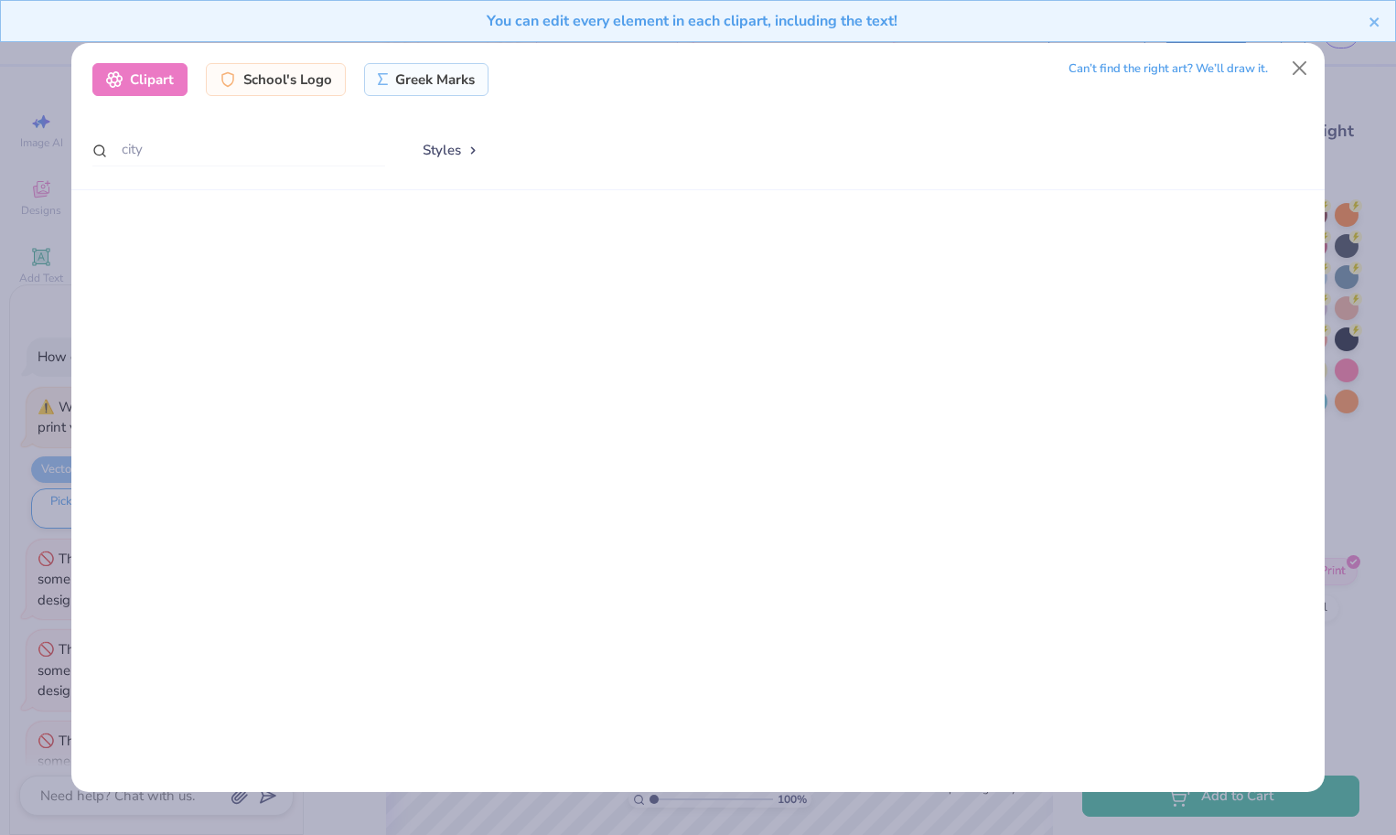
scroll to position [1290, 0]
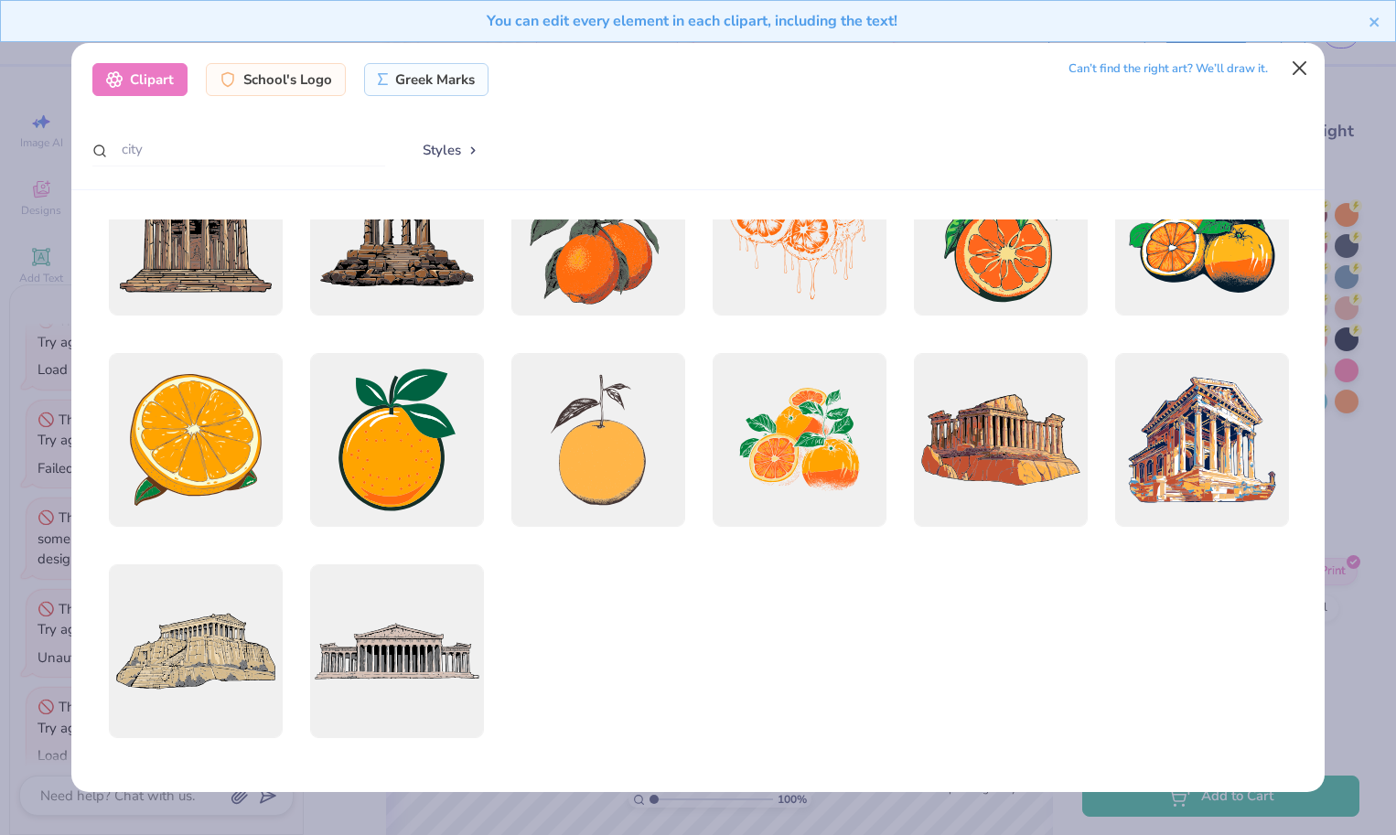
click at [1308, 60] on button "Close" at bounding box center [1300, 67] width 35 height 35
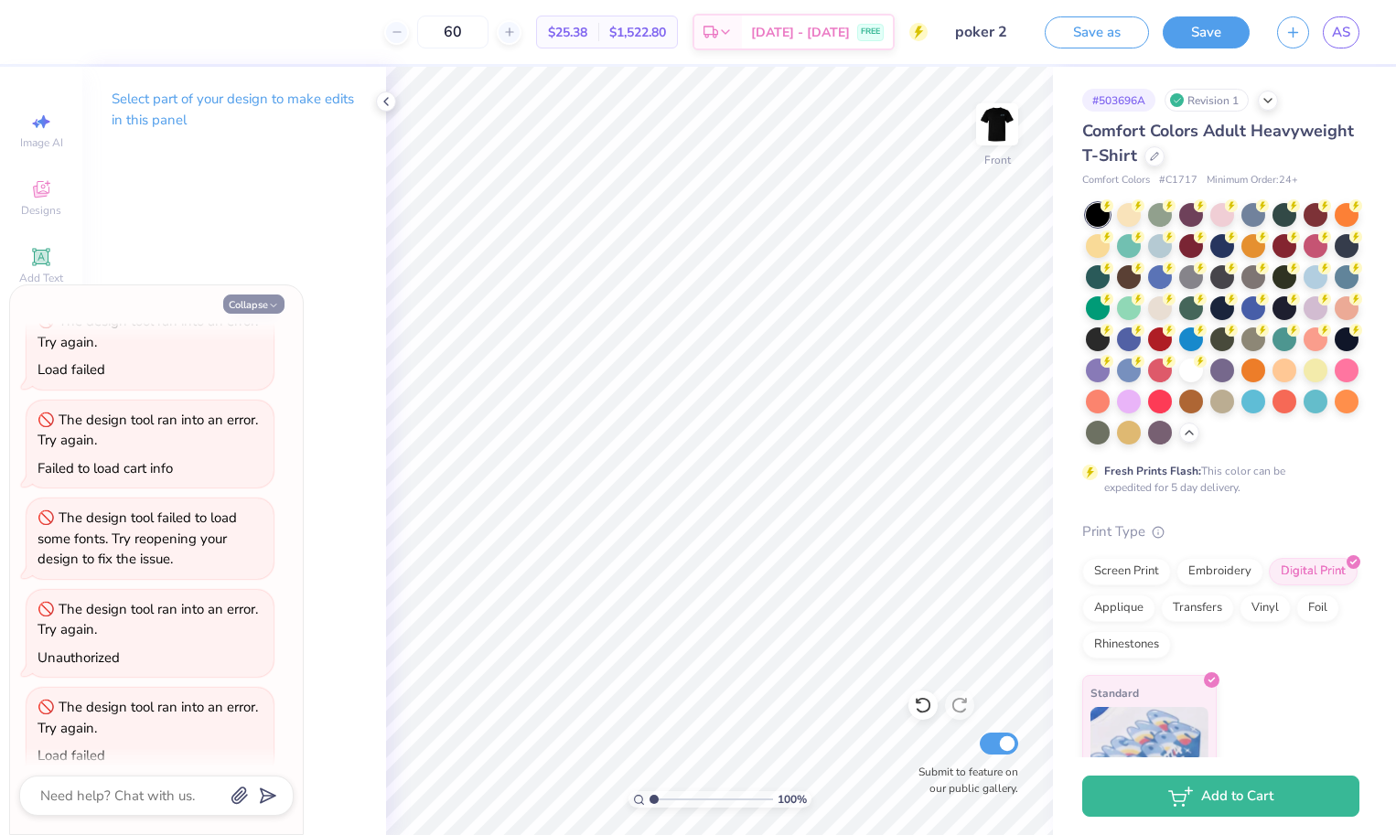
click at [253, 305] on button "Collapse" at bounding box center [253, 304] width 61 height 19
type textarea "x"
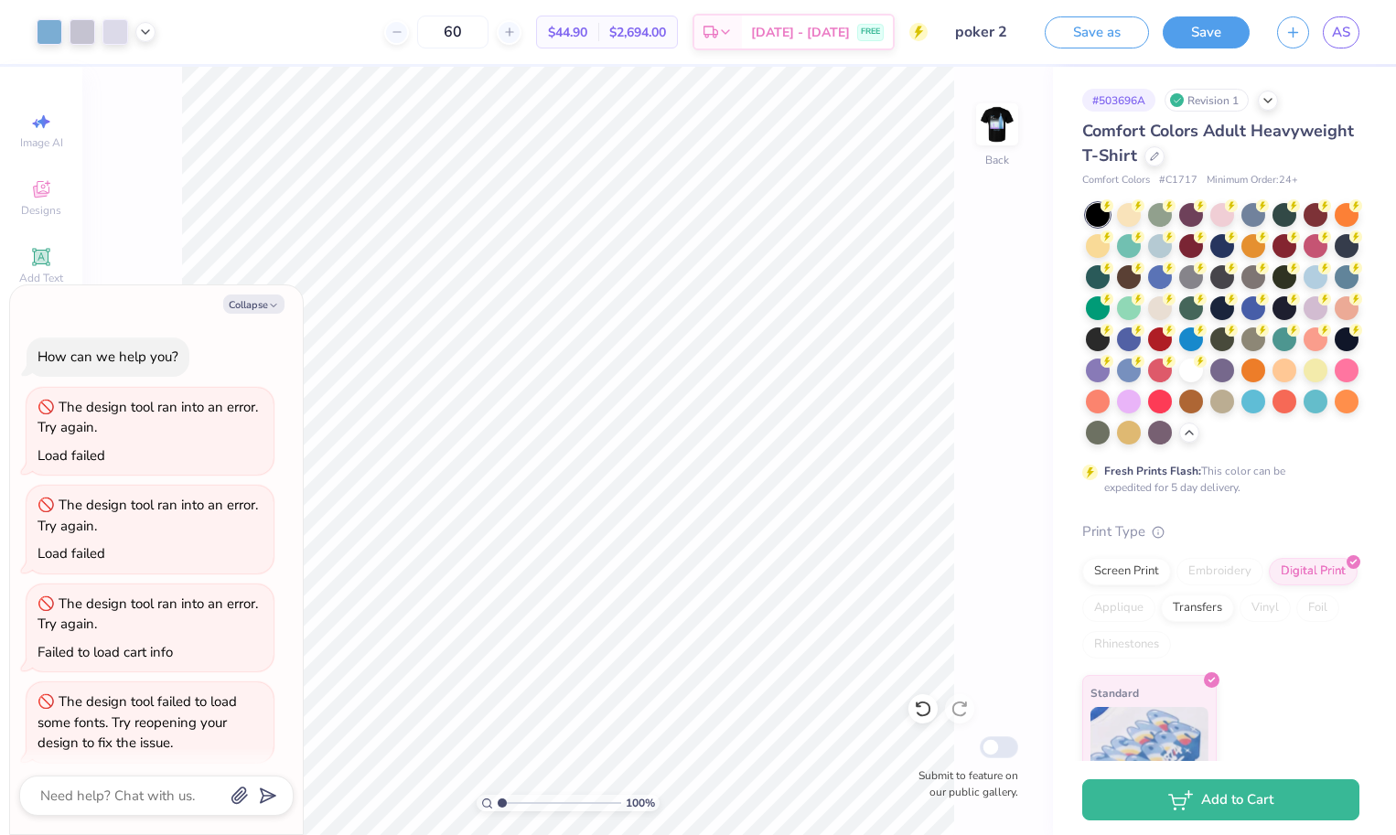
scroll to position [1183, 0]
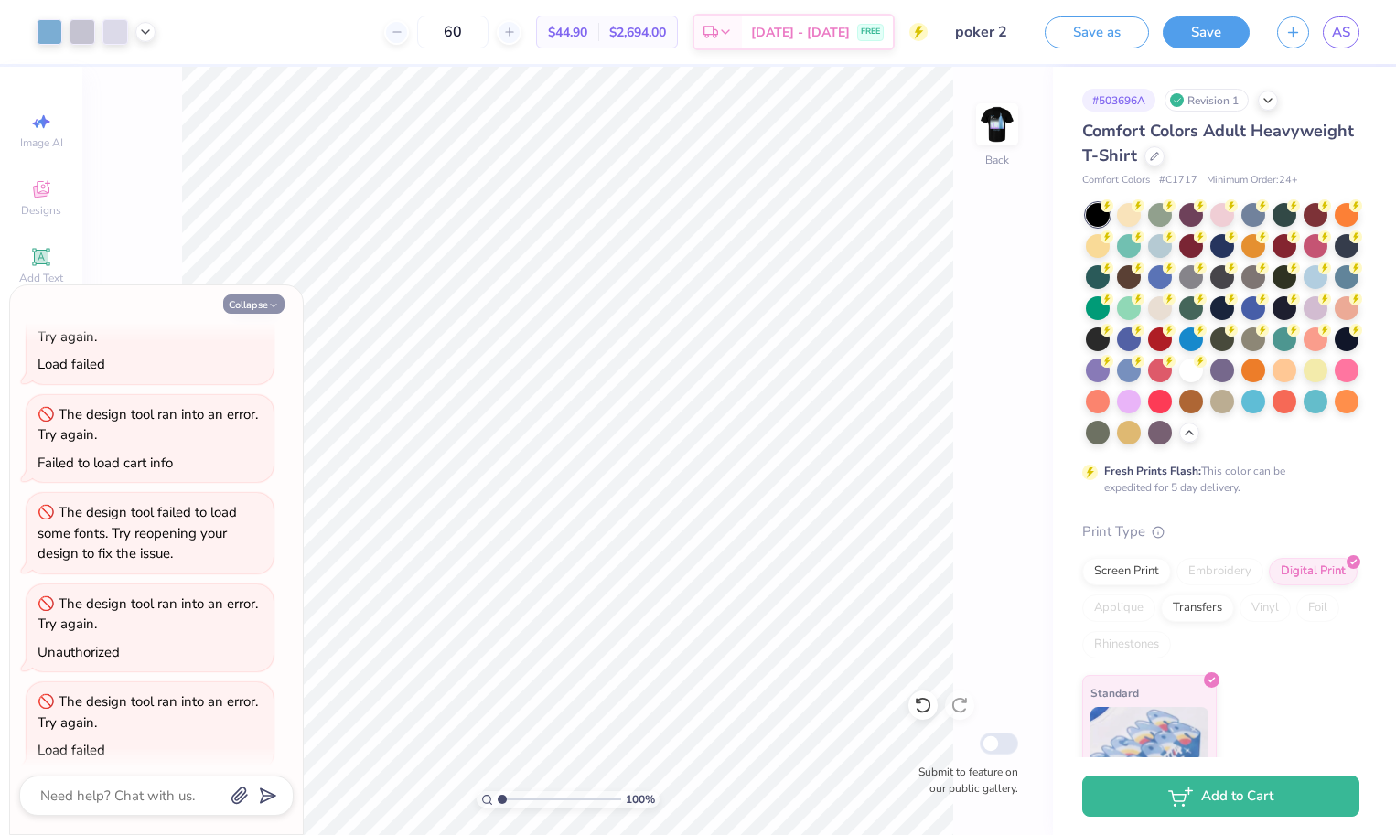
click at [264, 303] on button "Collapse" at bounding box center [253, 304] width 61 height 19
type textarea "x"
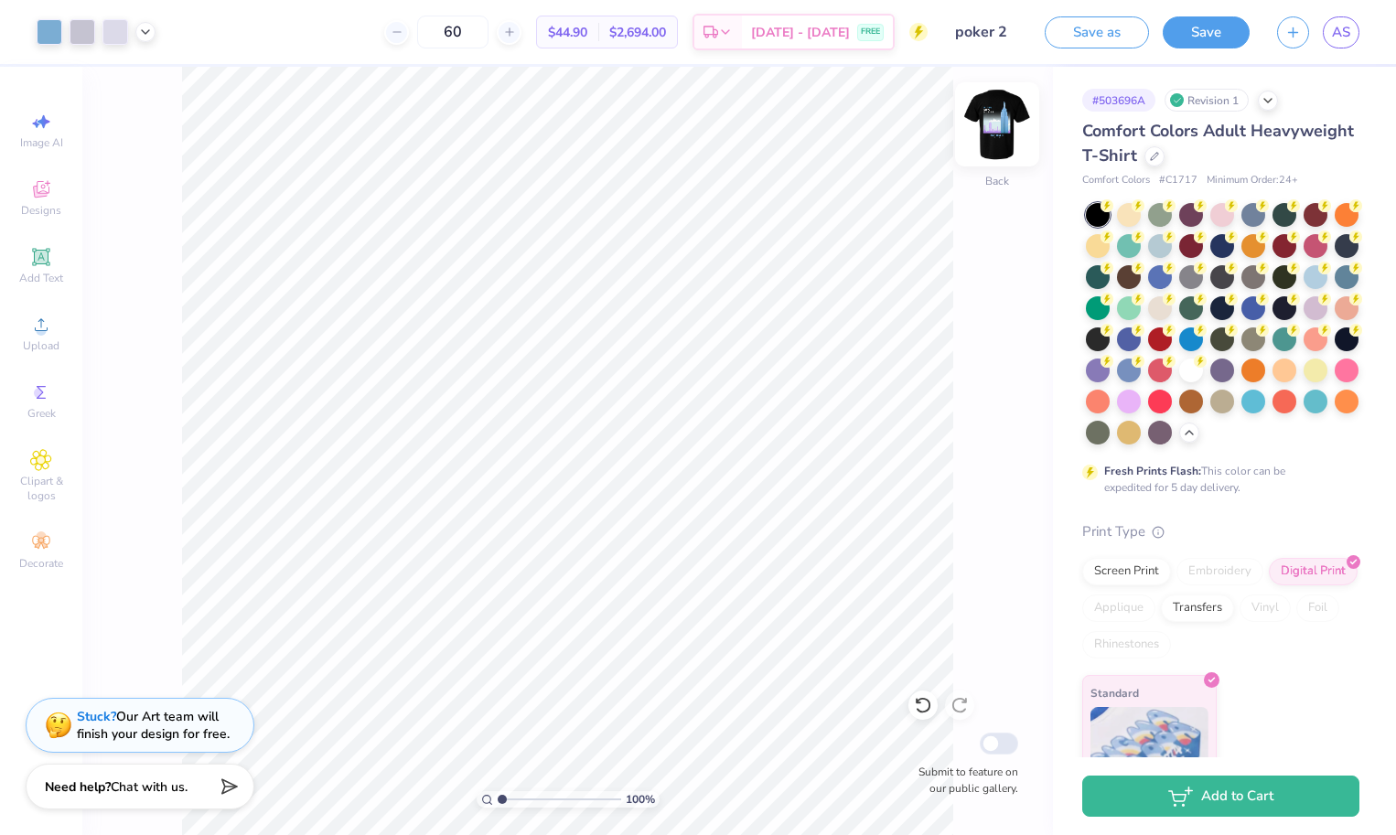
click at [997, 110] on img at bounding box center [997, 124] width 73 height 73
click at [1000, 106] on img at bounding box center [997, 124] width 37 height 37
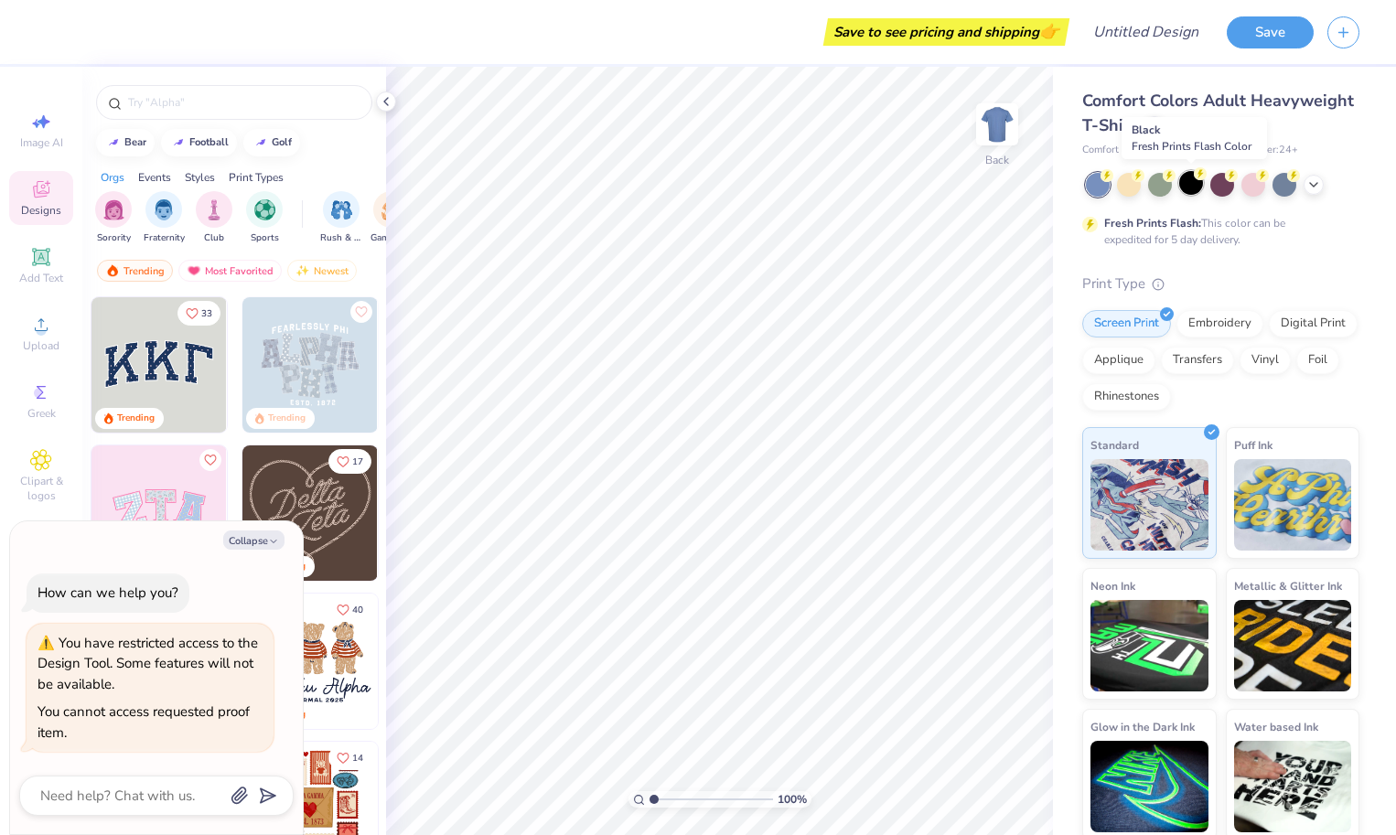
click at [1191, 187] on div at bounding box center [1192, 183] width 24 height 24
click at [393, 101] on div at bounding box center [386, 102] width 20 height 20
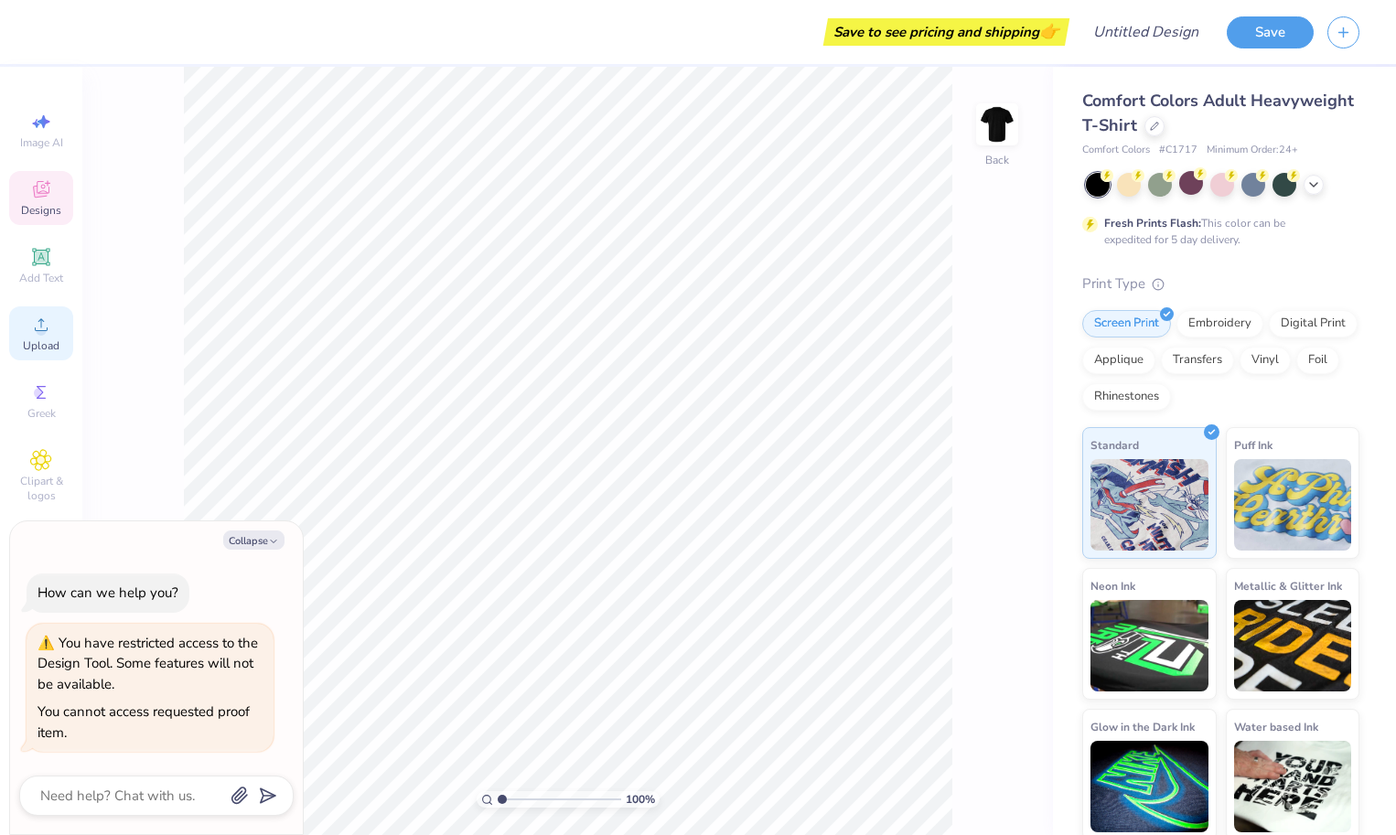
click at [34, 330] on icon at bounding box center [41, 325] width 22 height 22
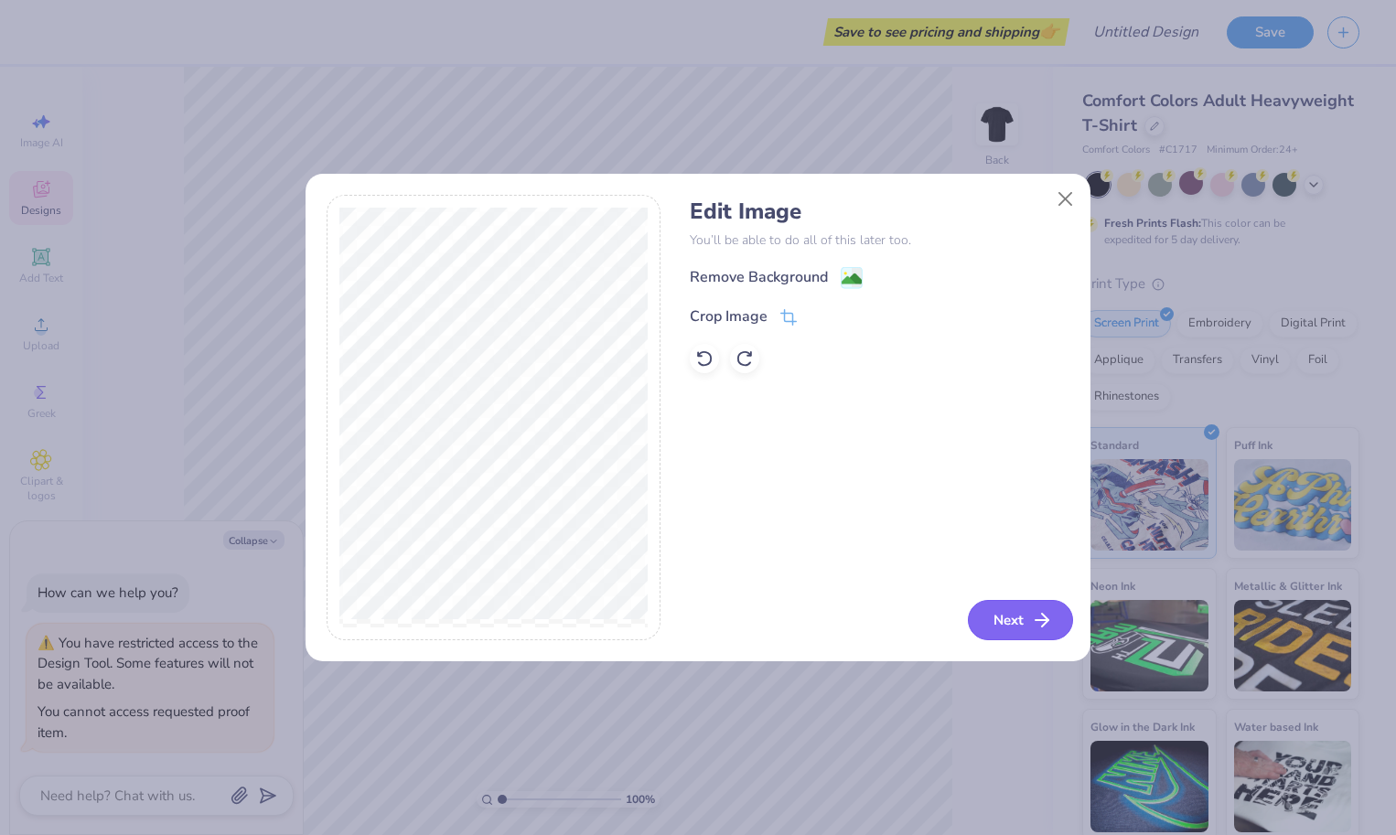
click at [1036, 616] on icon "button" at bounding box center [1042, 620] width 22 height 22
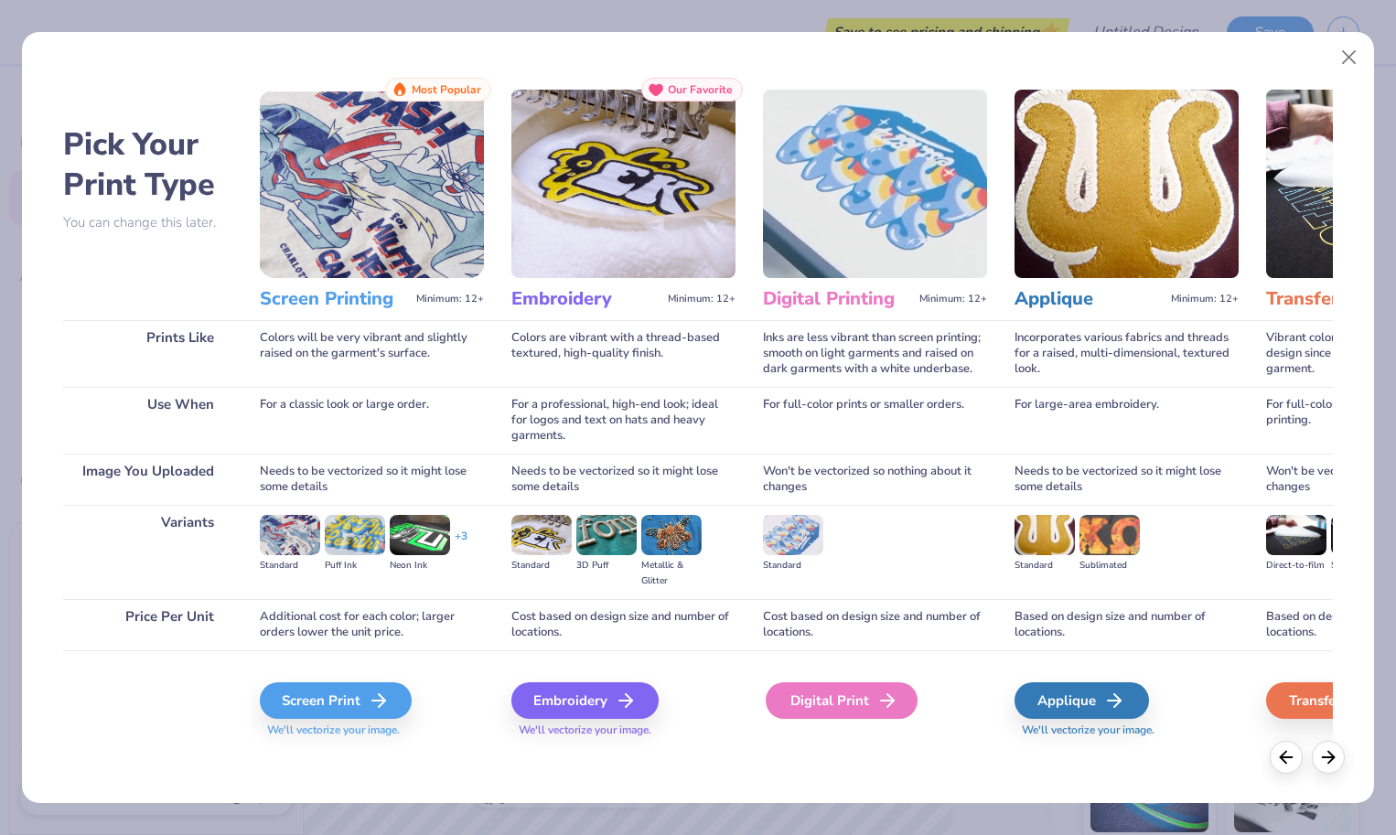
click at [807, 697] on div "Digital Print" at bounding box center [842, 701] width 152 height 37
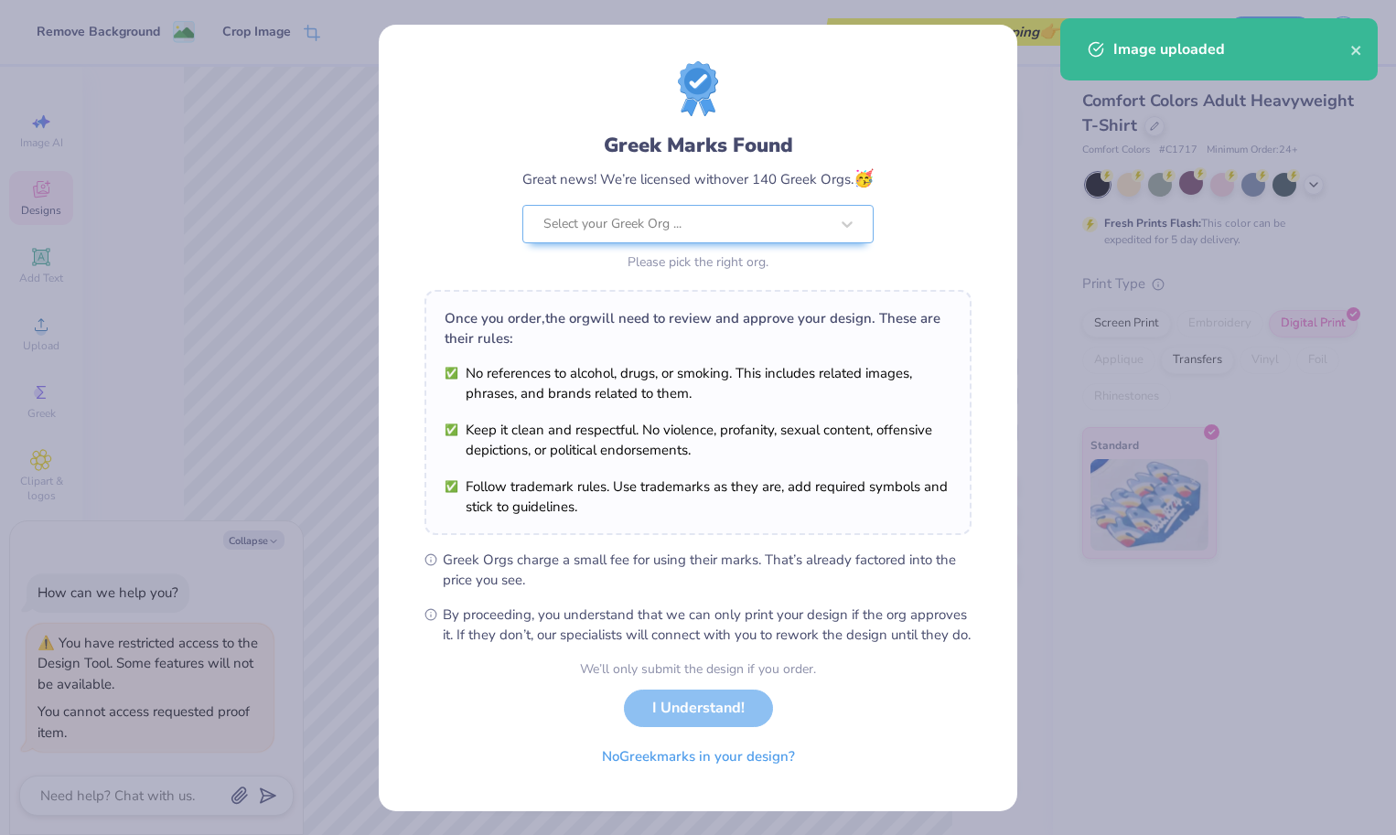
click at [631, 530] on body "Remove Background Crop Image Save to see pricing and shipping 👉 Design Title Sa…" at bounding box center [698, 417] width 1396 height 835
type textarea "x"
type input "2.41"
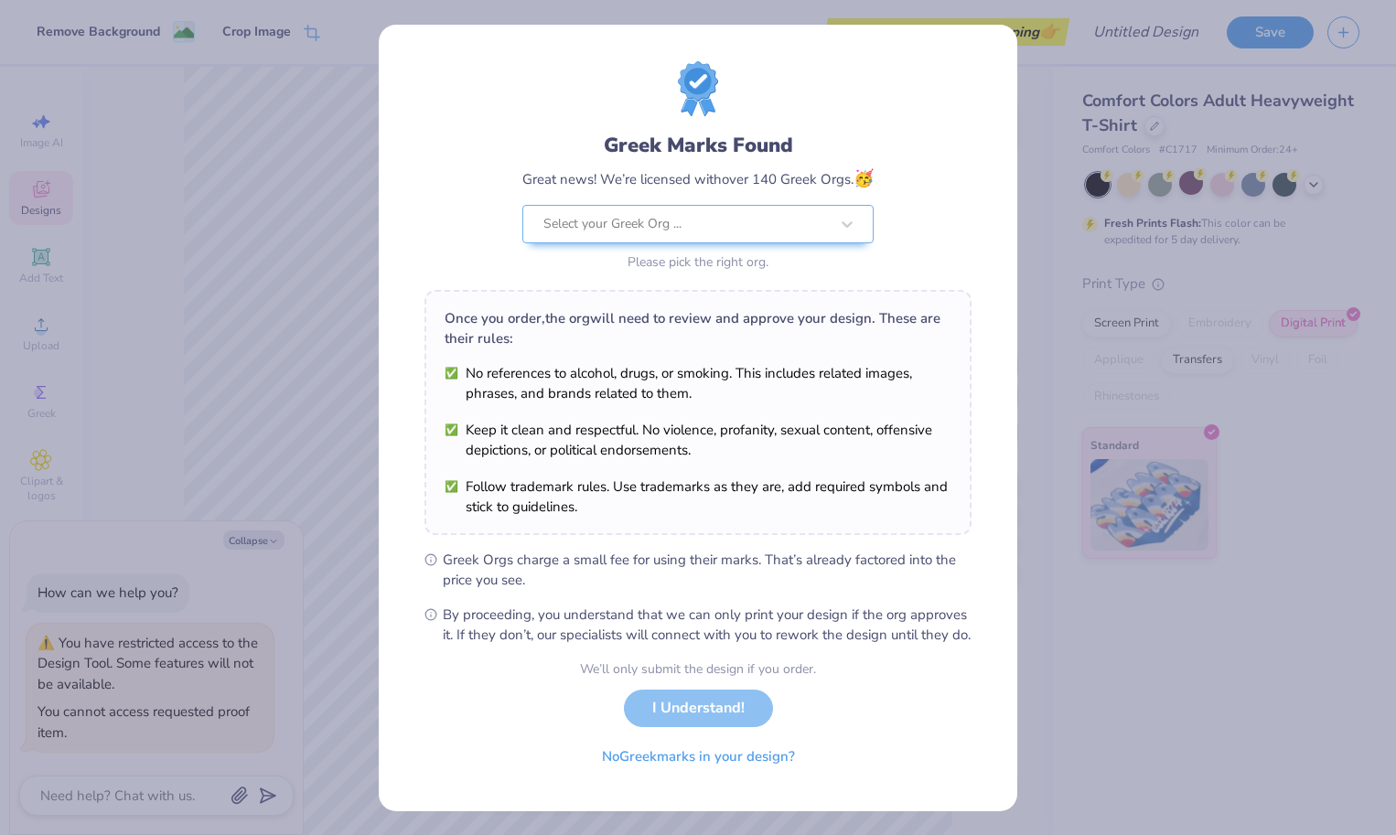
click at [688, 731] on div "We’ll only submit the design if you order. I Understand! No Greek marks in your…" at bounding box center [698, 717] width 236 height 115
click at [690, 215] on div at bounding box center [687, 224] width 286 height 24
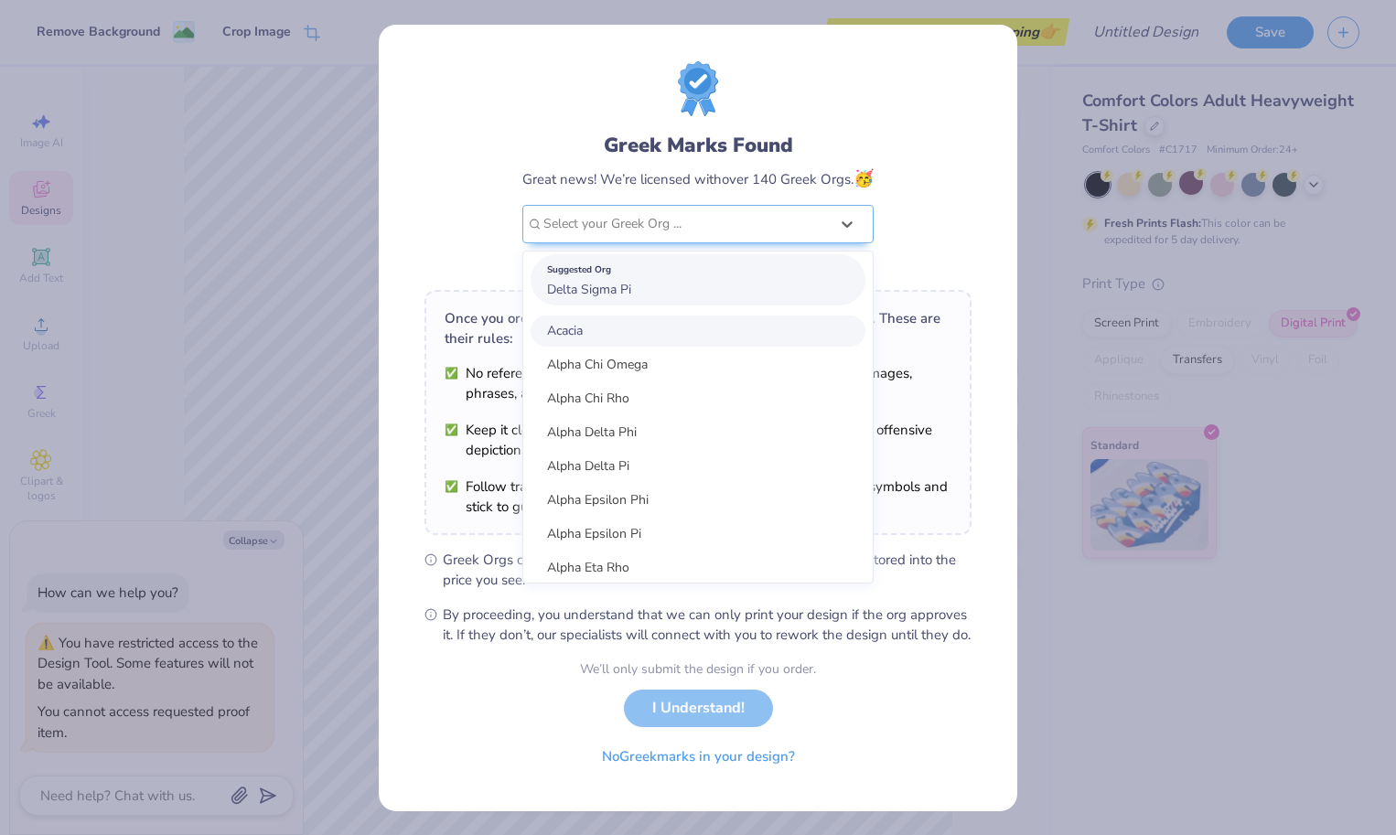
click at [661, 279] on div "Suggested Org" at bounding box center [698, 270] width 302 height 20
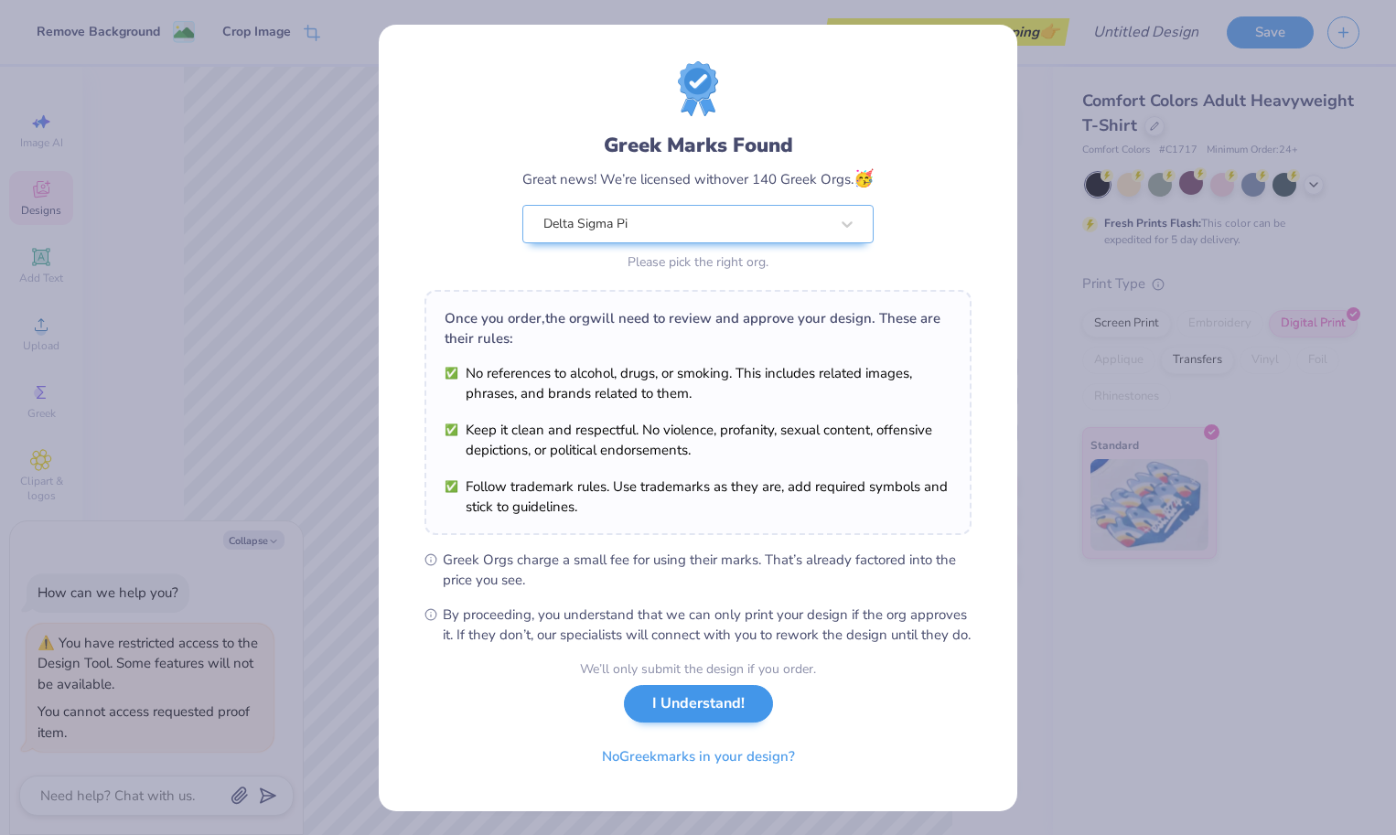
click at [709, 723] on button "I Understand!" at bounding box center [698, 704] width 149 height 38
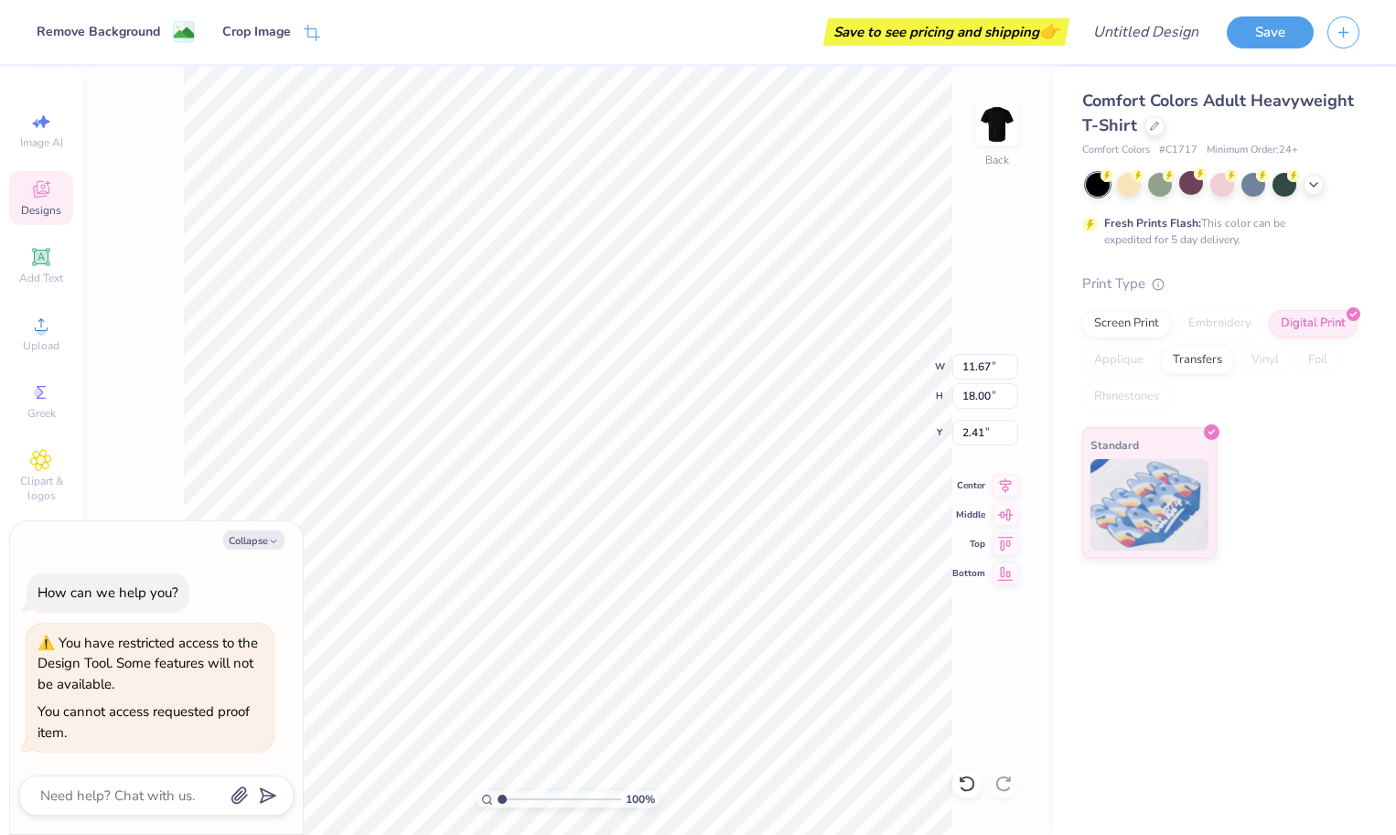
type textarea "x"
type input "2.23"
click at [1048, 32] on span "👉" at bounding box center [1050, 31] width 20 height 22
click at [1146, 32] on input "Design Title" at bounding box center [1169, 32] width 90 height 37
type textarea "x"
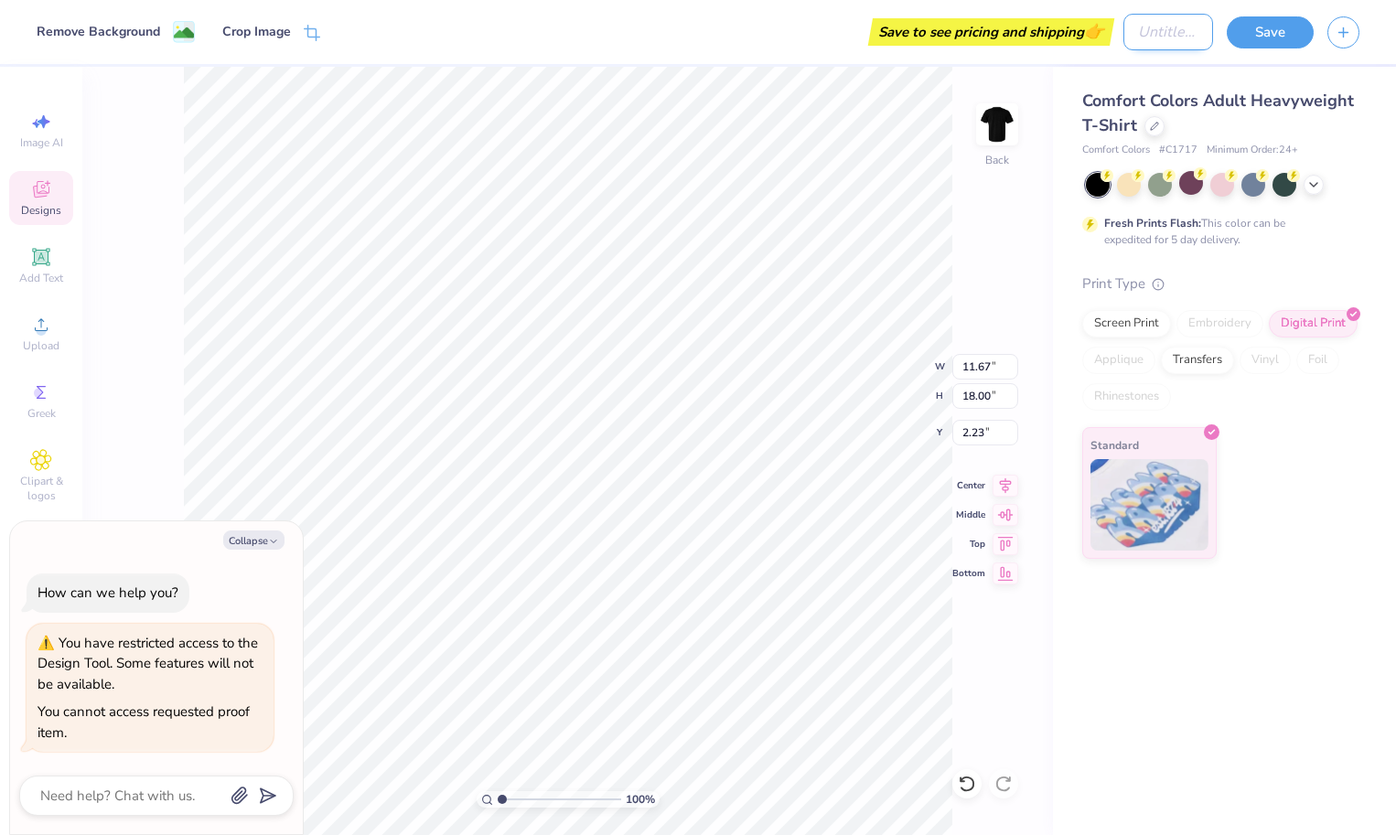
type input "R"
type textarea "x"
type input "Re"
type textarea "x"
type input "Rea"
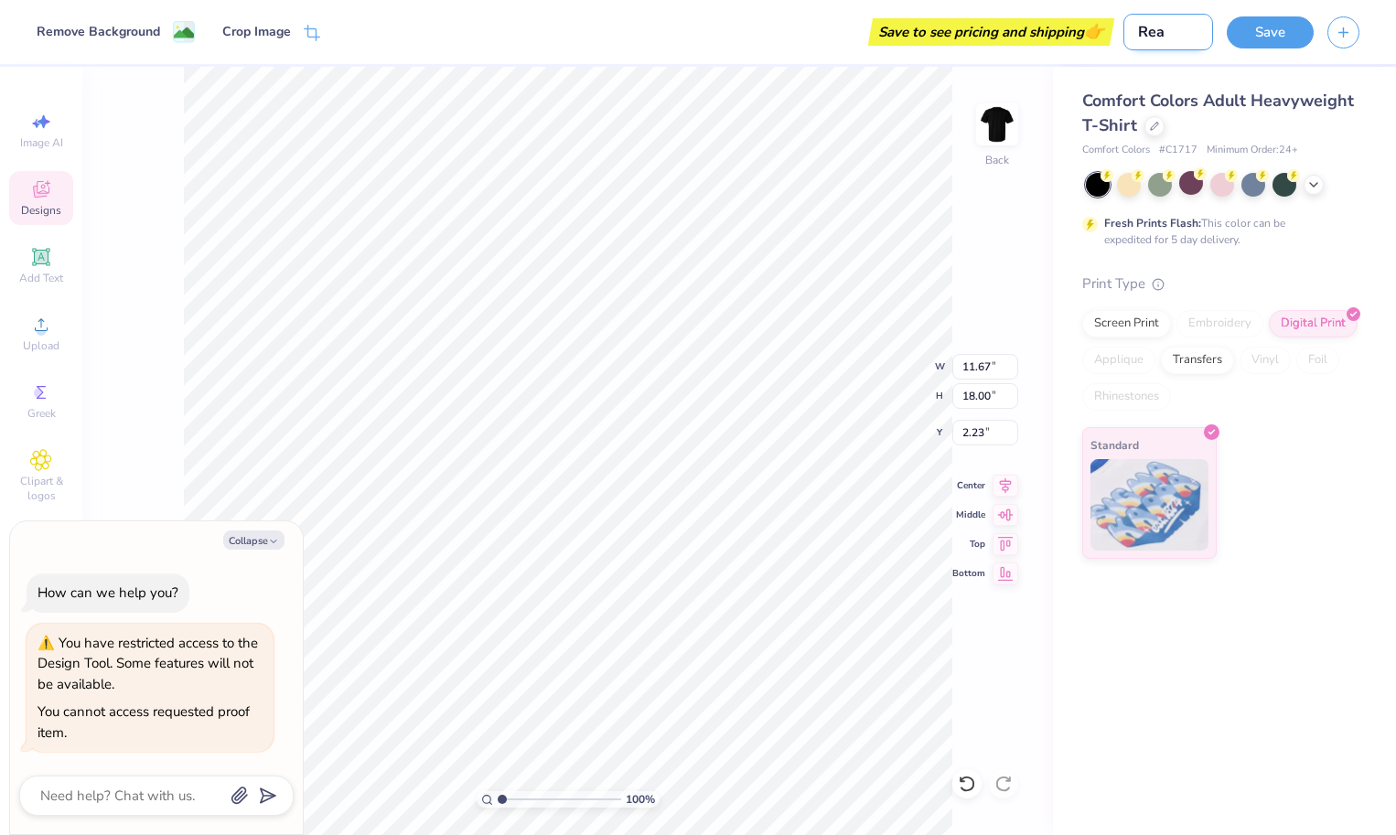
type textarea "x"
type input "Reac"
type textarea "x"
type input "Reach"
type textarea "x"
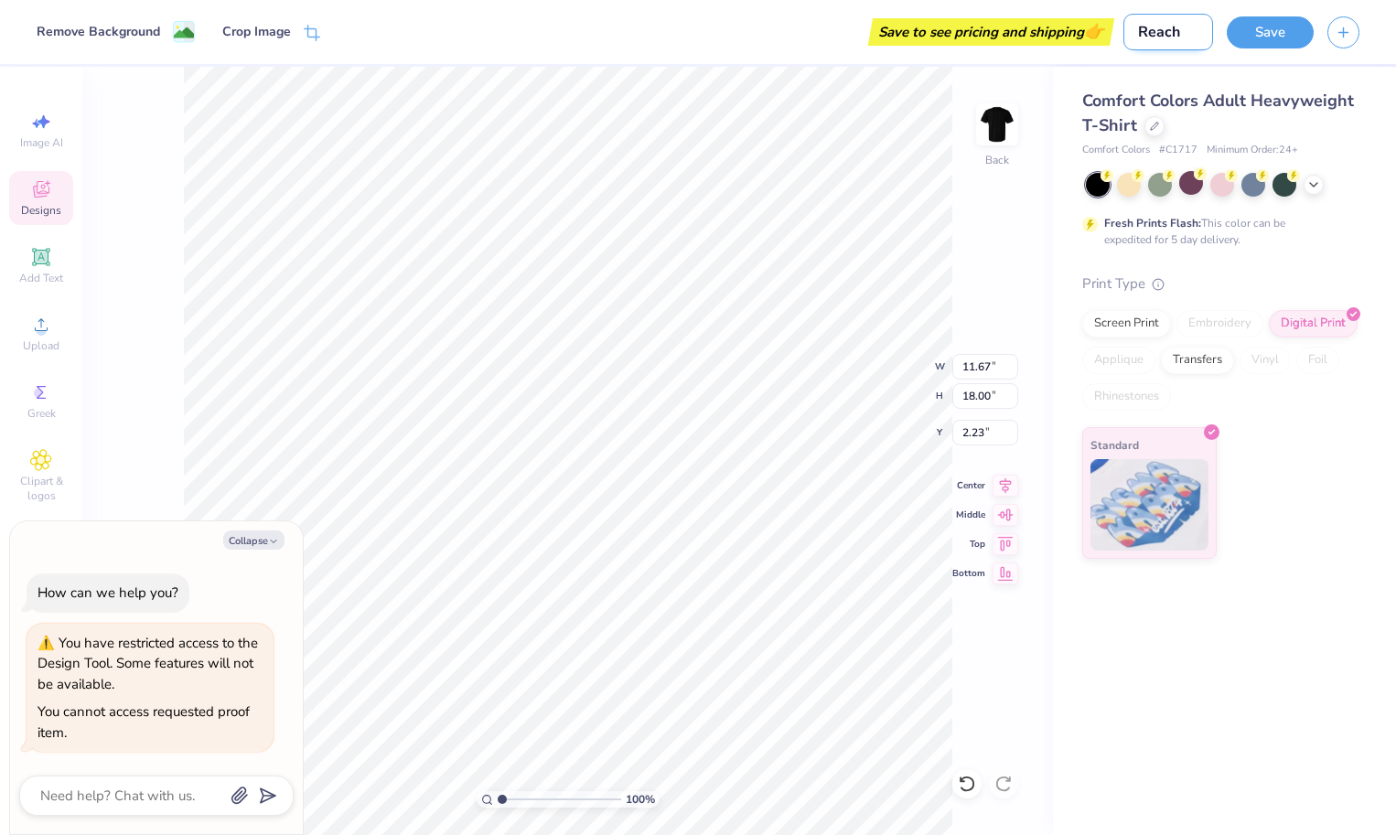
type input "Reach"
type textarea "x"
type input "Reach N"
type textarea "x"
type input "Reach Nw"
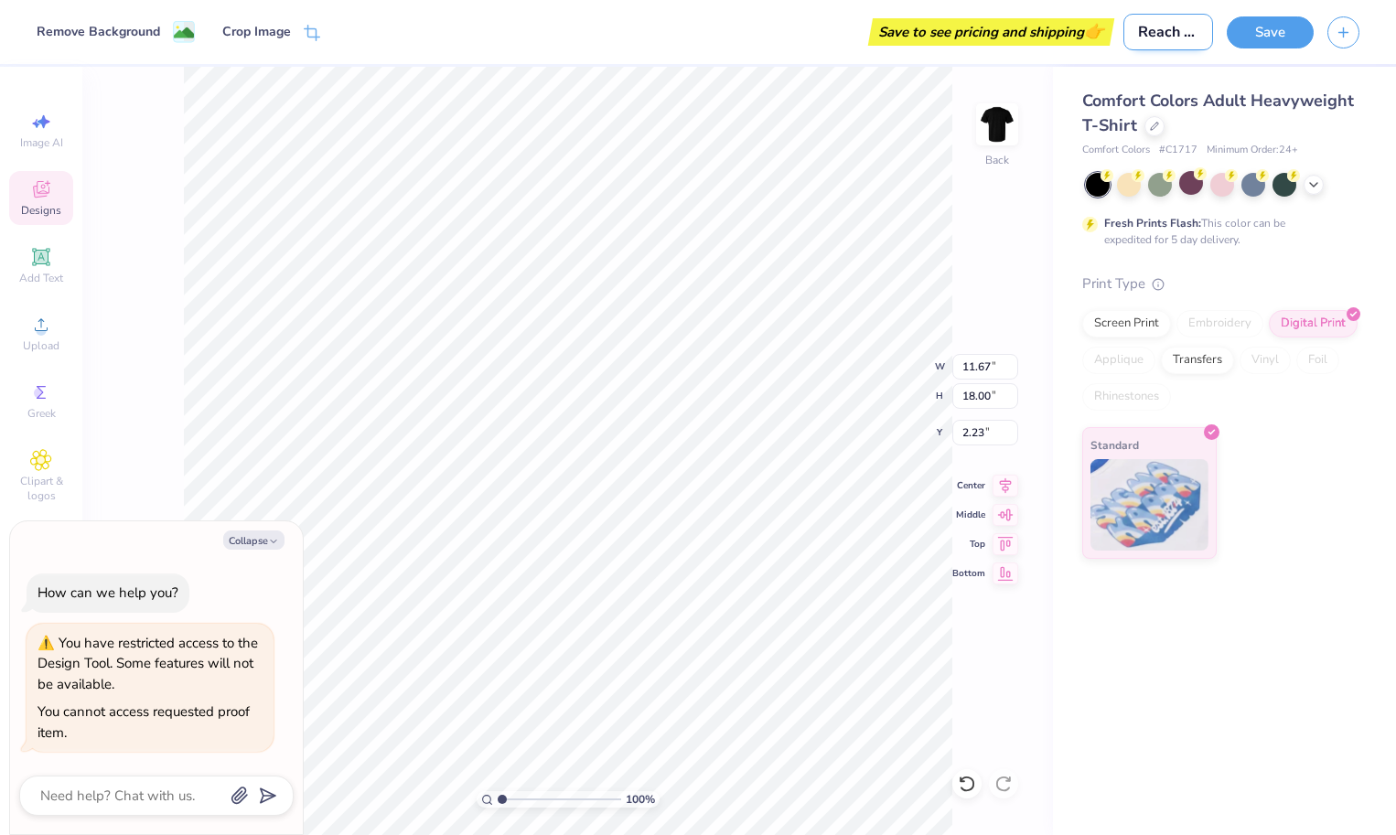
type textarea "x"
type input "Reach N"
type textarea "x"
type input "Reach Ne"
type textarea "x"
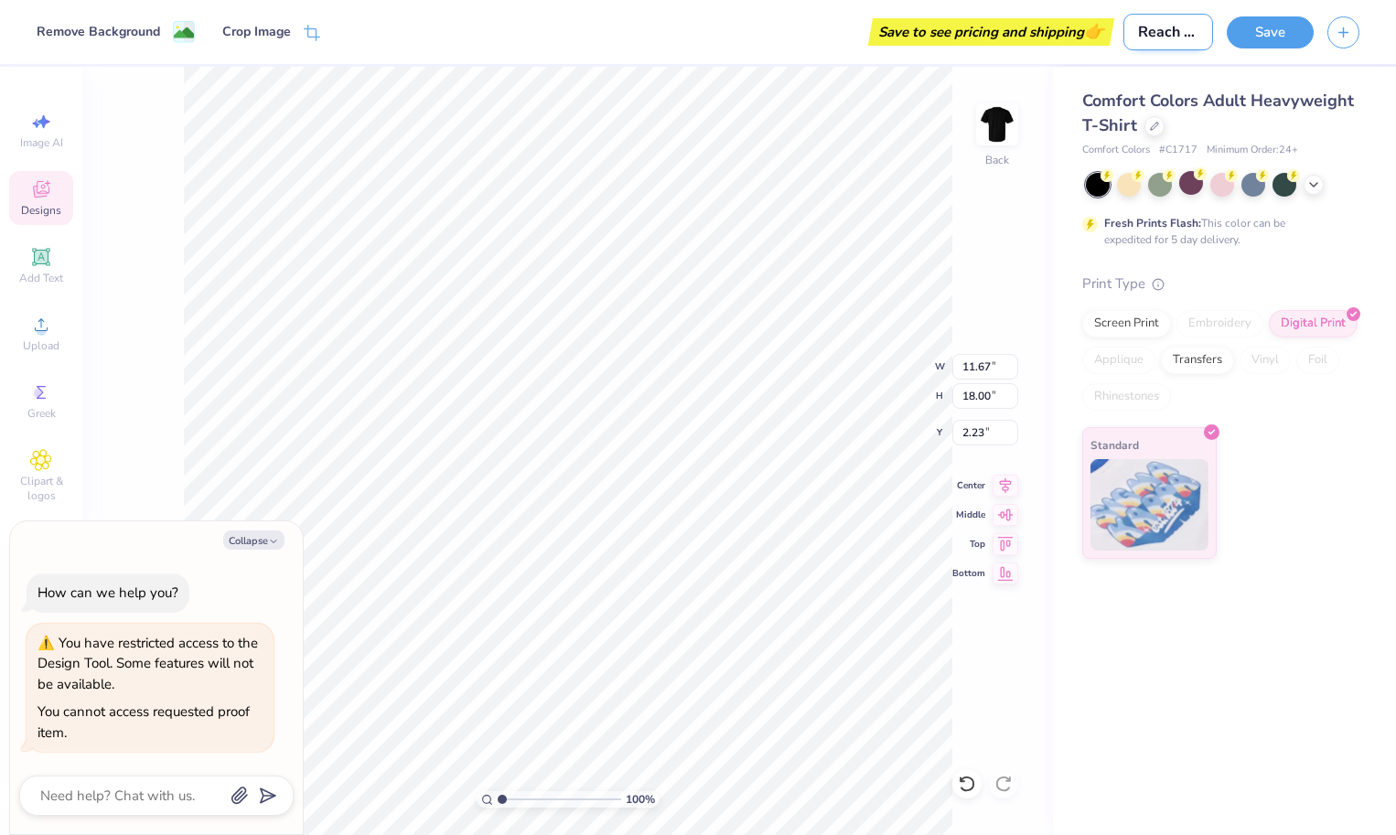
type input "Reach New"
type textarea "x"
type input "Reach New"
type textarea "x"
type input "Reach New H"
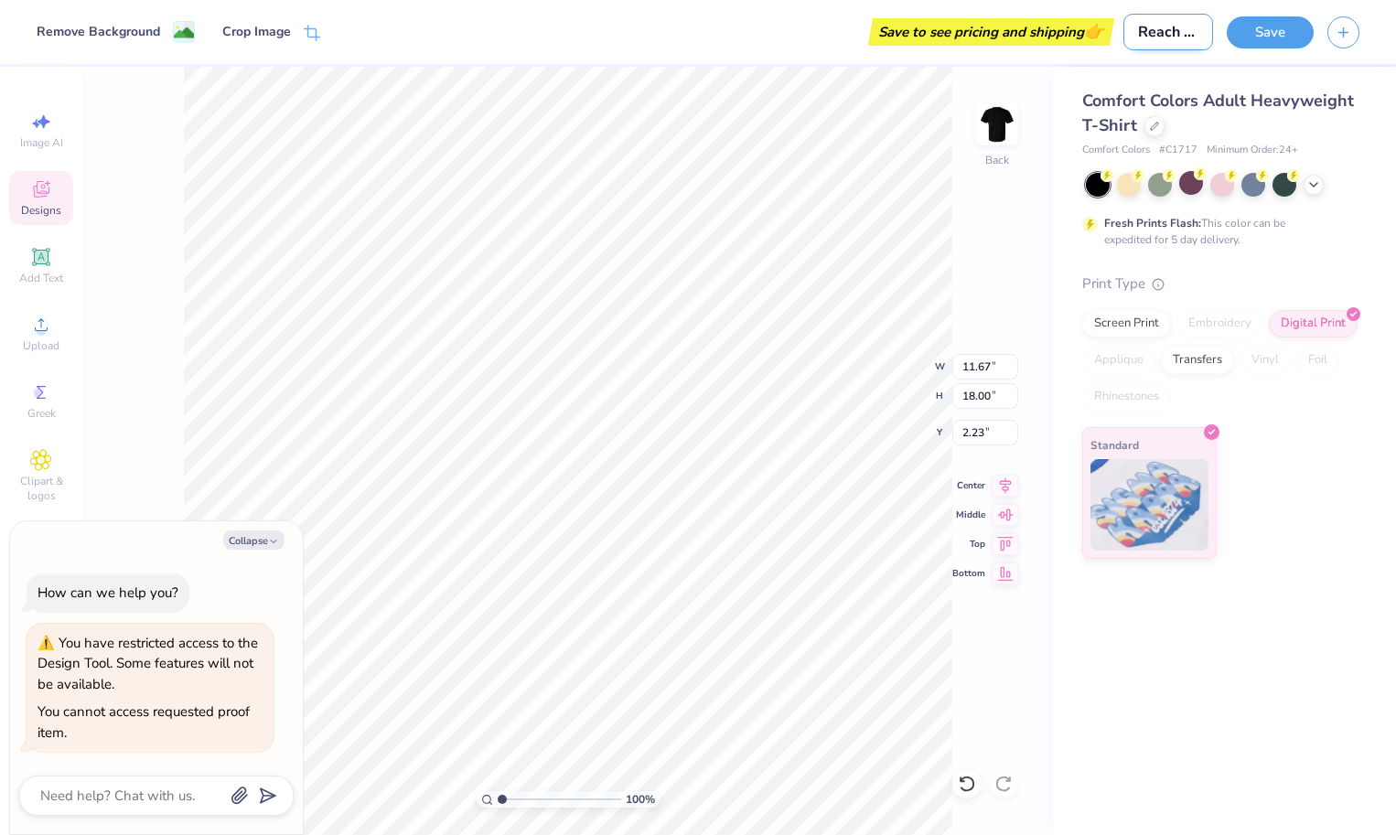
type textarea "x"
type input "Reach New Hi"
type textarea "x"
type input "Reach New Hie"
type textarea "x"
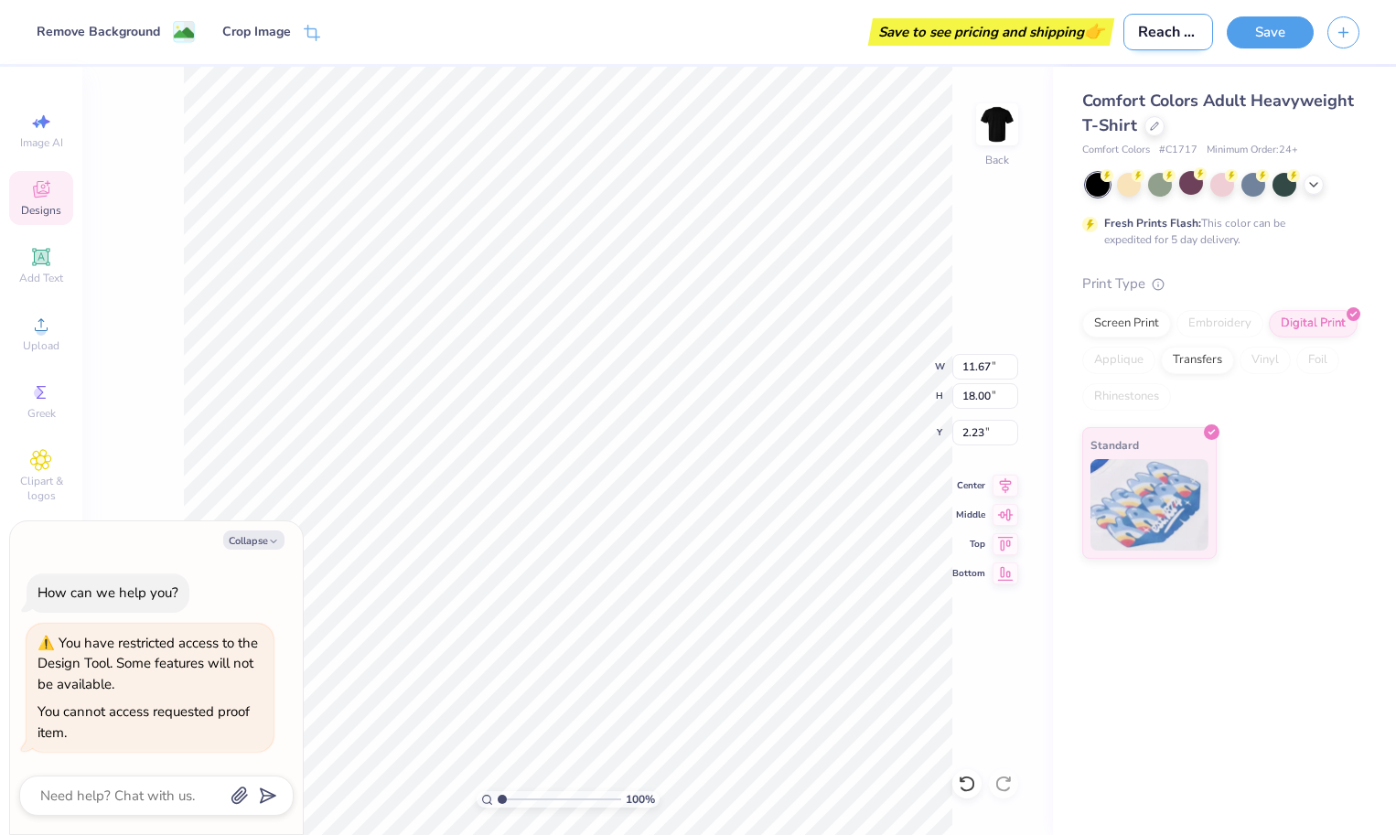
type input "Reach New Hi"
type textarea "x"
type input "Reach New H"
type textarea "x"
type input "Reach New He"
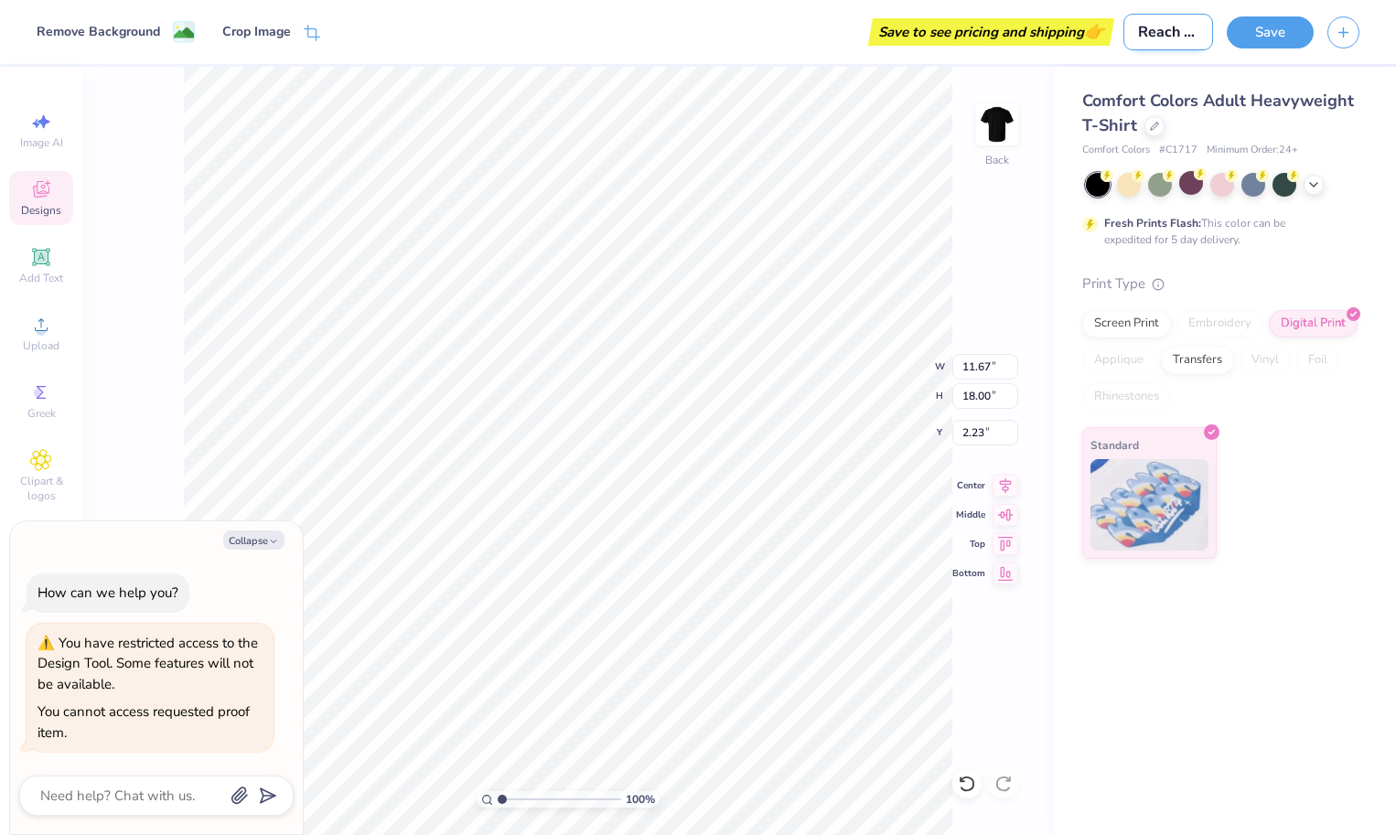
type textarea "x"
type input "Reach New Hei"
type textarea "x"
type input "Reach New Heig"
type textarea "x"
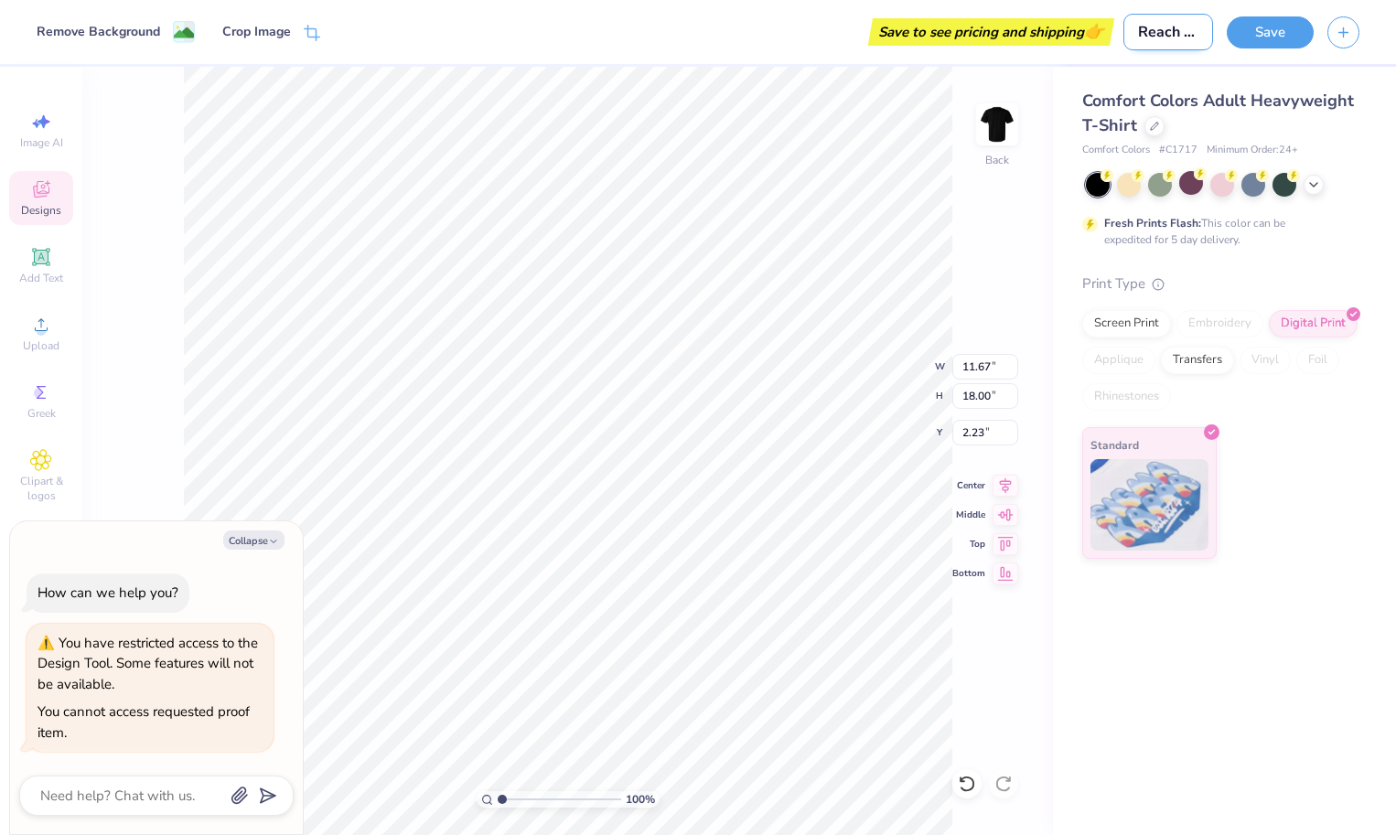
type input "Reach New Heigh"
type textarea "x"
type input "Reach New Height"
type textarea "x"
type input "Reach New Heights"
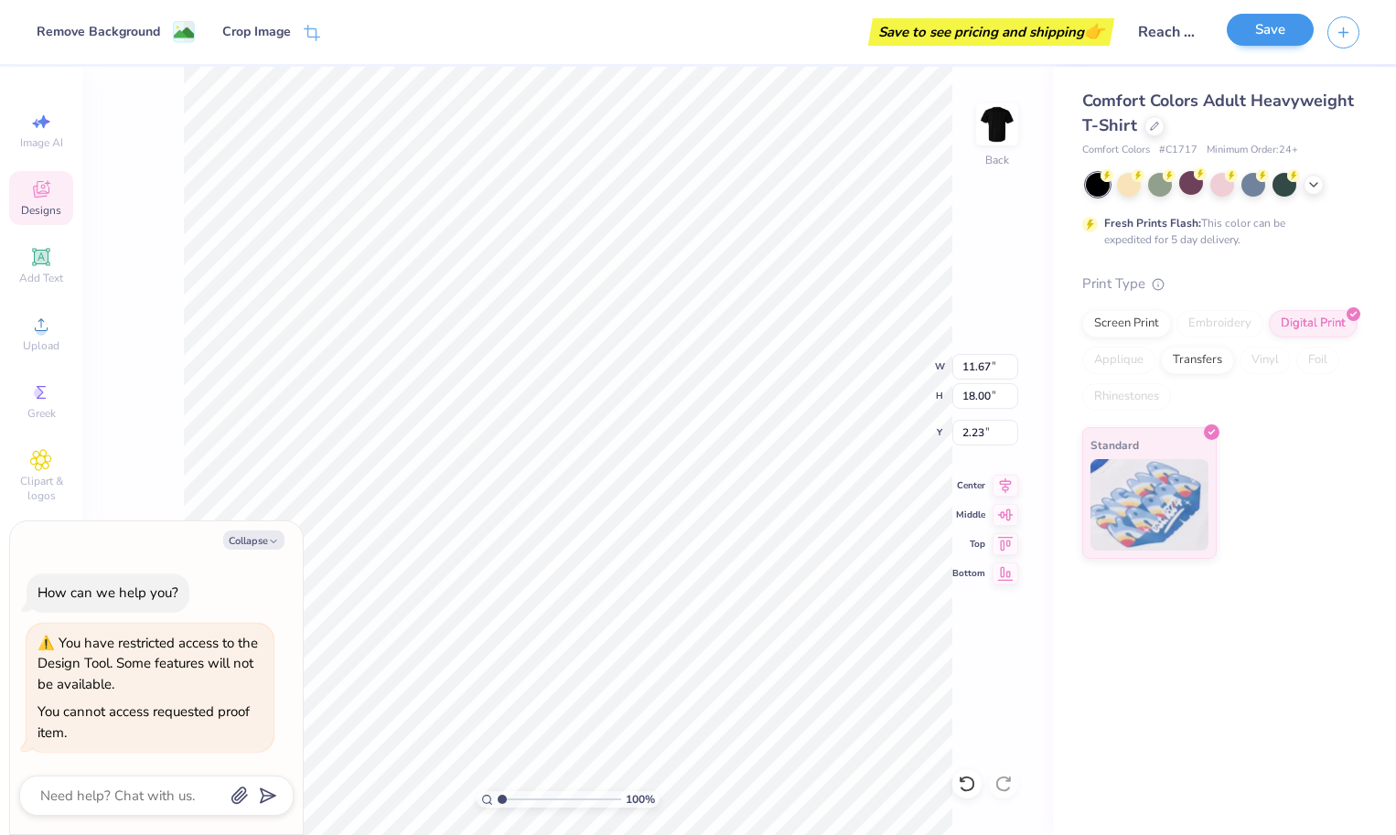
click at [1259, 32] on button "Save" at bounding box center [1270, 30] width 87 height 32
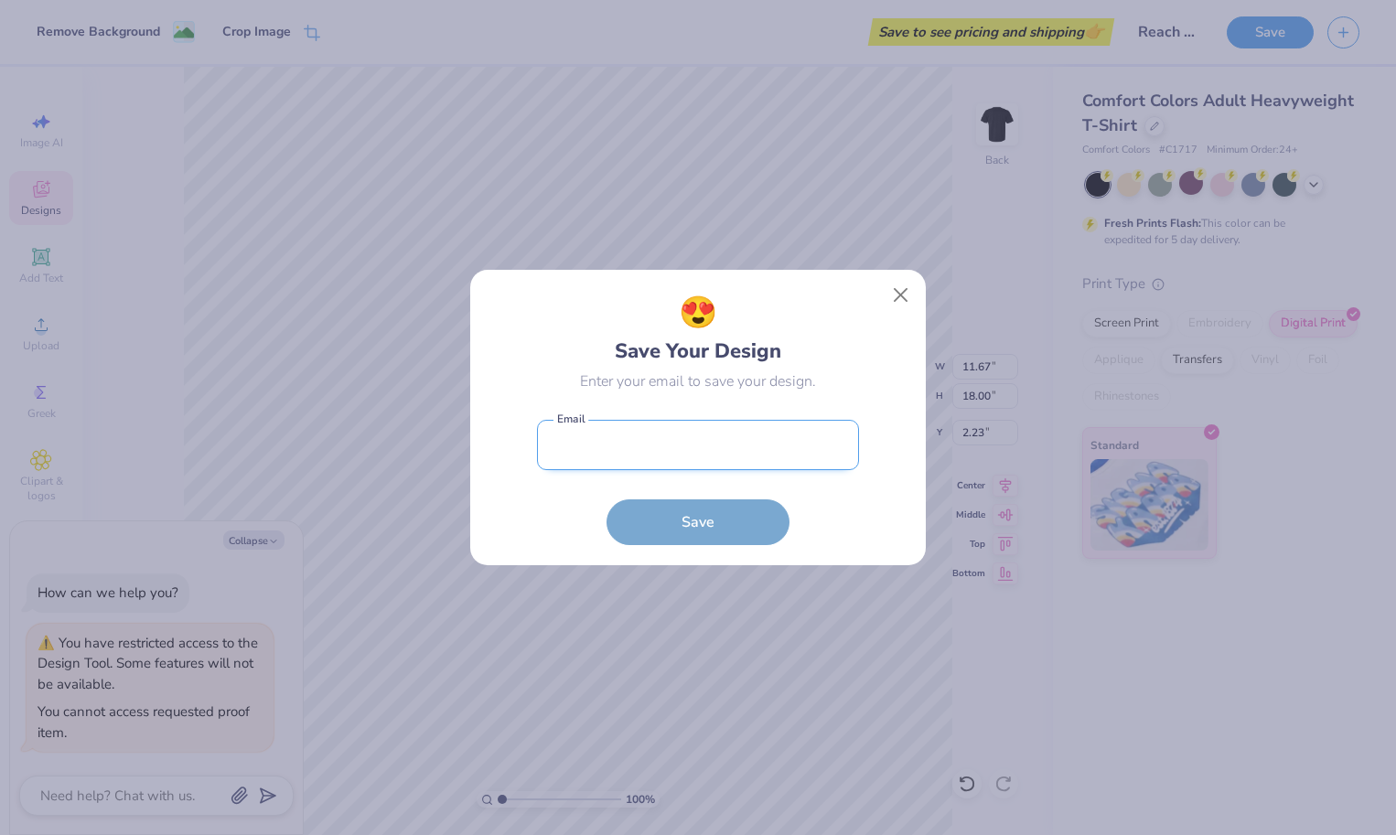
click at [652, 466] on input "email" at bounding box center [698, 445] width 322 height 50
type input "audreysinny@gmail.com"
click at [698, 522] on button "Save" at bounding box center [698, 523] width 183 height 46
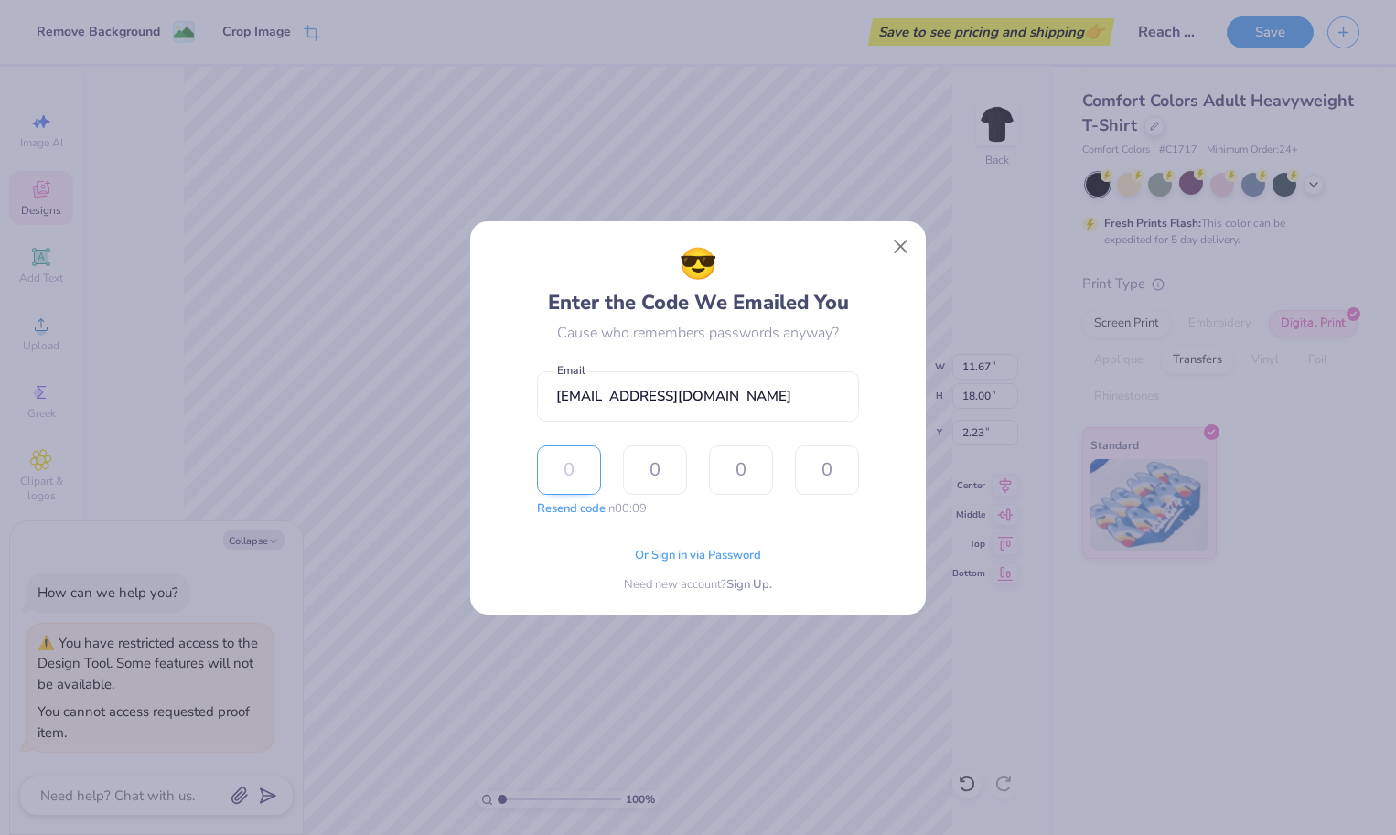
click at [585, 472] on input "text" at bounding box center [569, 470] width 64 height 49
click at [648, 440] on form "audreysinny@gmail.com Email Resend code The design tool encountered an unexpect…" at bounding box center [698, 440] width 322 height 156
click at [577, 510] on button "Resend code" at bounding box center [571, 507] width 69 height 18
click at [574, 459] on input "text" at bounding box center [569, 470] width 64 height 49
type input "9"
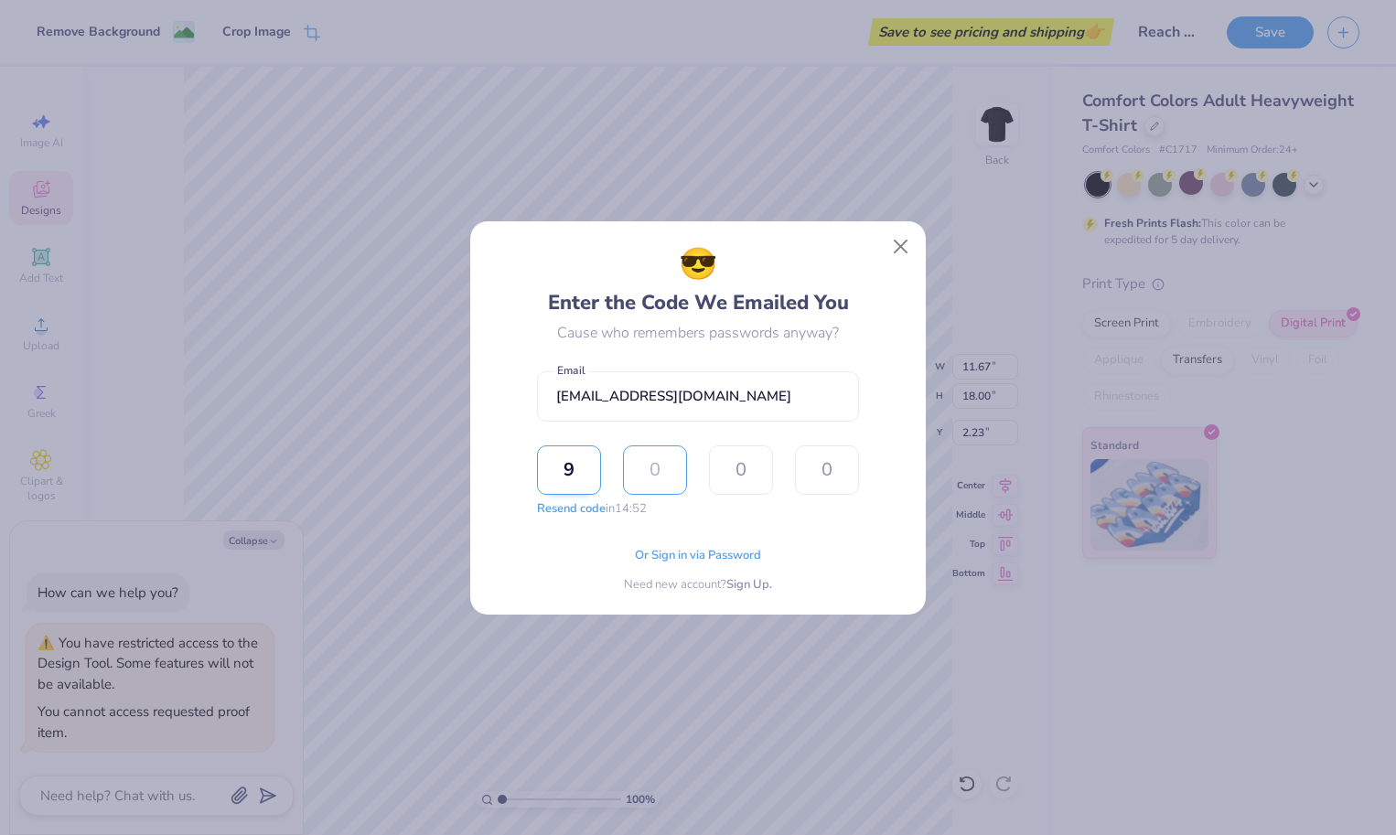
type input "9"
type input "8"
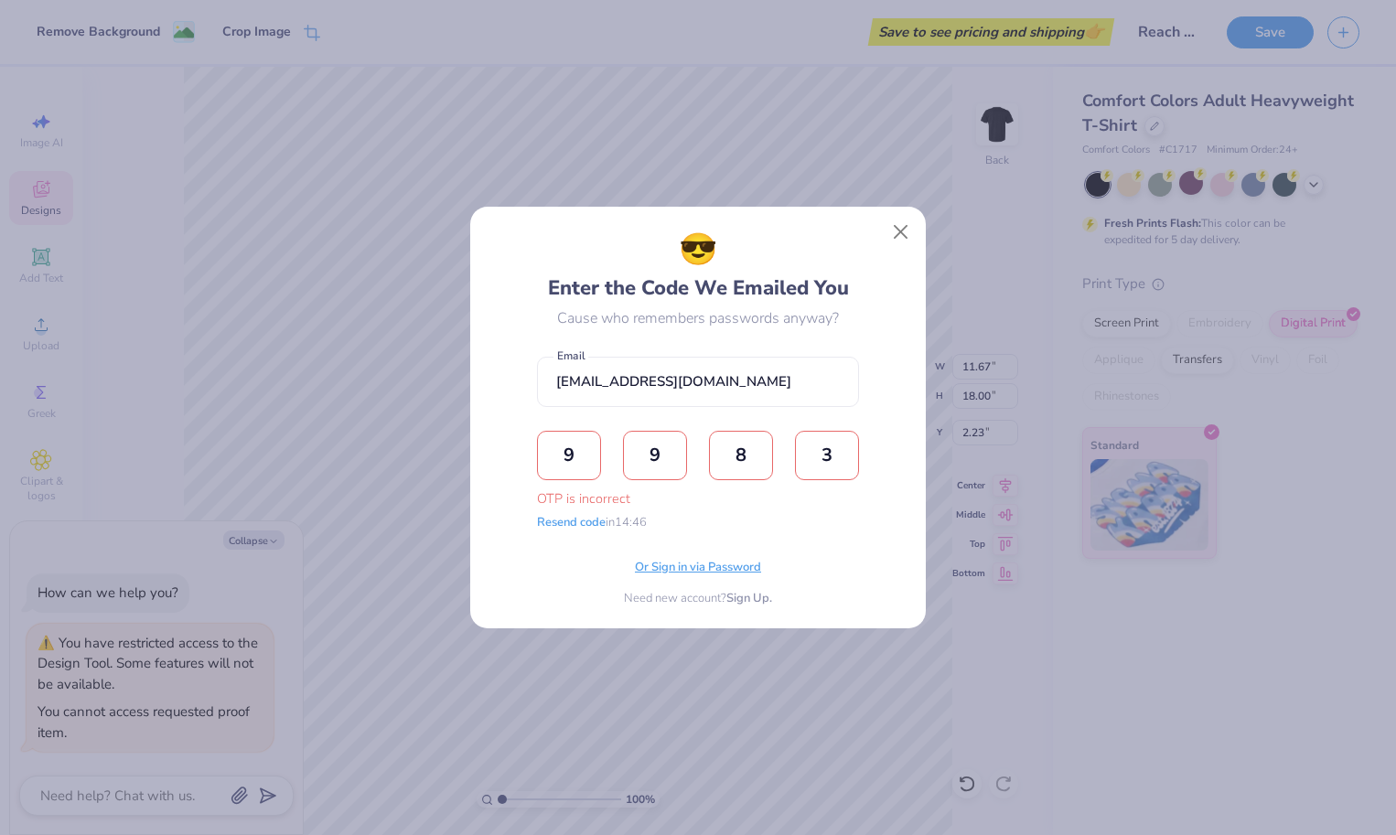
type input "3"
click at [696, 571] on span "Or Sign in via Password" at bounding box center [698, 568] width 126 height 18
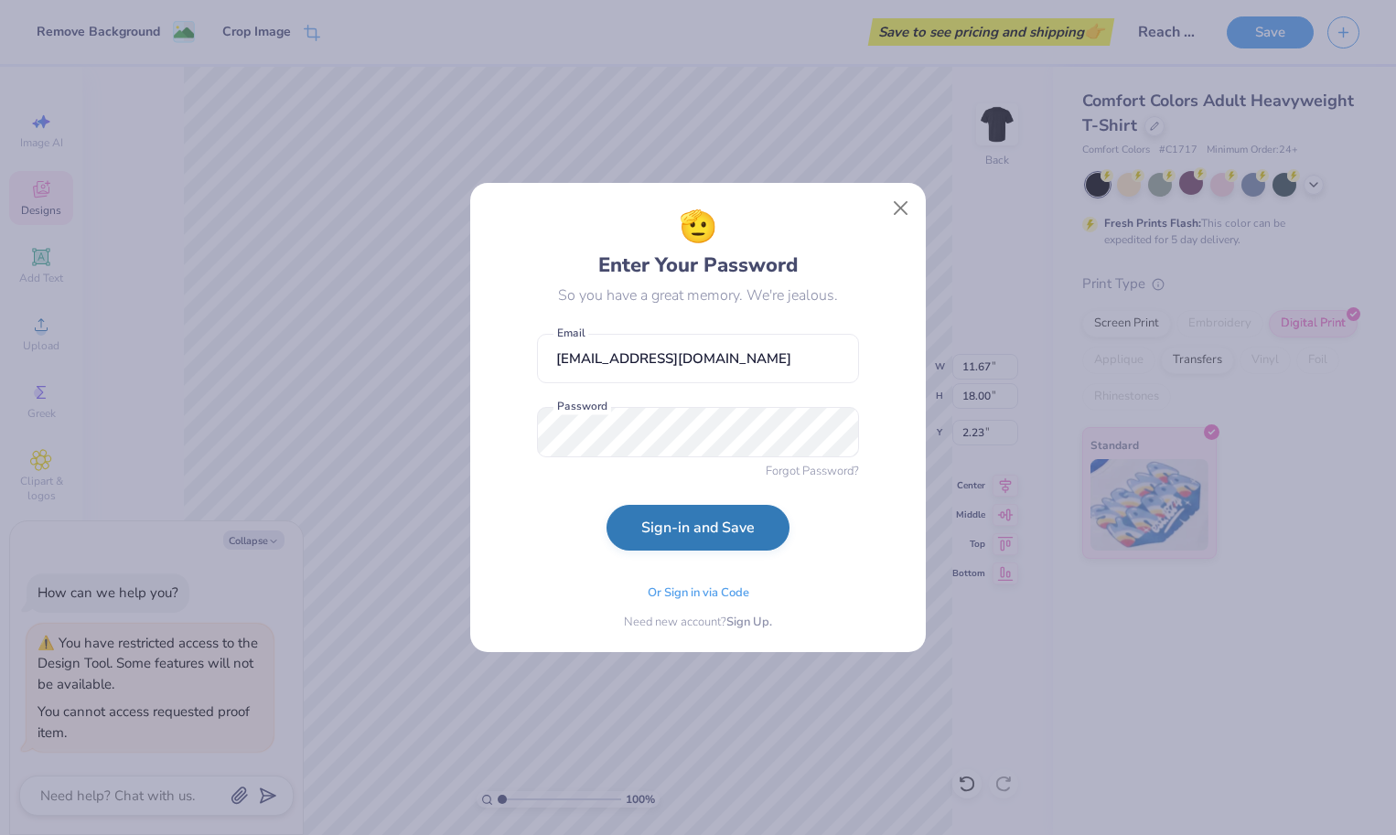
click at [726, 534] on button "Sign-in and Save" at bounding box center [698, 528] width 183 height 46
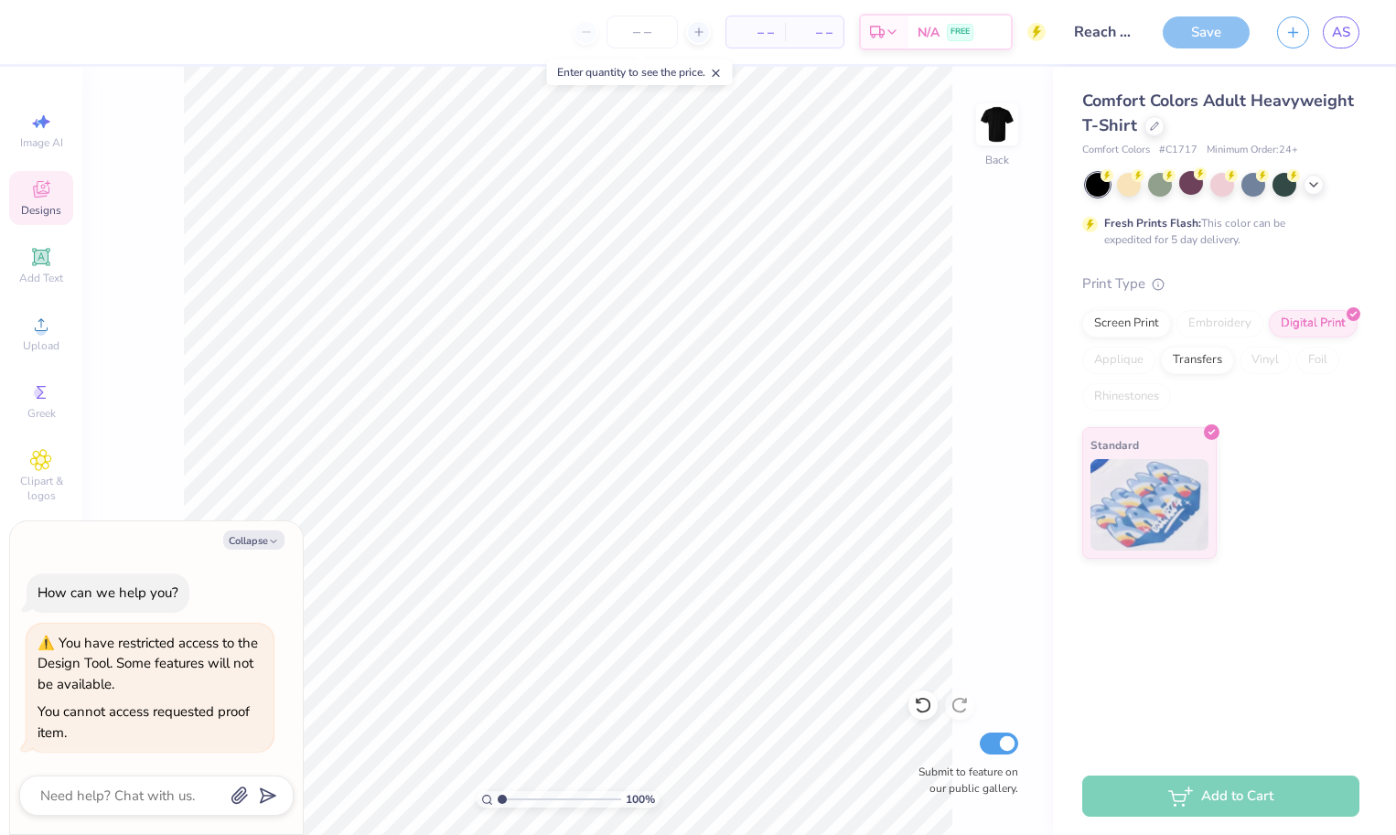
click at [738, 34] on span "– –" at bounding box center [756, 32] width 37 height 19
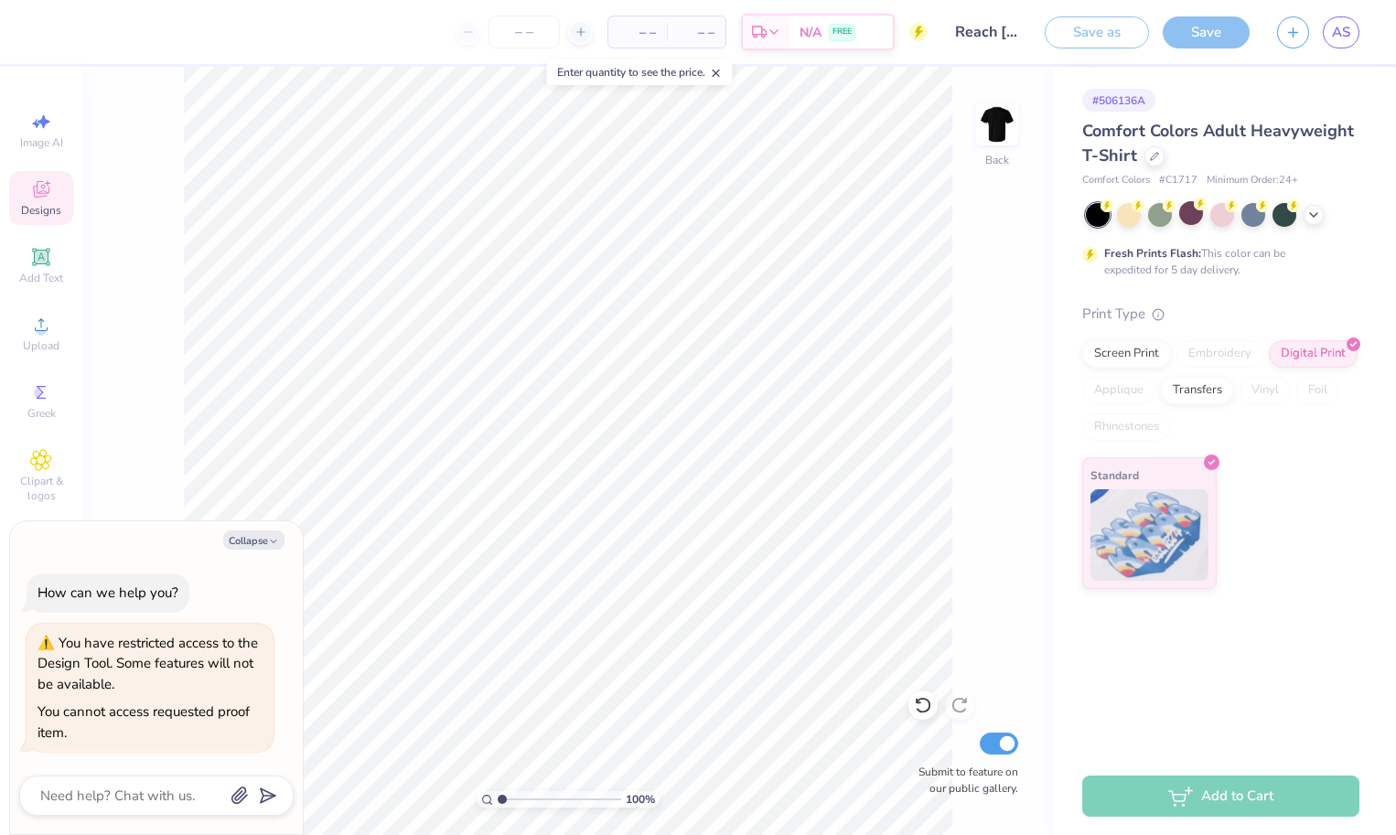
type textarea "x"
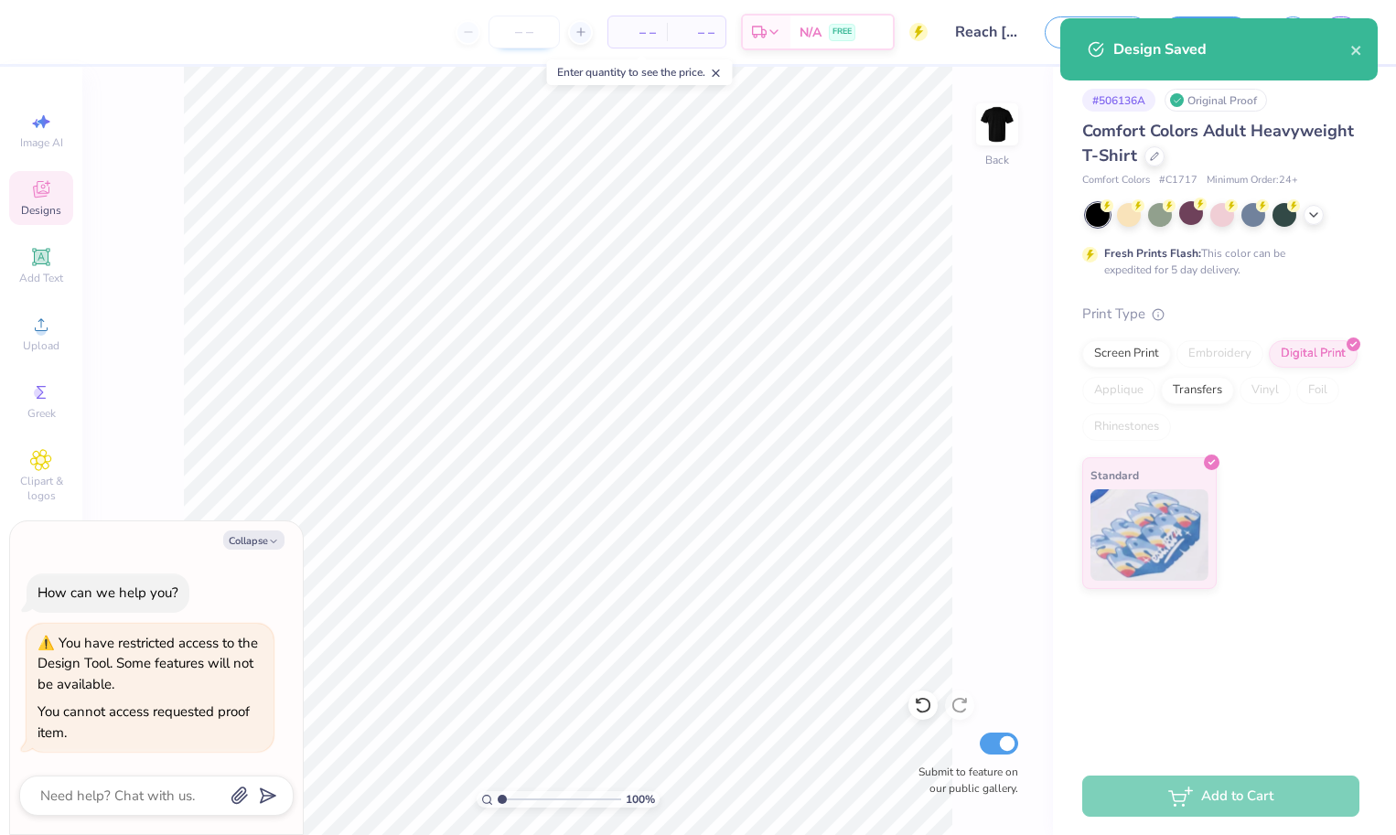
click at [529, 28] on input "number" at bounding box center [524, 32] width 71 height 33
type input "60"
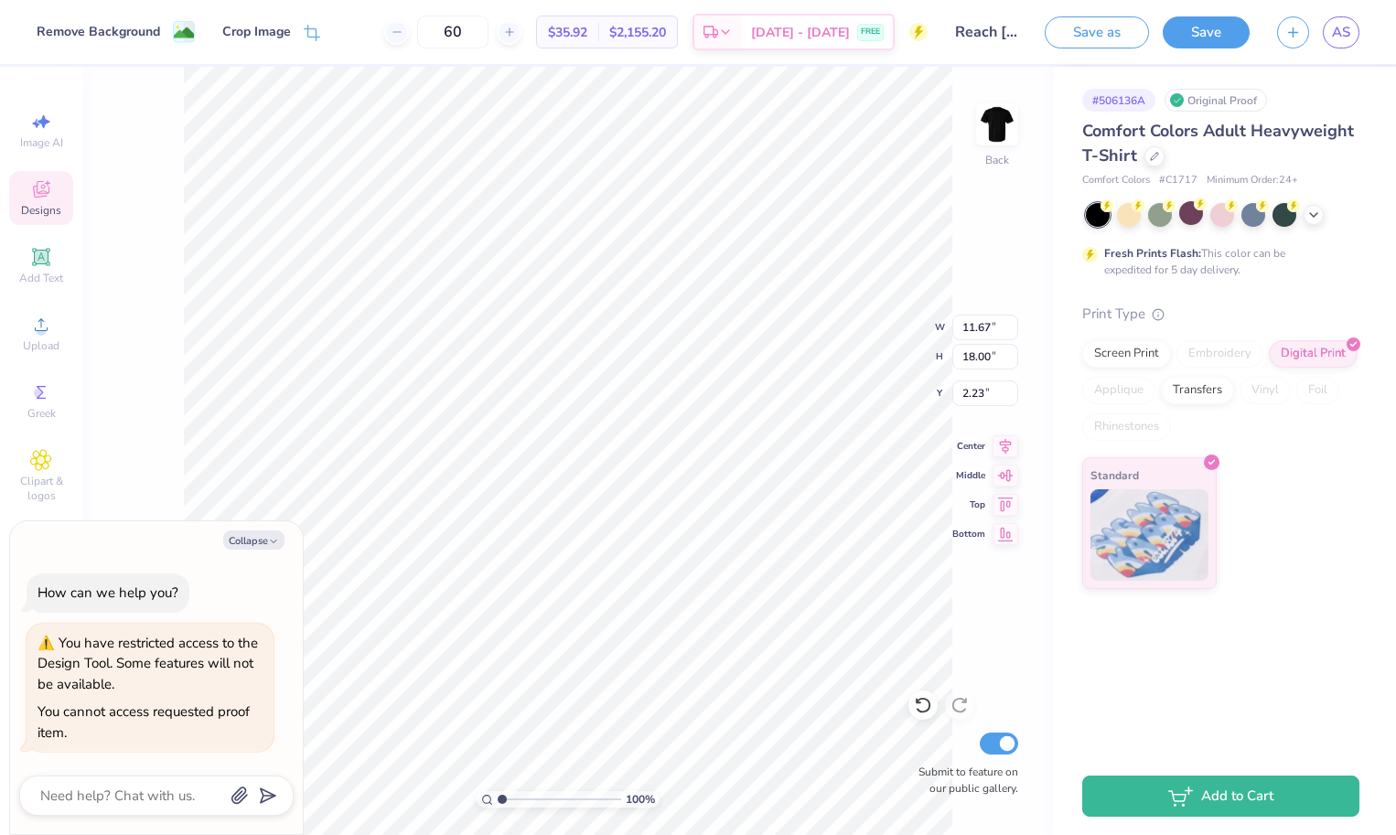
type textarea "x"
type input "0.50"
click at [993, 117] on img at bounding box center [997, 124] width 73 height 73
click at [889, 348] on div "100 % Front W 11.67 11.67 " H 18.00 18.00 " Y 3.00 3.00 " Center Middle Top Bot…" at bounding box center [567, 451] width 971 height 769
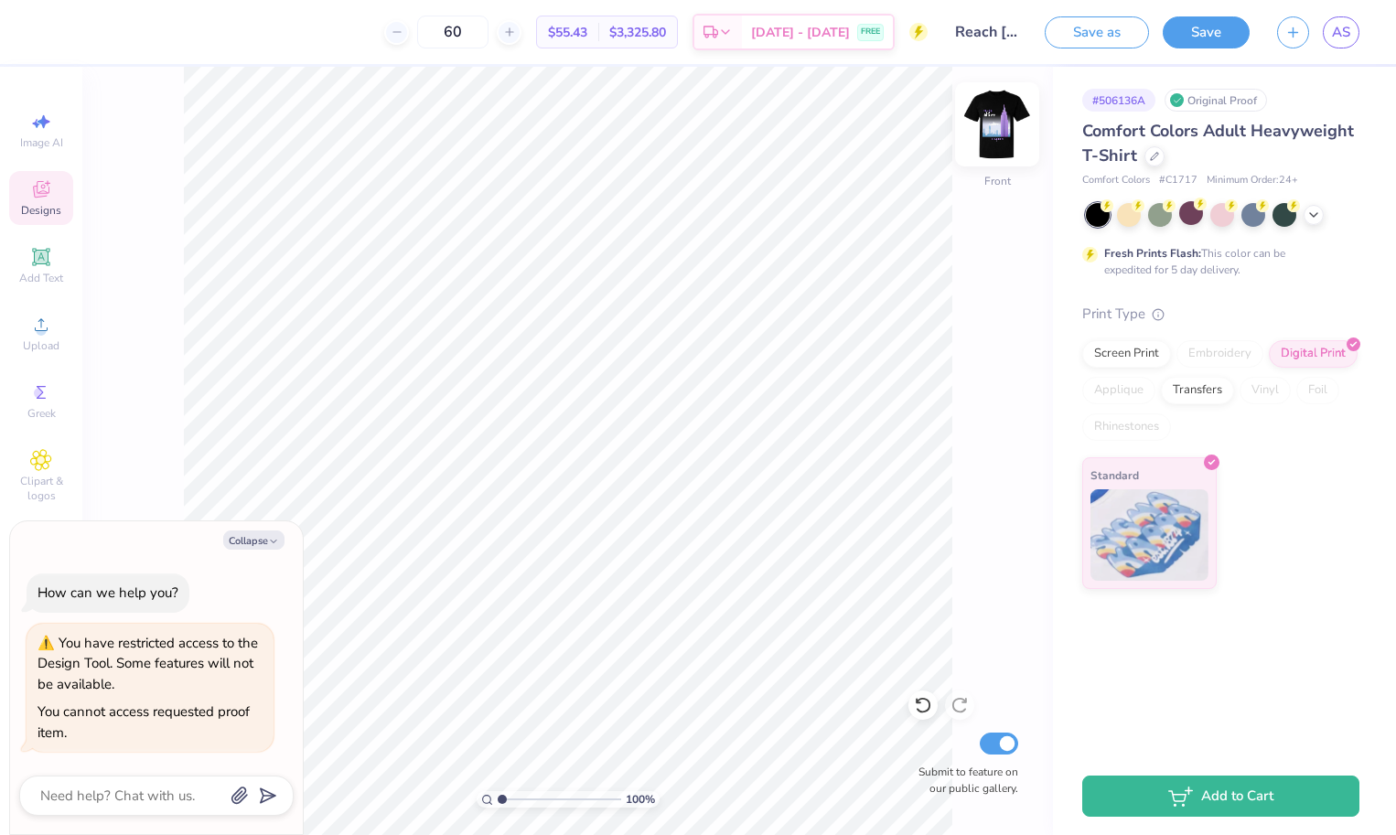
click at [1009, 126] on img at bounding box center [997, 124] width 73 height 73
click at [44, 326] on icon at bounding box center [41, 325] width 22 height 22
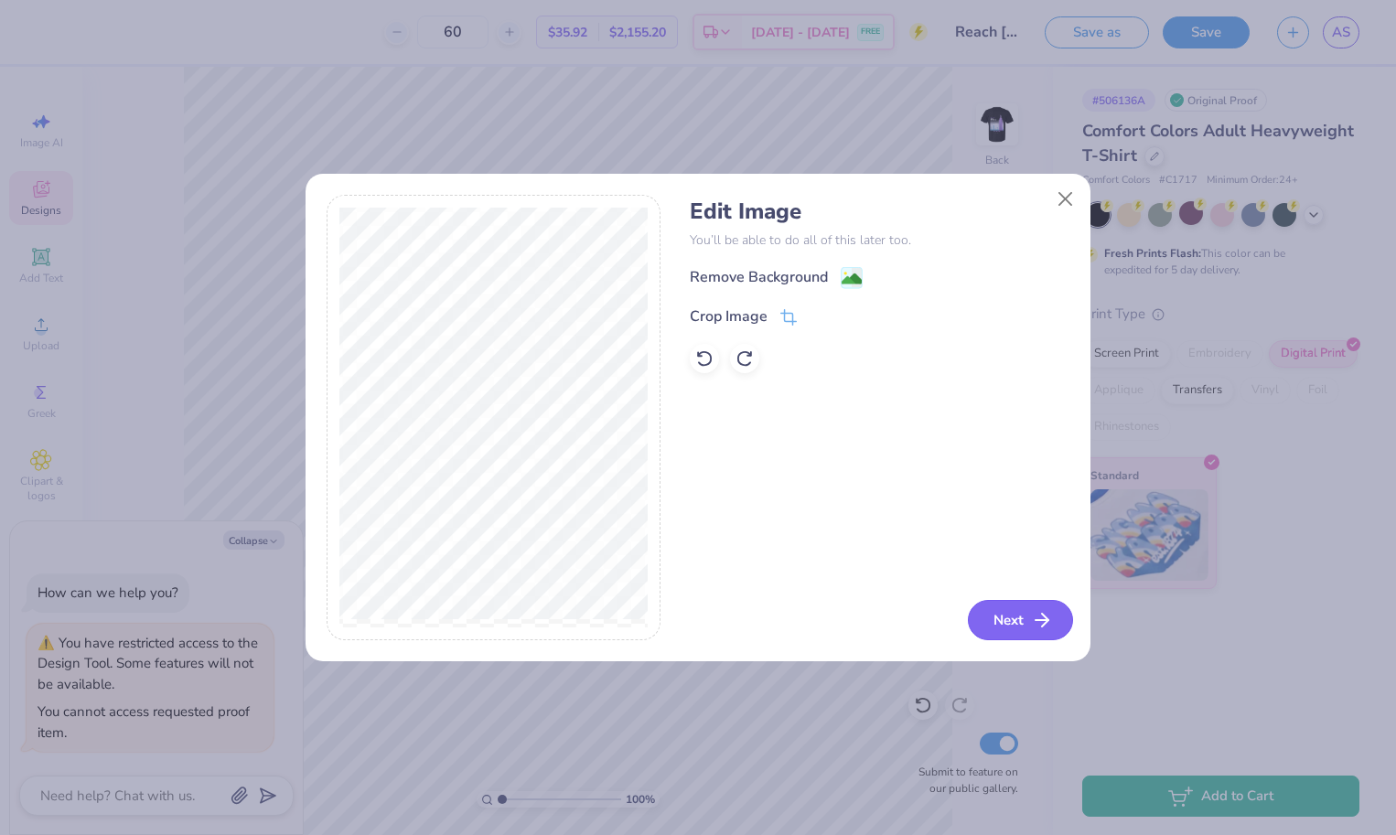
click at [1029, 616] on button "Next" at bounding box center [1020, 620] width 105 height 40
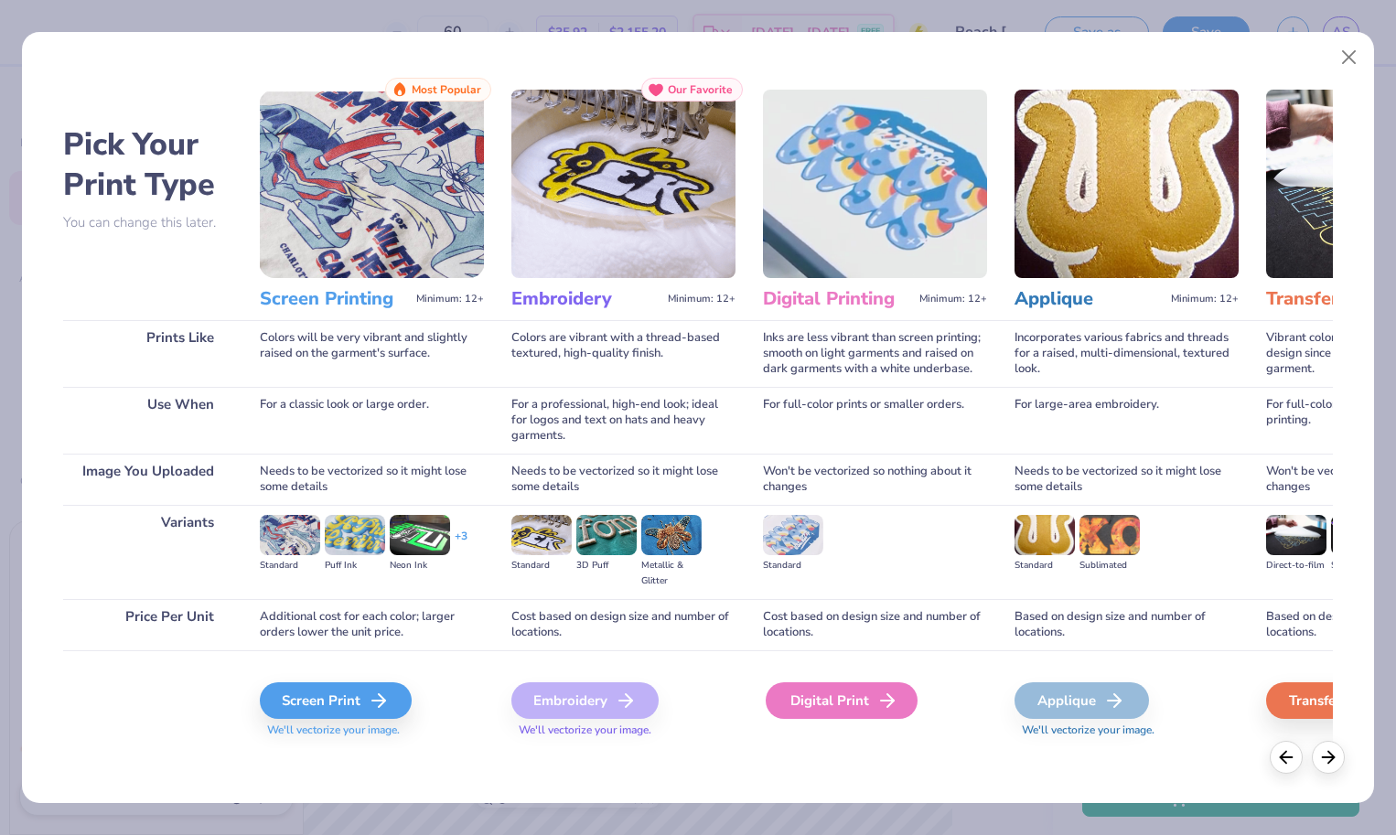
click at [850, 704] on div "Digital Print" at bounding box center [842, 701] width 152 height 37
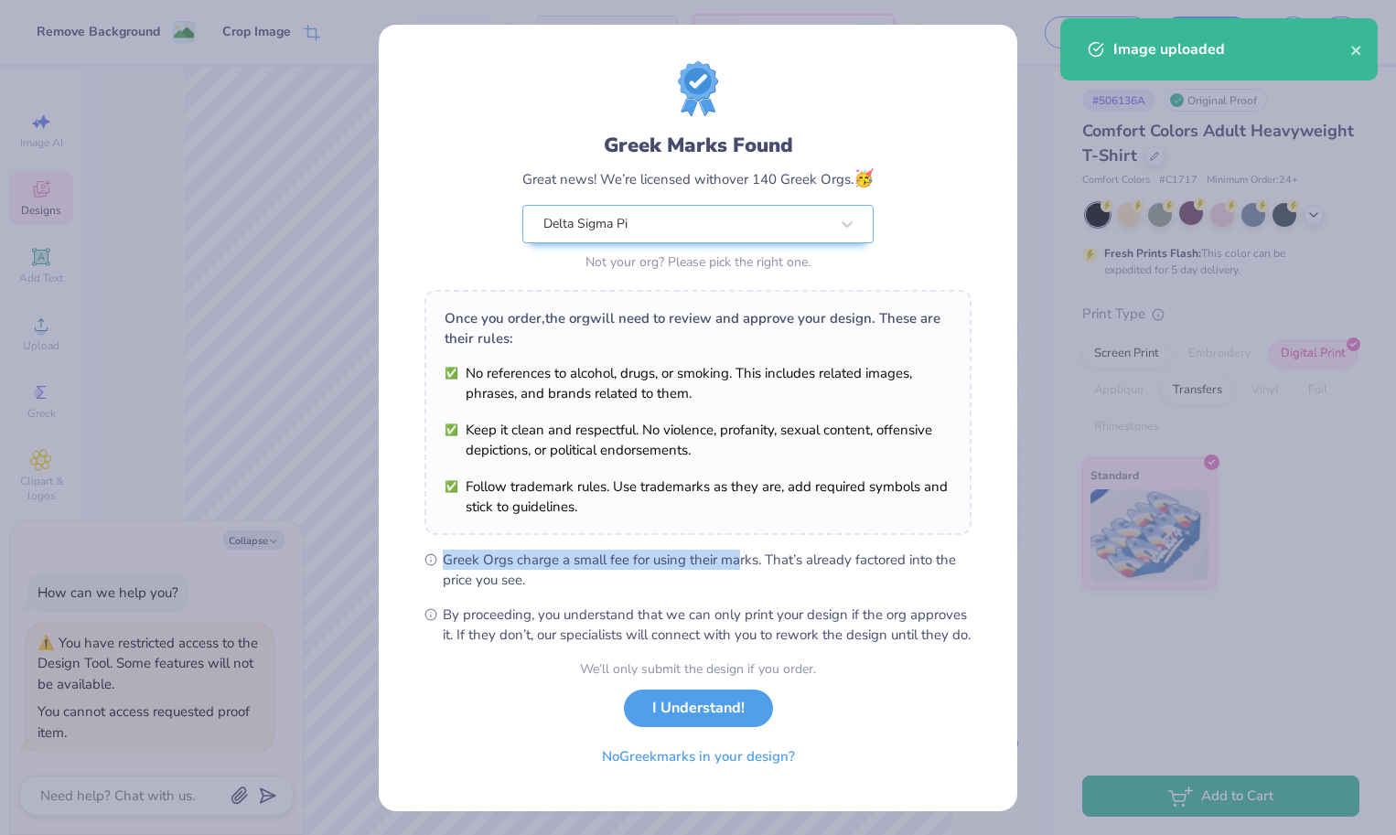
click at [657, 543] on div "Greek Marks Found Great news! We’re licensed with over 140 Greek Orgs. 🥳 Delta …" at bounding box center [698, 353] width 547 height 584
click at [691, 723] on button "I Understand!" at bounding box center [698, 704] width 149 height 38
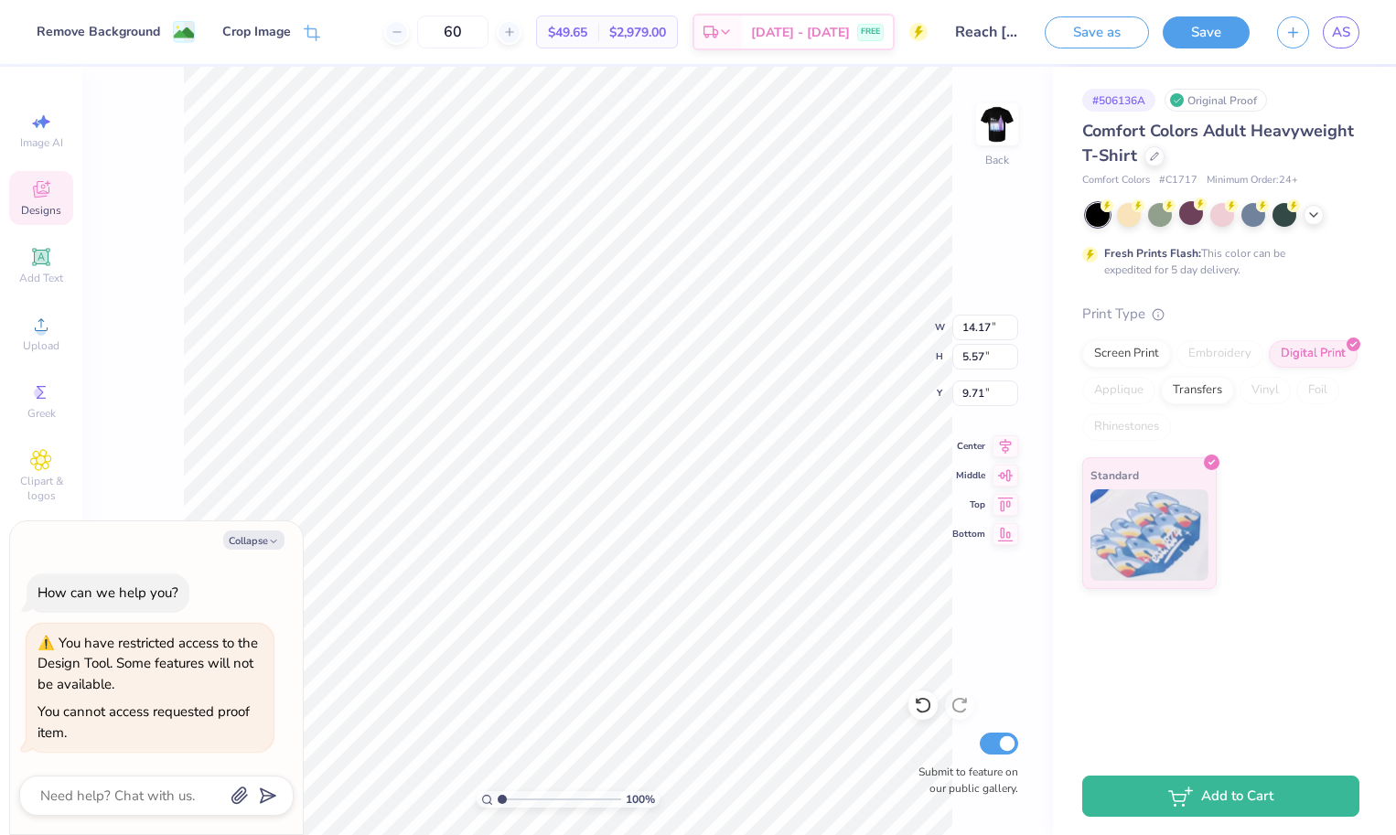
type textarea "x"
type input "4.52"
type input "1.78"
type textarea "x"
type input "2.11"
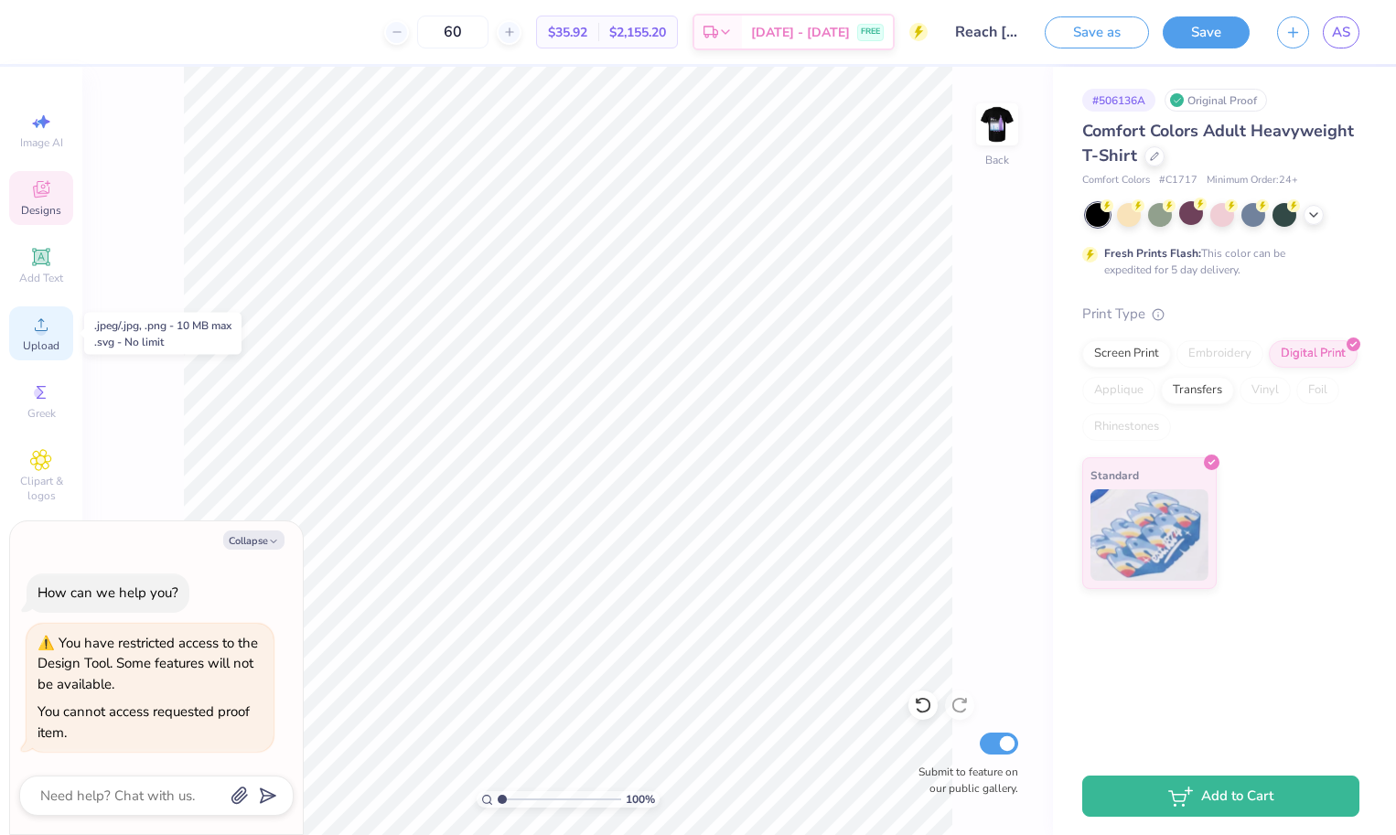
click at [45, 336] on div "Upload" at bounding box center [41, 334] width 64 height 54
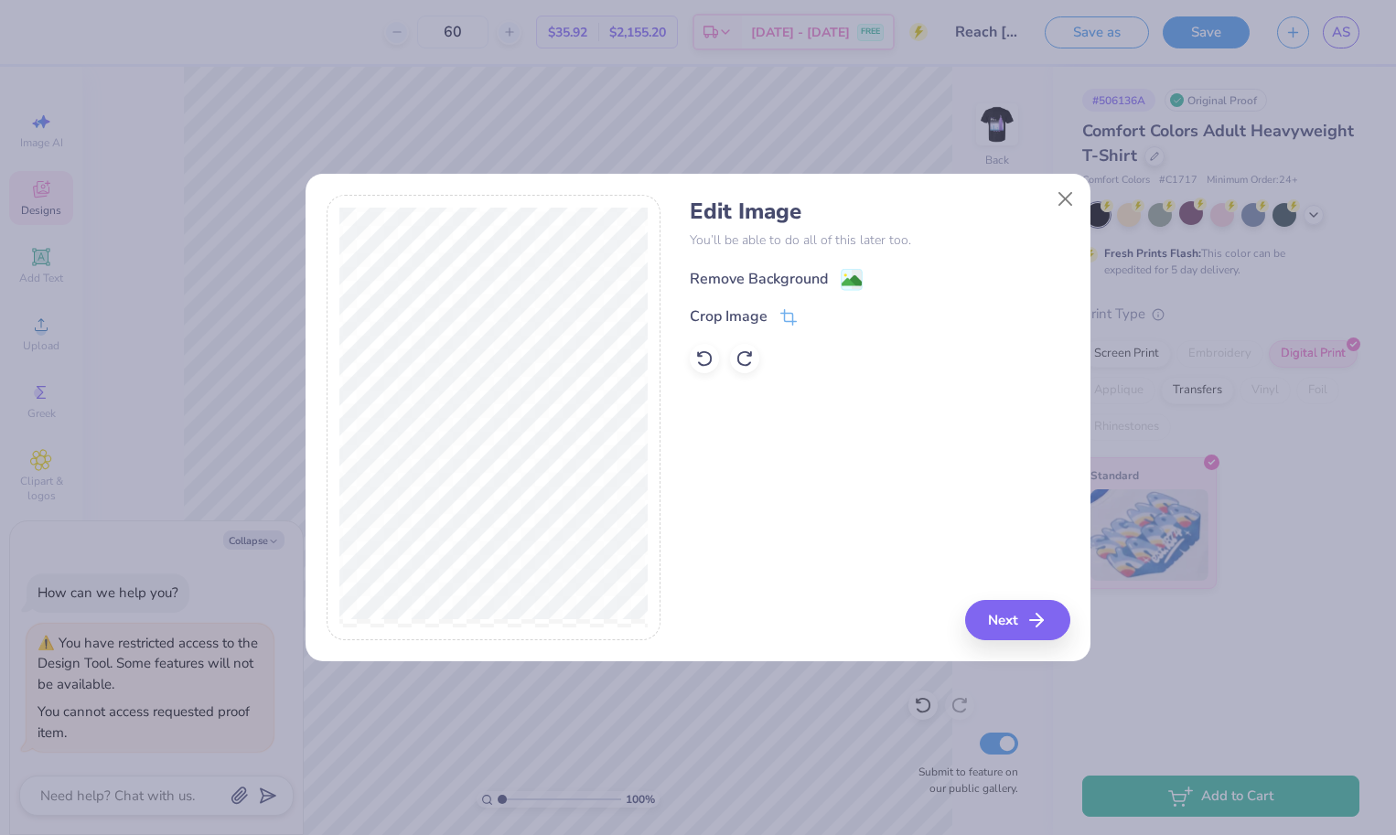
click at [800, 273] on div "Remove Background" at bounding box center [759, 279] width 138 height 22
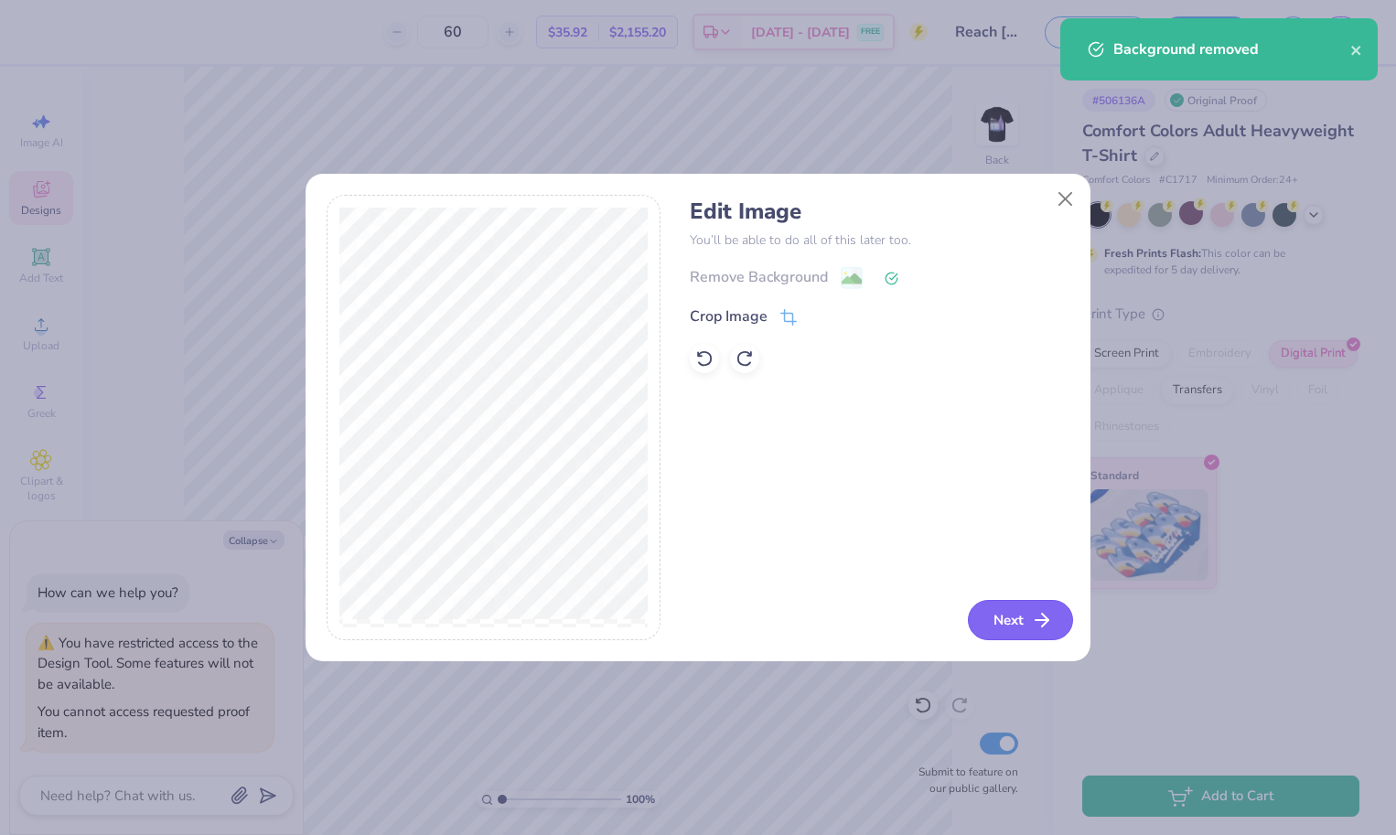
click at [1028, 621] on button "Next" at bounding box center [1020, 620] width 105 height 40
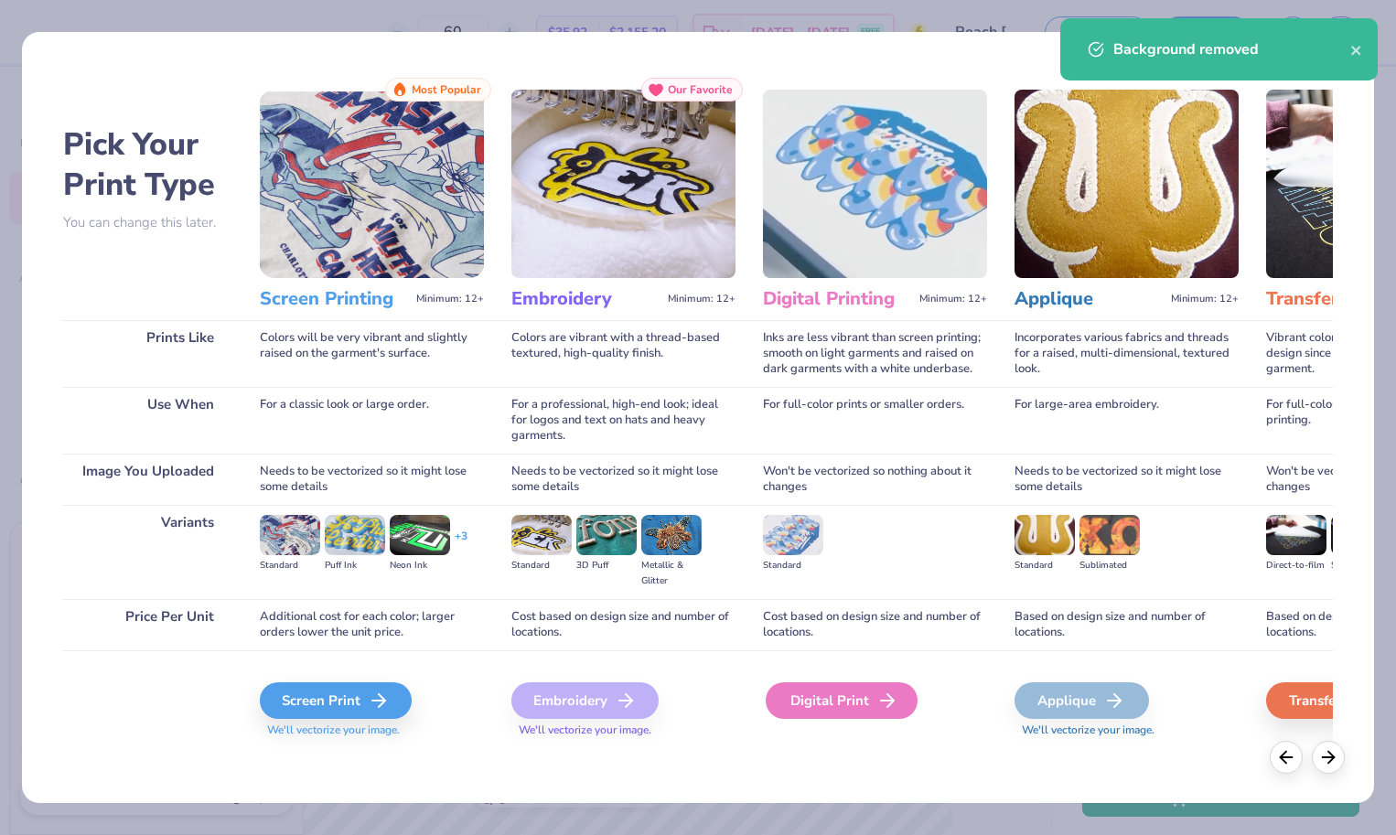
click at [847, 700] on div "Digital Print" at bounding box center [842, 701] width 152 height 37
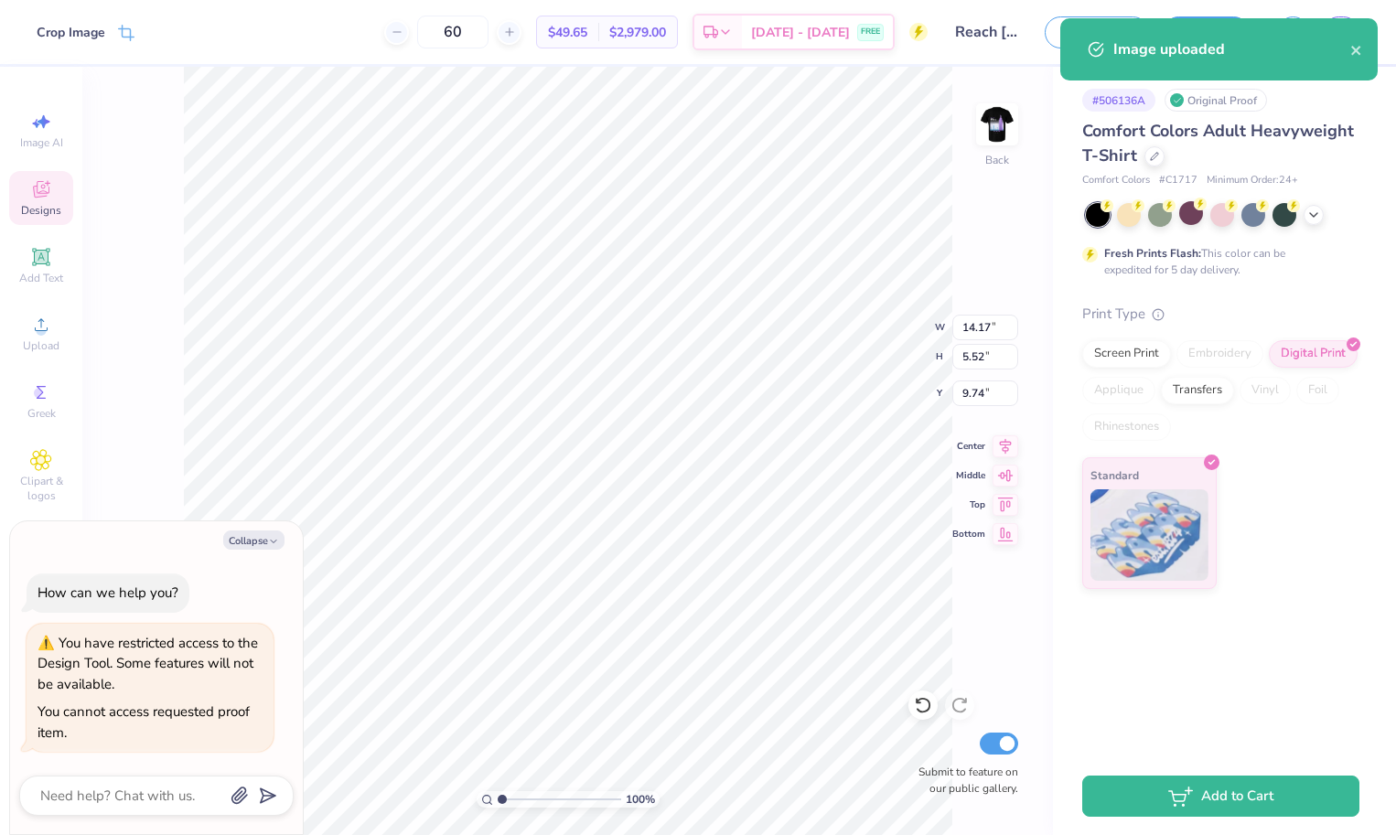
type textarea "x"
type input "6.34"
type input "2.47"
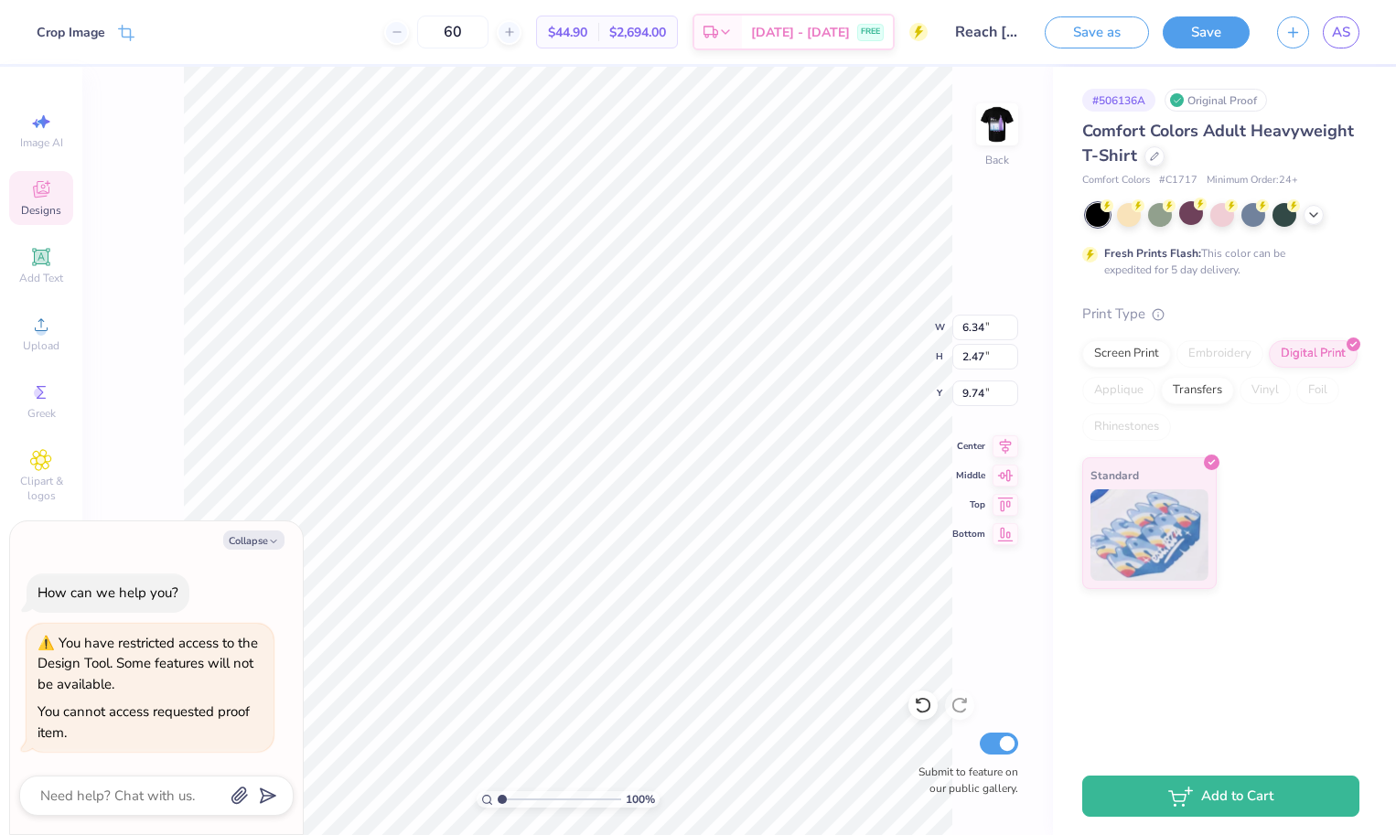
type textarea "x"
type input "1.77"
type textarea "x"
type input "4.57"
type input "1.78"
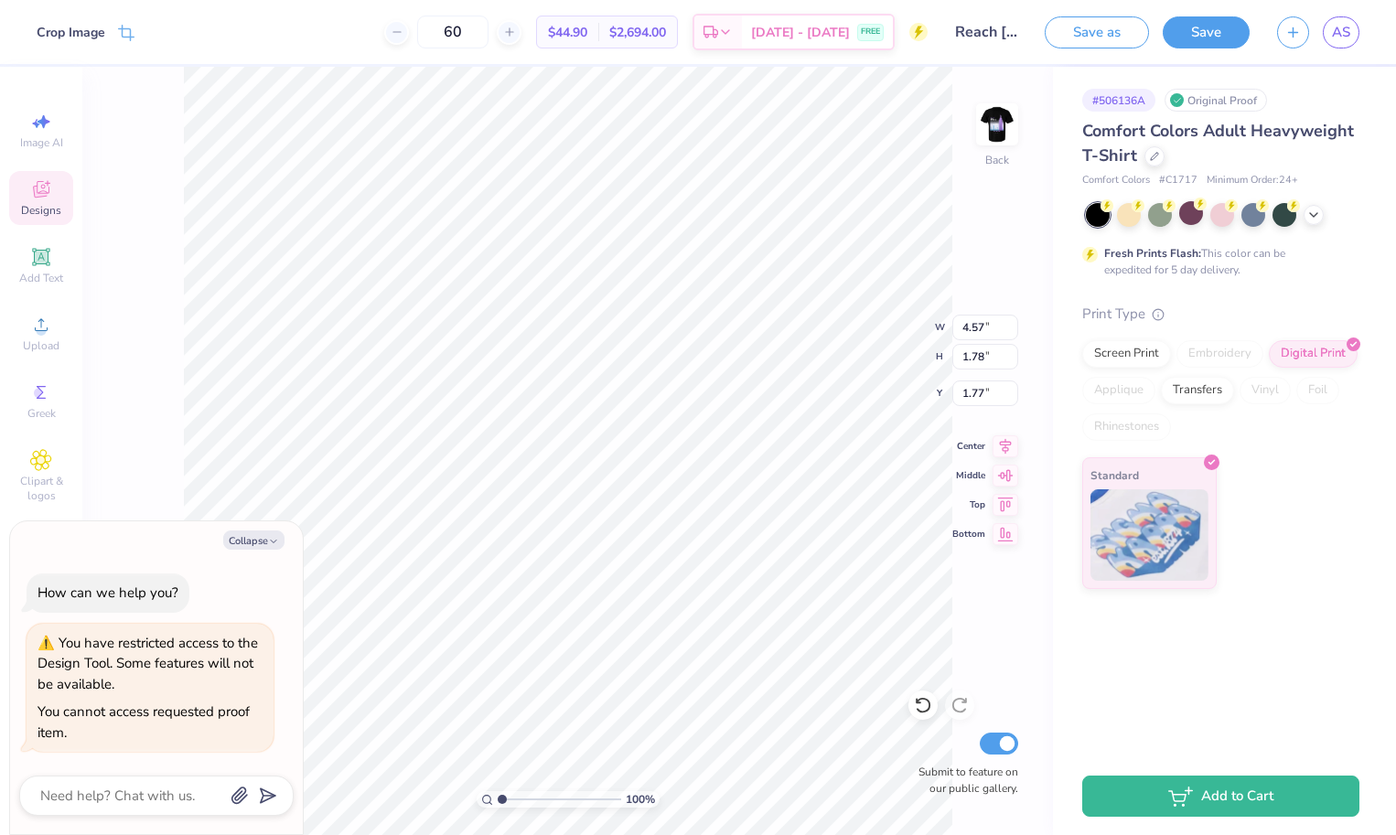
type textarea "x"
type input "2.11"
type textarea "x"
type input "3.00"
click at [893, 328] on div "100 % Back W 4.57 H 1.78 Y 3.00 Center Middle Top Bottom Submit to feature on o…" at bounding box center [567, 451] width 971 height 769
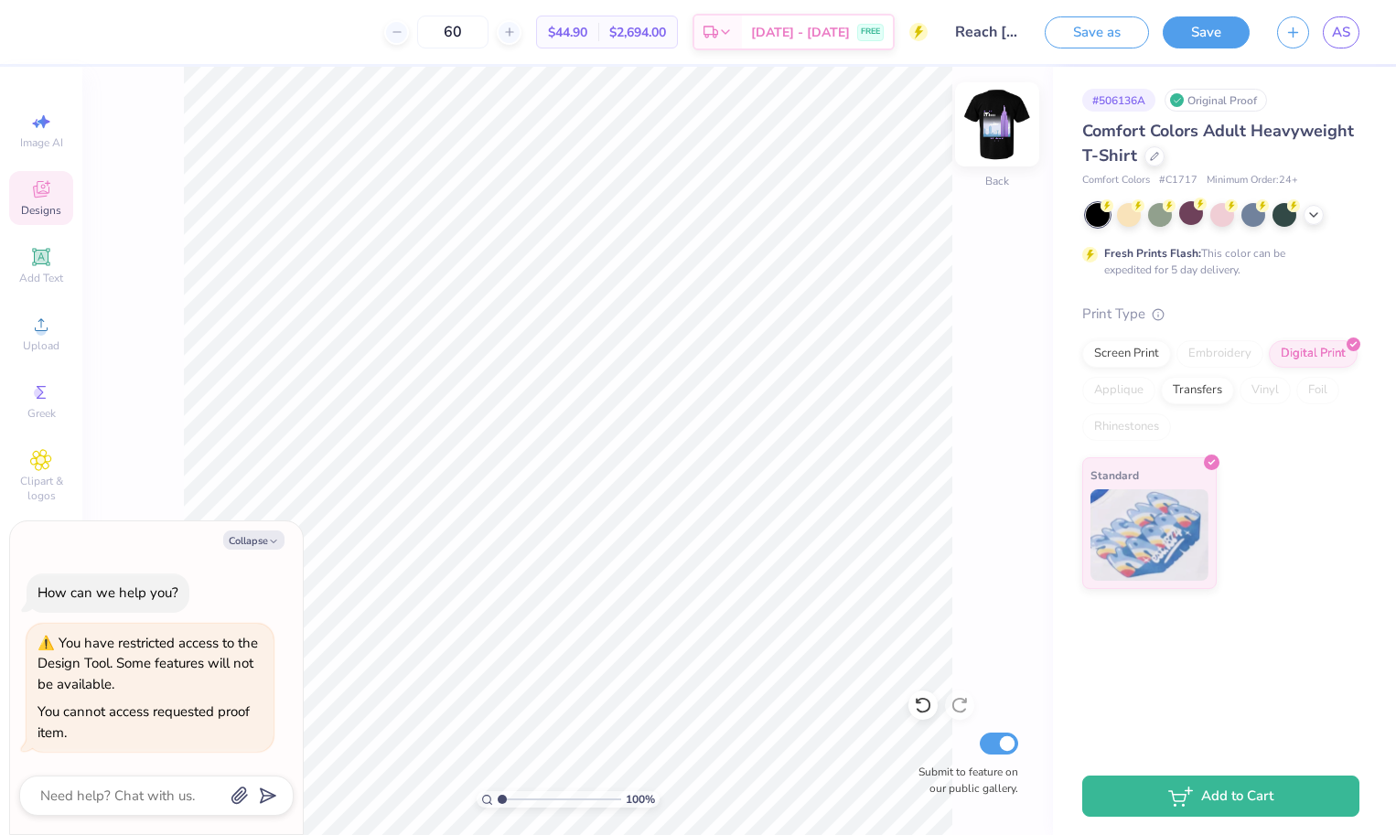
click at [995, 123] on img at bounding box center [997, 124] width 73 height 73
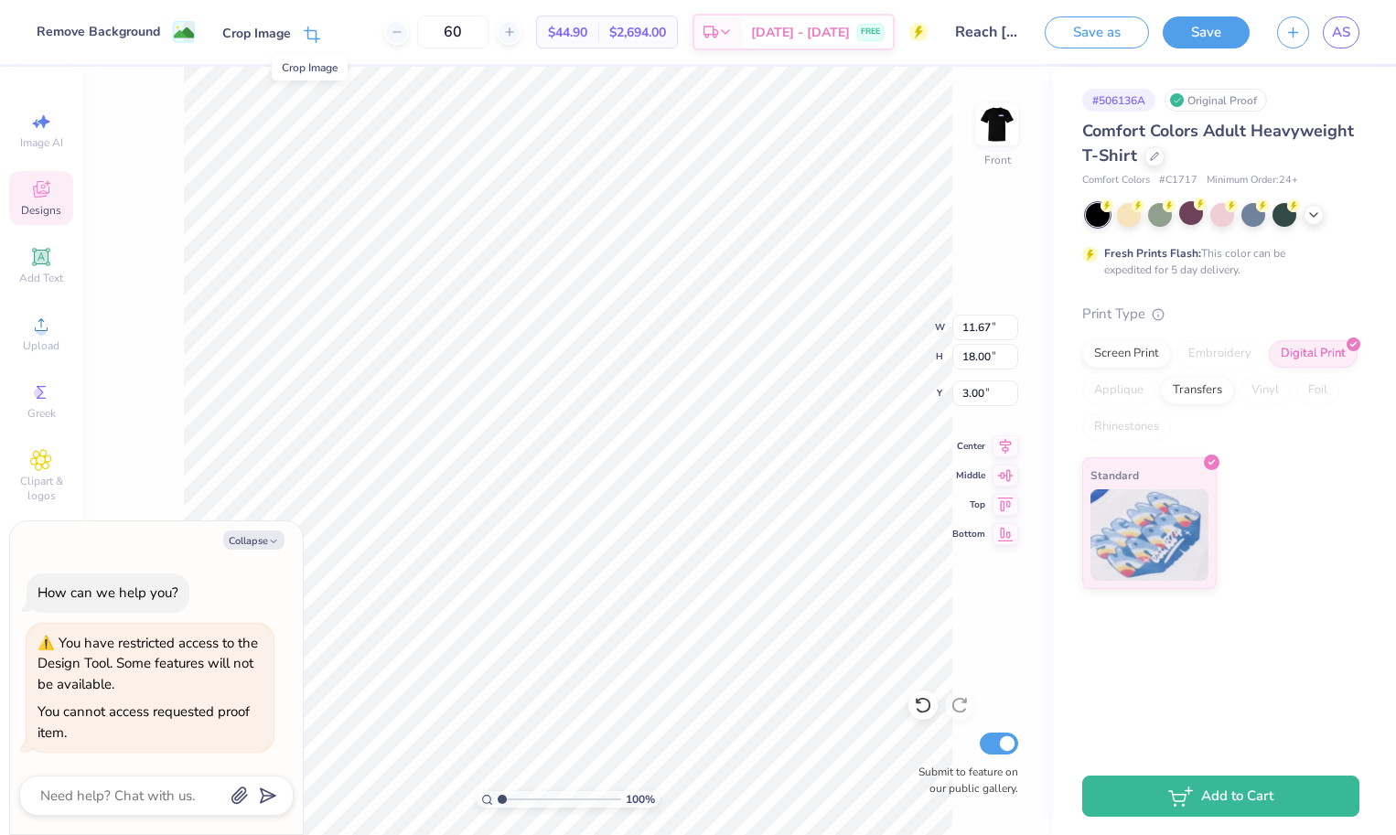
click at [311, 33] on icon at bounding box center [312, 35] width 16 height 16
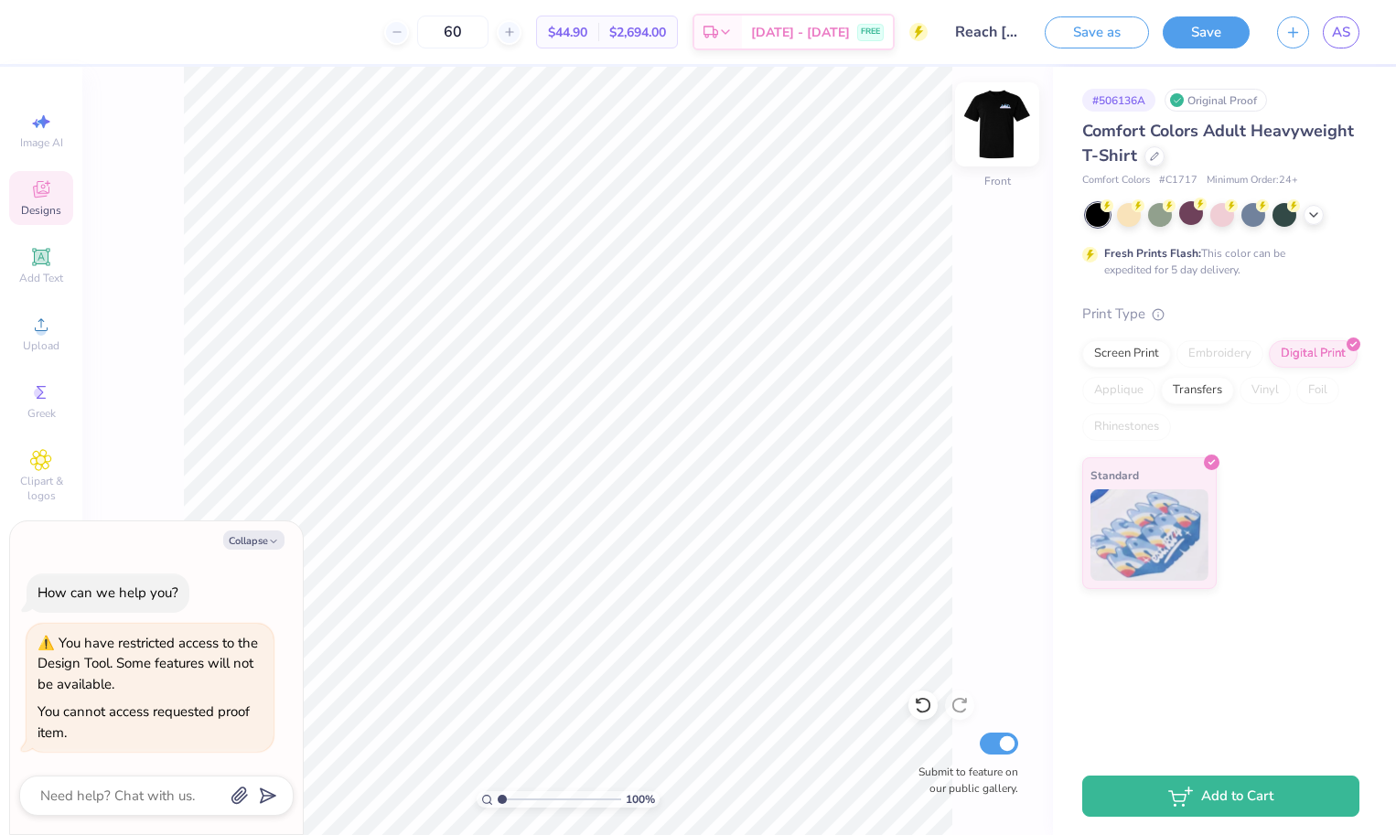
click at [992, 126] on img at bounding box center [997, 124] width 73 height 73
click at [1317, 214] on icon at bounding box center [1314, 213] width 15 height 15
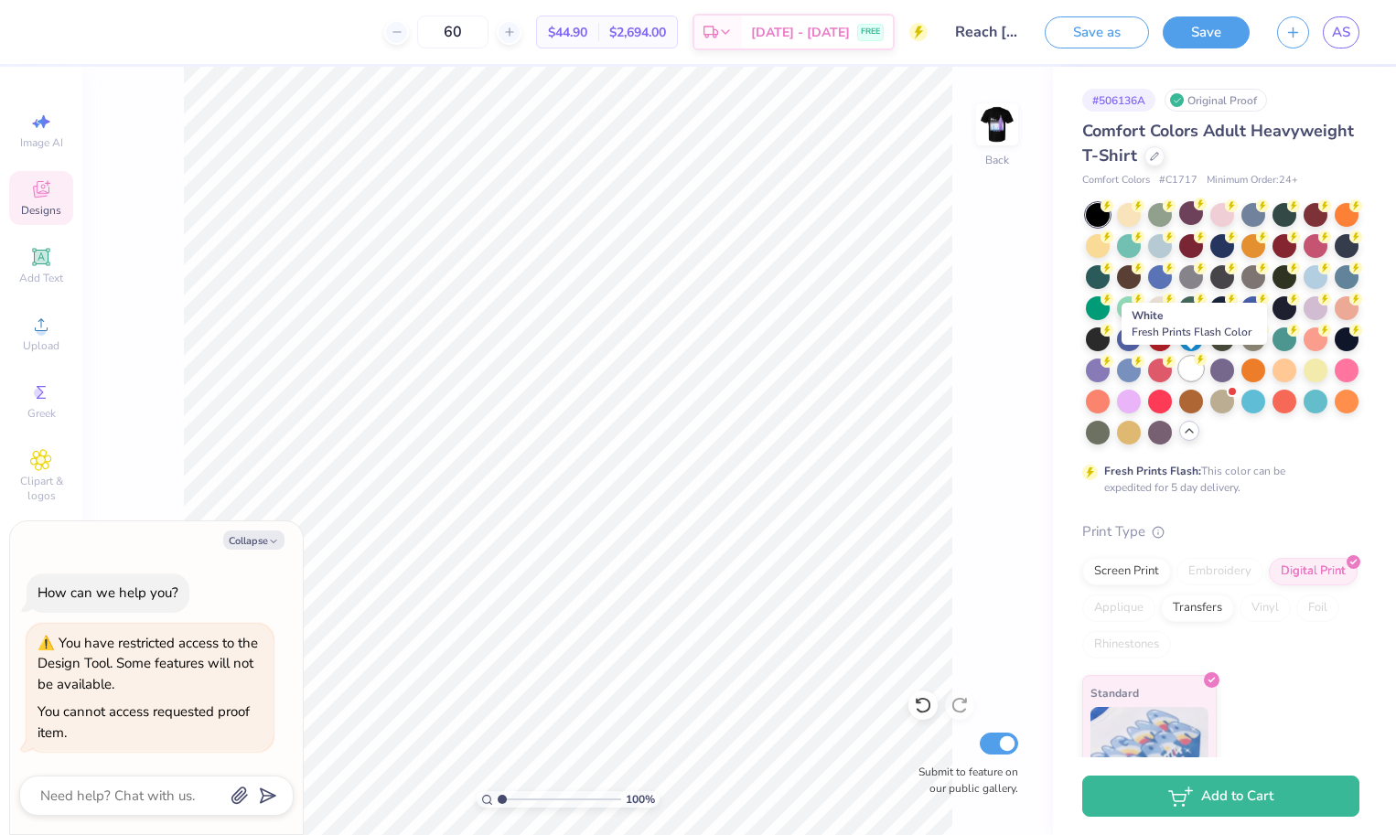
click at [1189, 376] on div at bounding box center [1192, 369] width 24 height 24
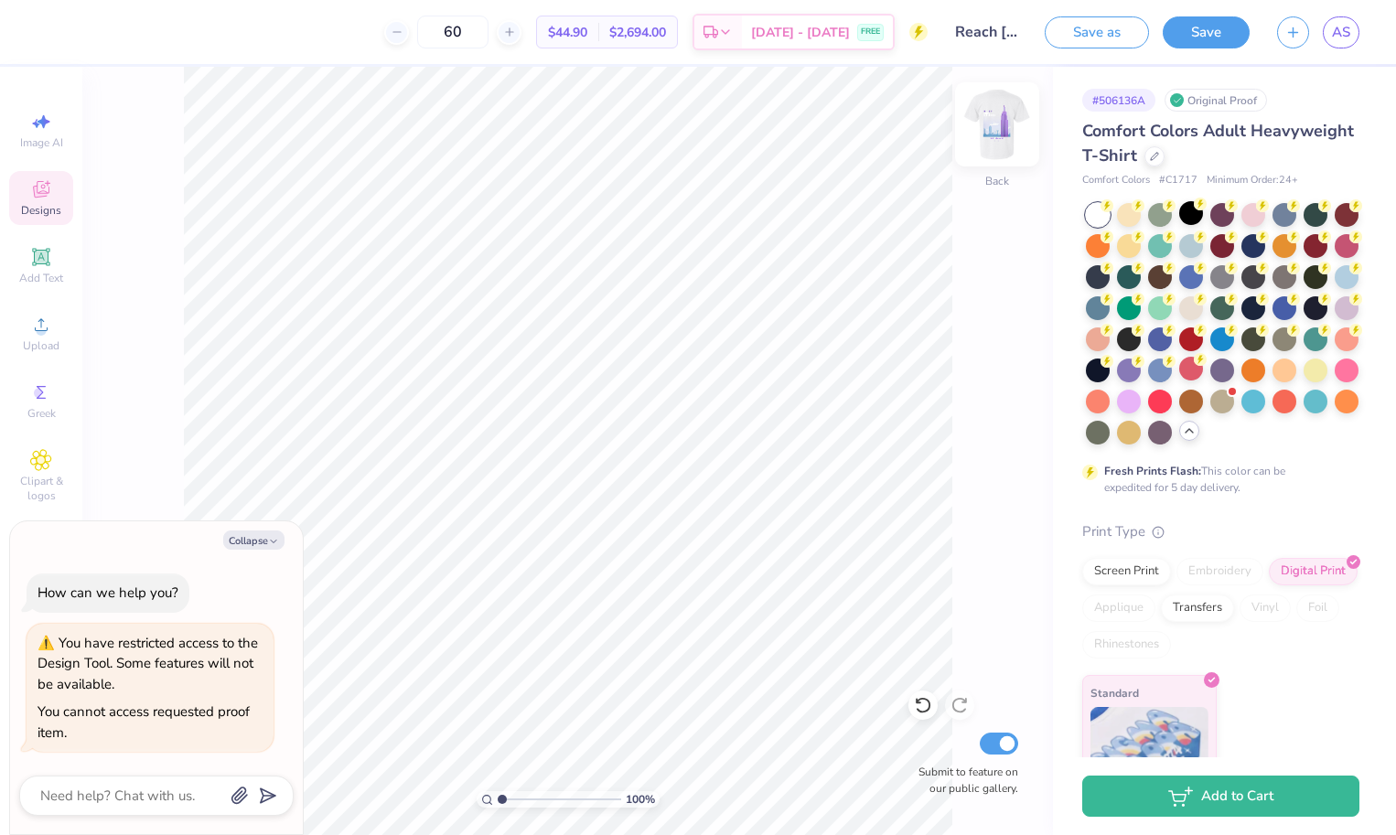
click at [997, 116] on img at bounding box center [997, 124] width 73 height 73
click at [1220, 216] on div at bounding box center [1223, 213] width 24 height 24
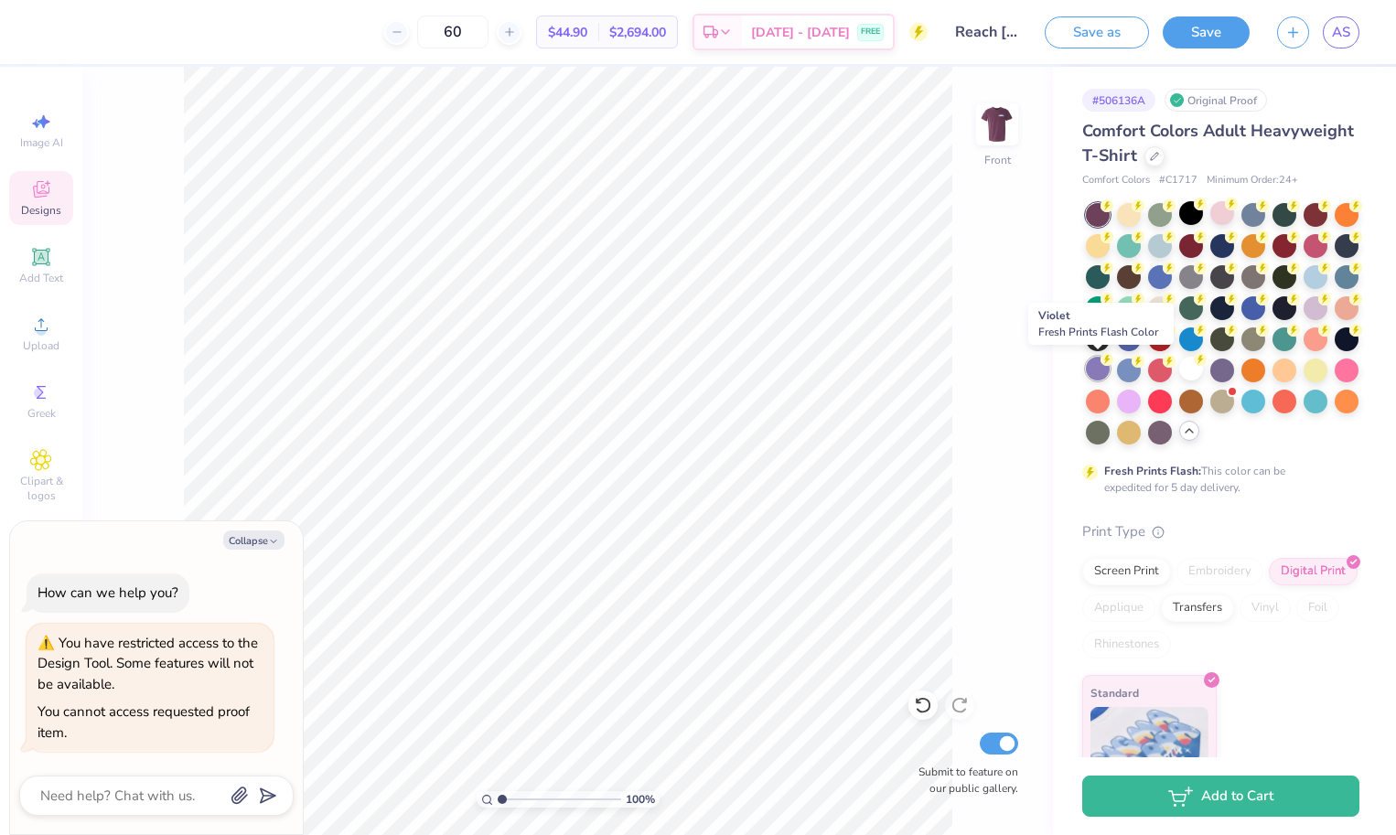
click at [1099, 364] on div at bounding box center [1098, 369] width 24 height 24
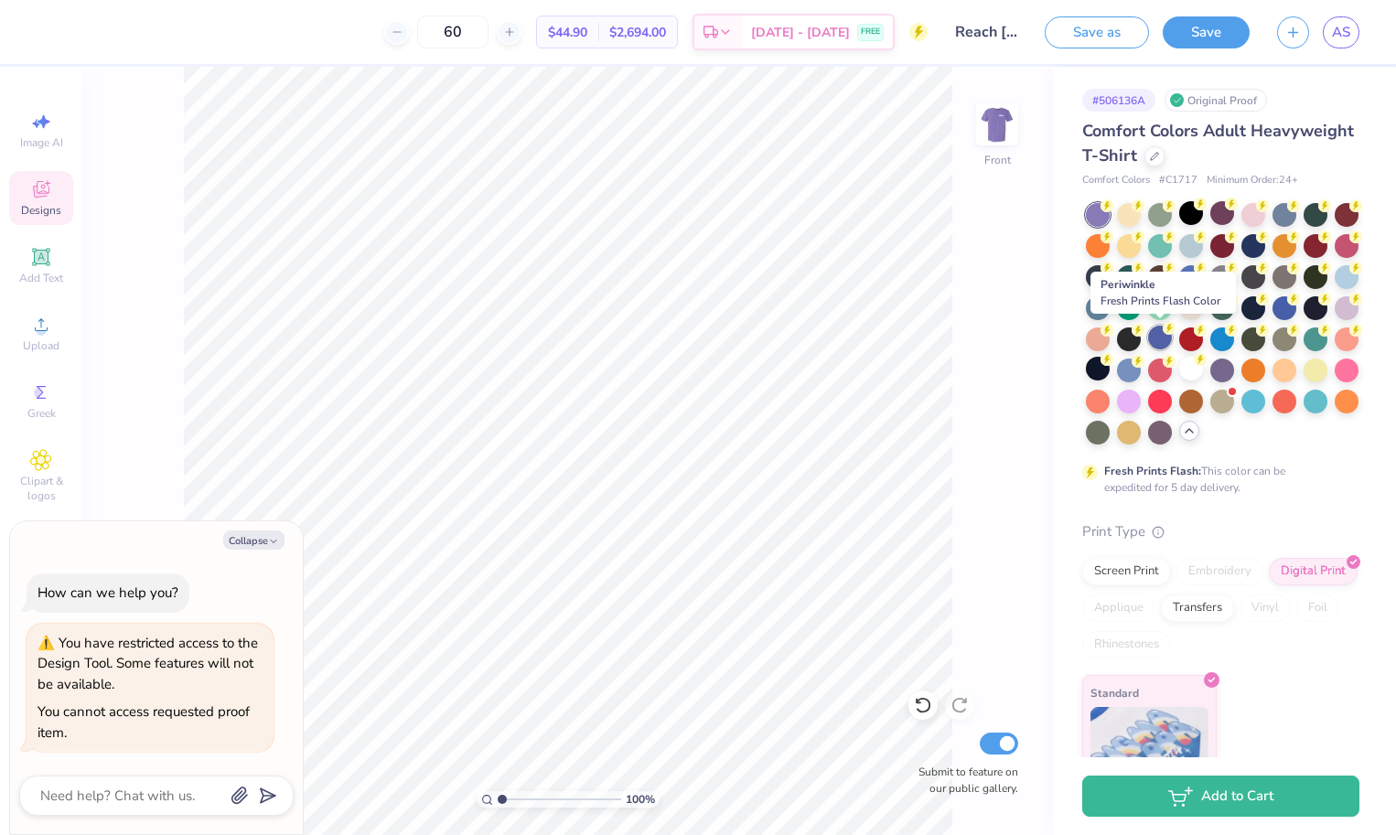
click at [1154, 343] on div at bounding box center [1160, 338] width 24 height 24
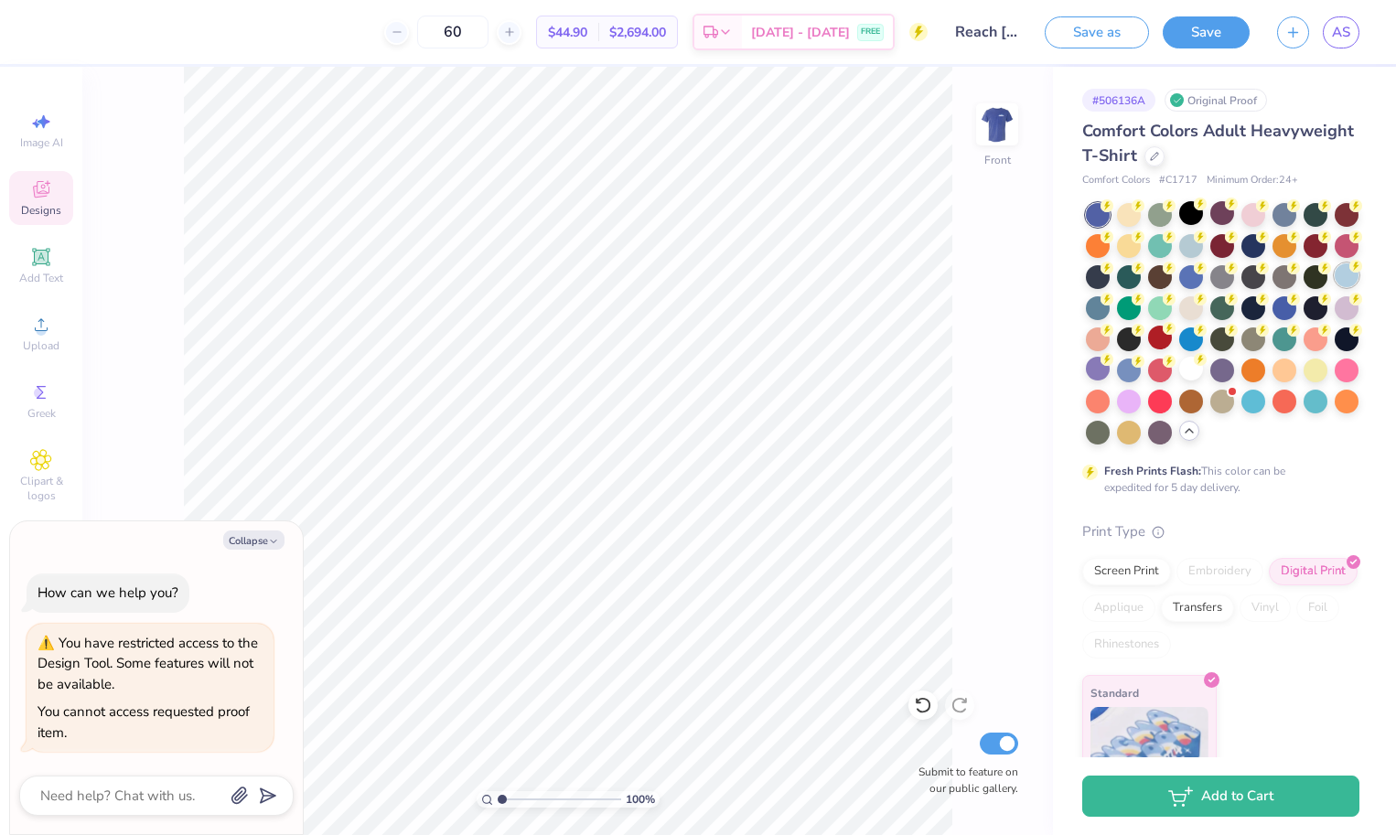
click at [1354, 272] on div at bounding box center [1347, 276] width 24 height 24
click at [1253, 398] on div at bounding box center [1254, 400] width 24 height 24
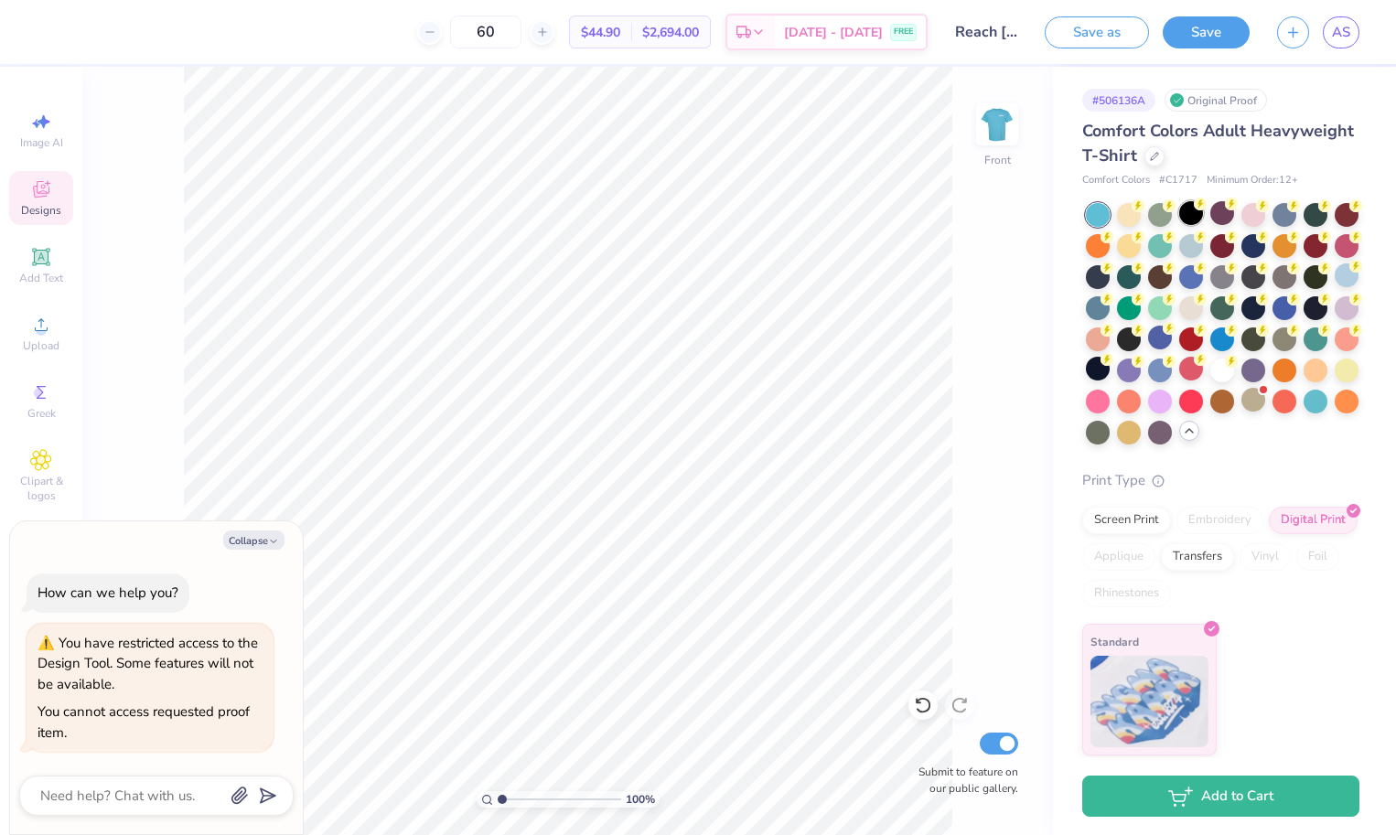
click at [1185, 215] on div at bounding box center [1192, 213] width 24 height 24
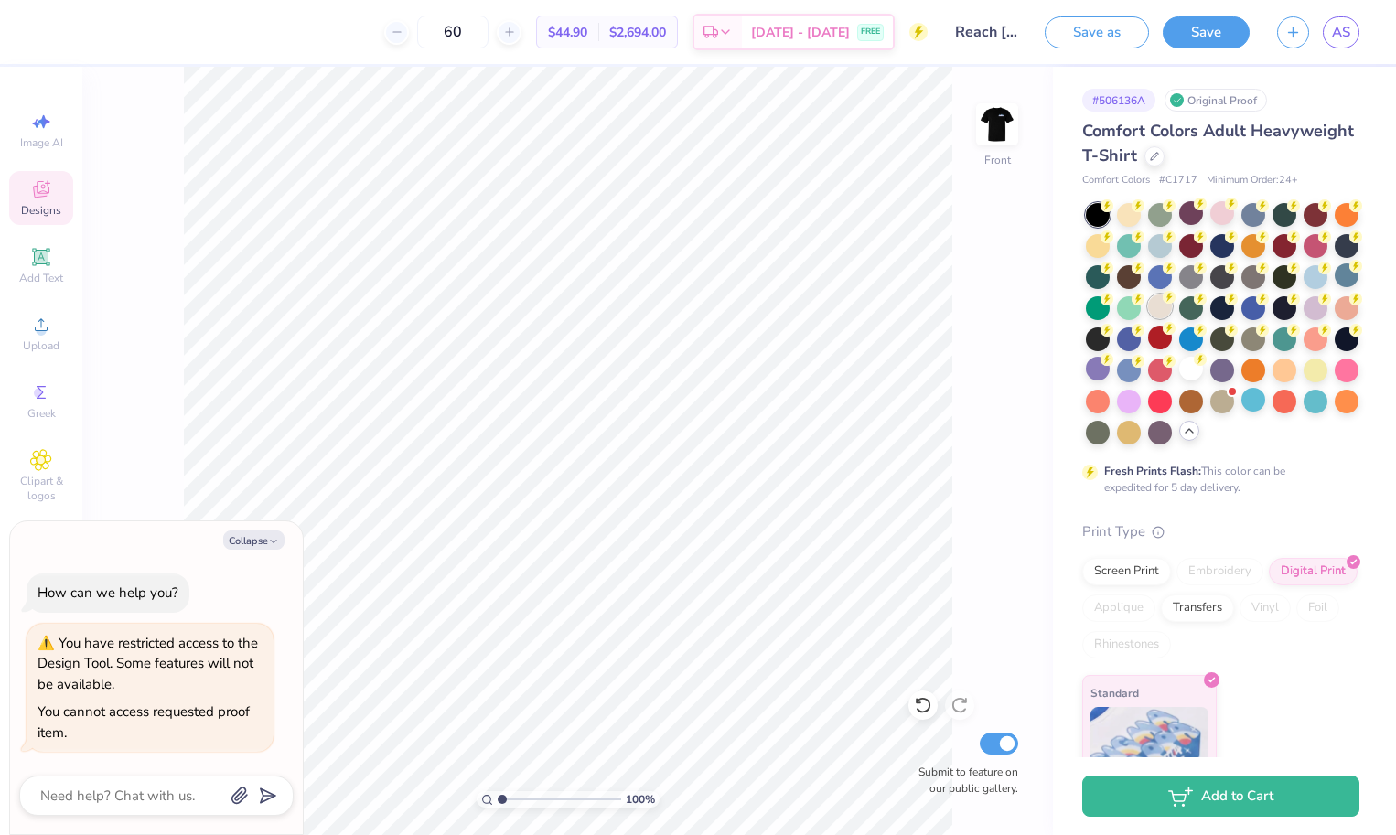
click at [1162, 307] on div at bounding box center [1160, 307] width 24 height 24
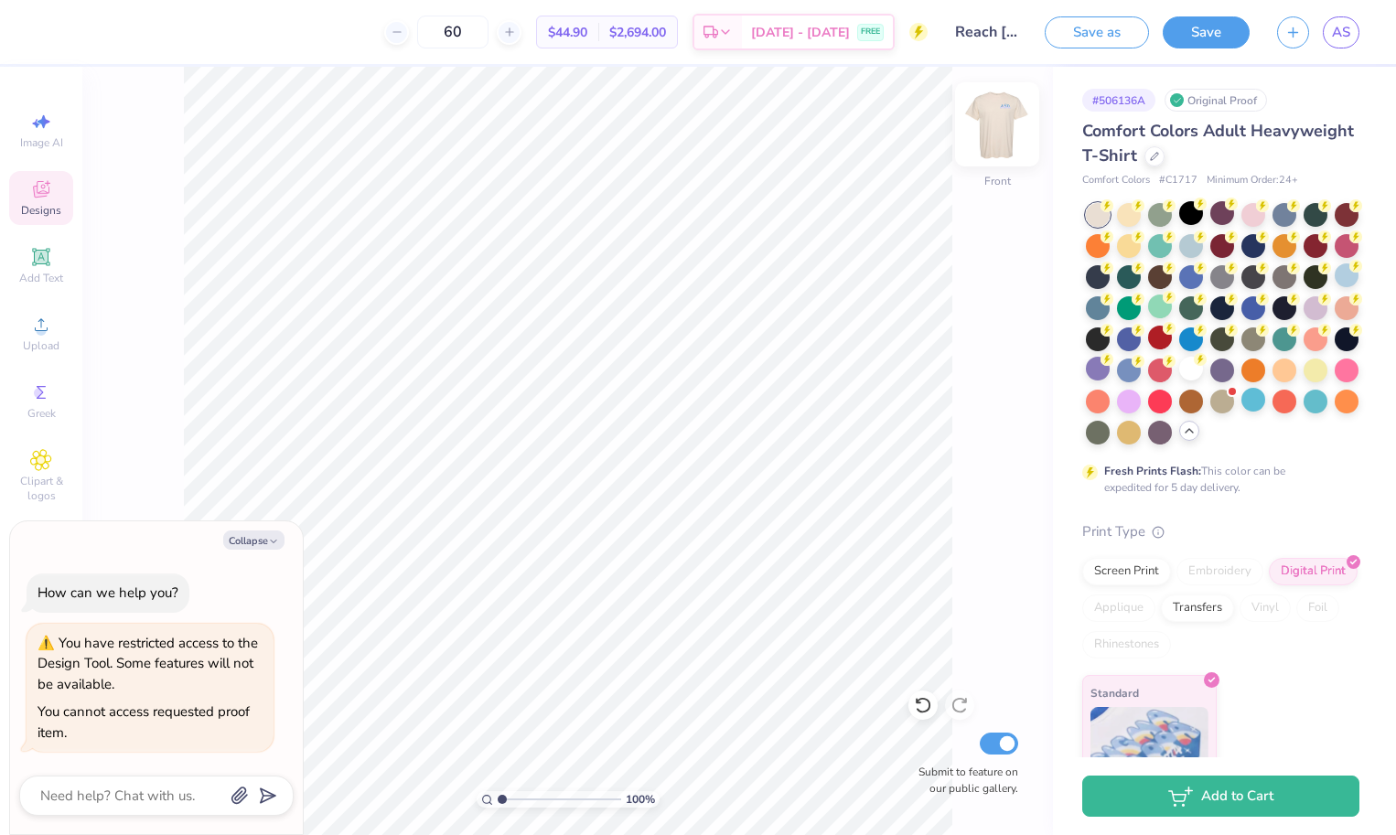
click at [995, 120] on img at bounding box center [997, 124] width 73 height 73
click at [995, 120] on img at bounding box center [997, 124] width 37 height 37
click at [1320, 368] on div at bounding box center [1316, 369] width 24 height 24
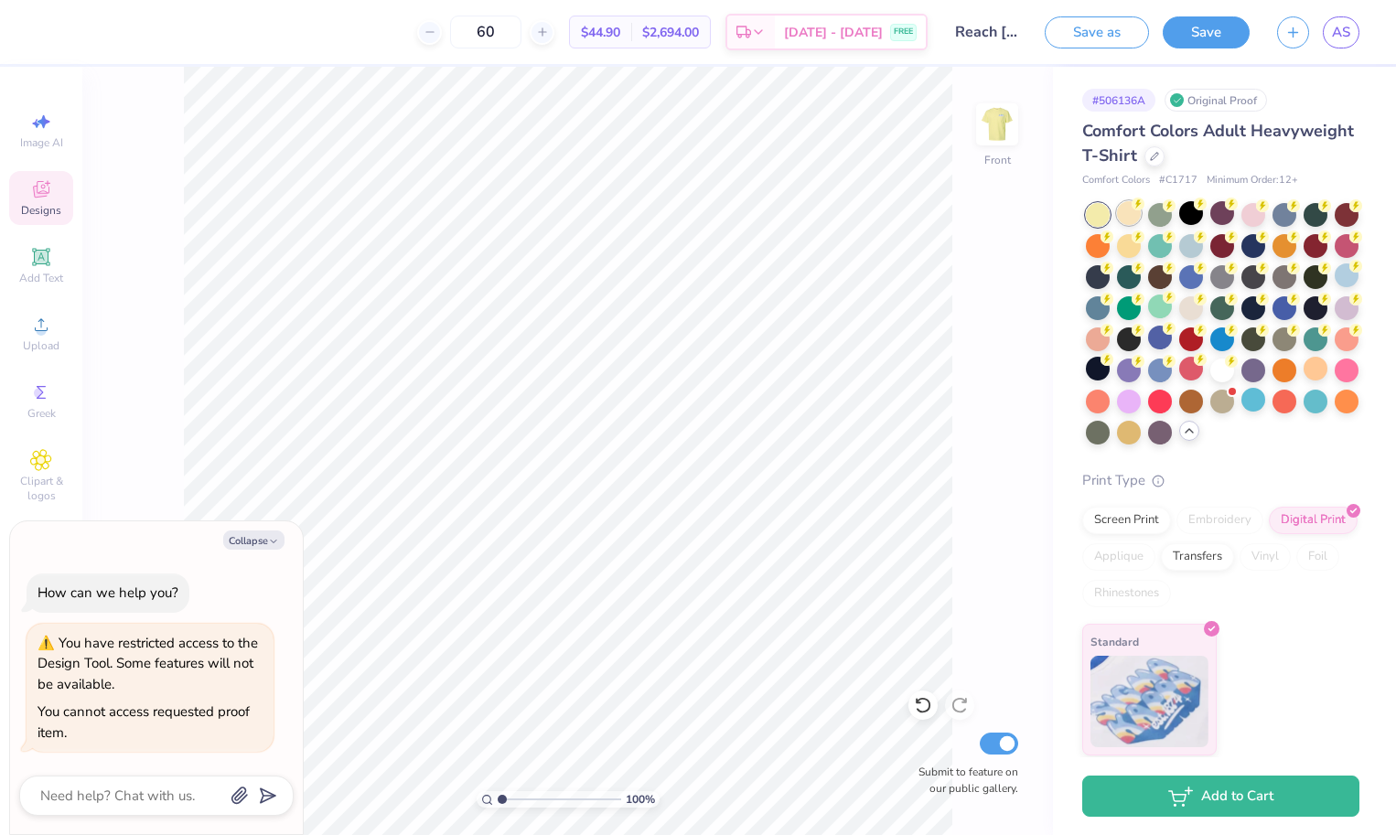
click at [1131, 211] on div at bounding box center [1129, 213] width 24 height 24
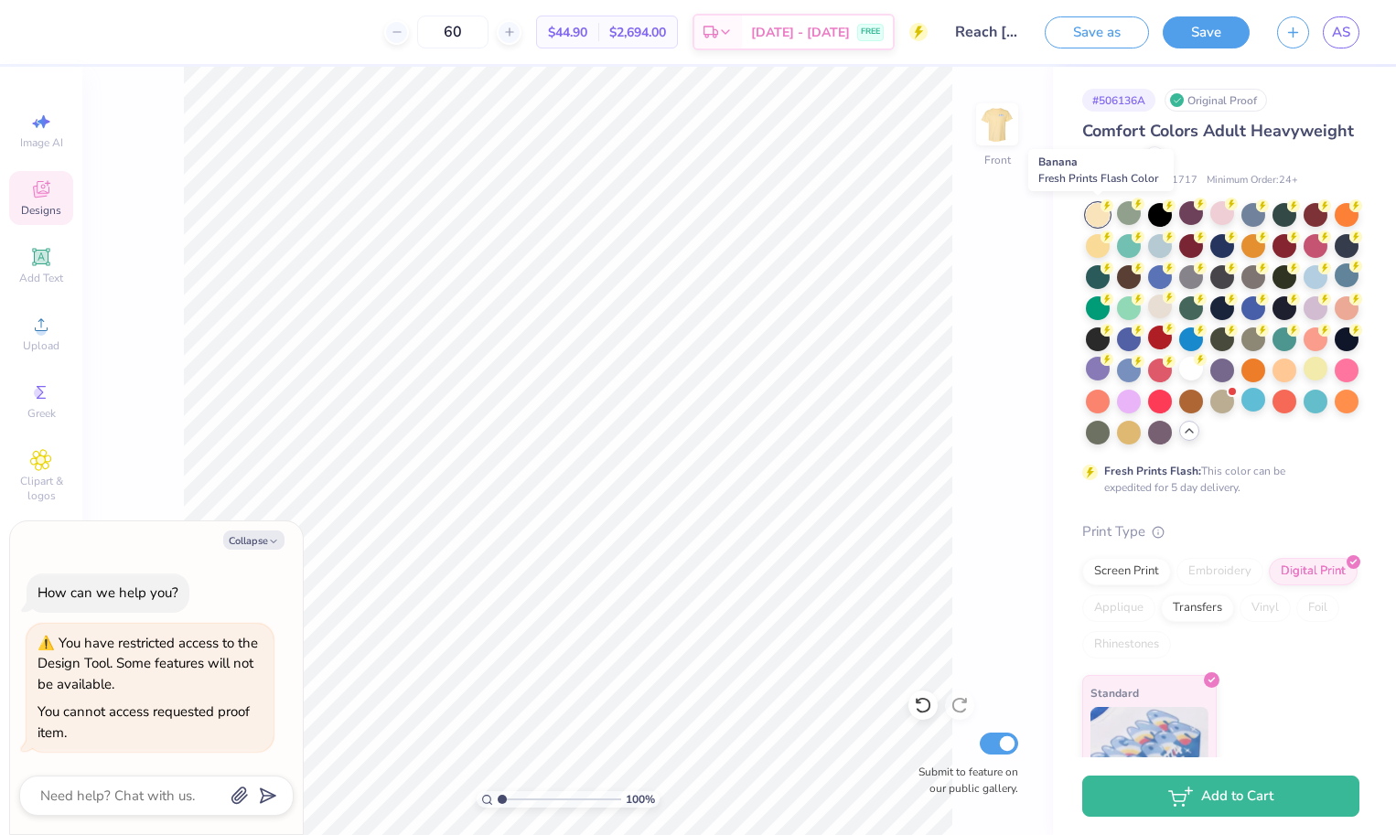
click at [1103, 217] on div at bounding box center [1098, 215] width 24 height 24
click at [1158, 303] on div at bounding box center [1160, 307] width 24 height 24
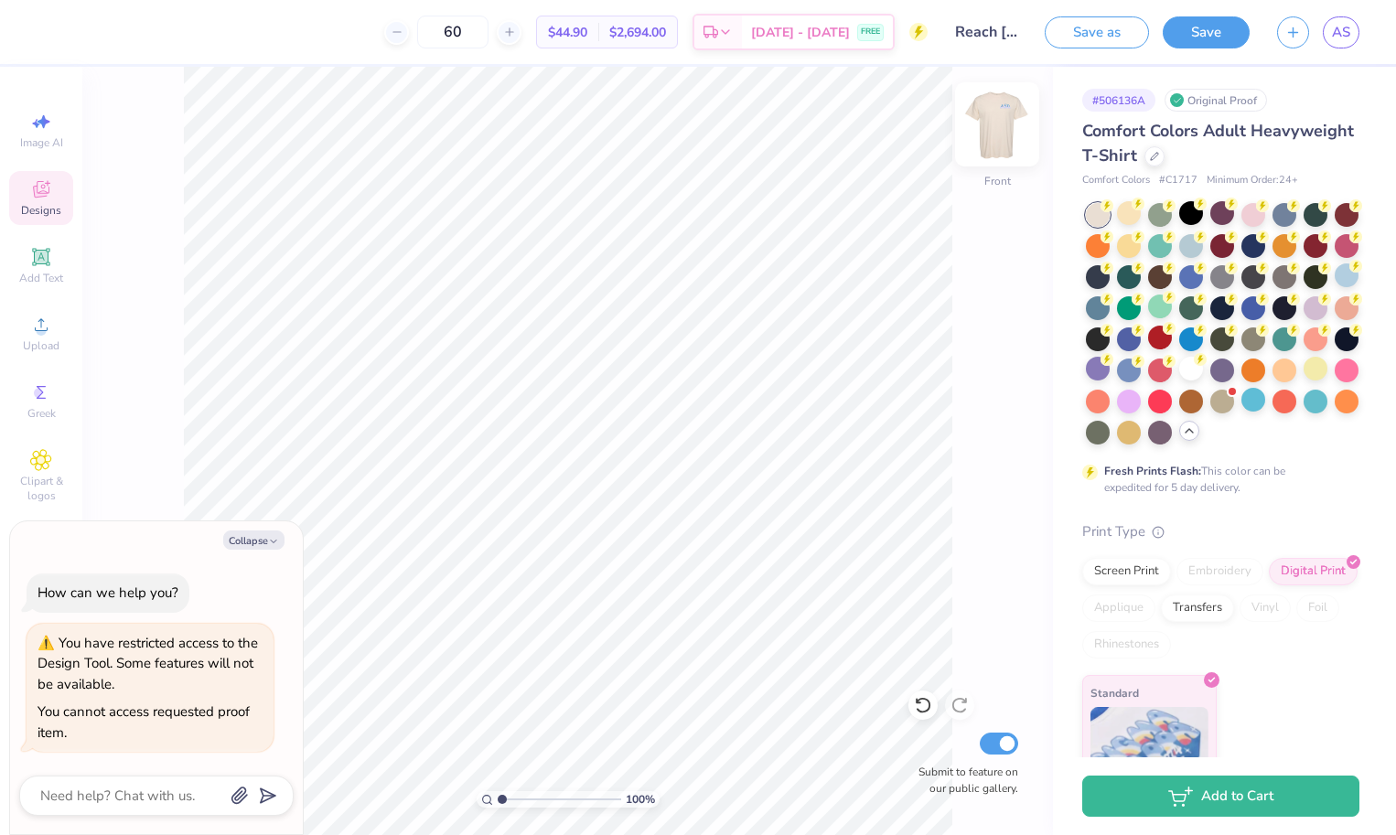
click at [1003, 133] on img at bounding box center [997, 124] width 73 height 73
click at [1003, 130] on img at bounding box center [997, 124] width 73 height 73
click at [1190, 213] on div at bounding box center [1192, 213] width 24 height 24
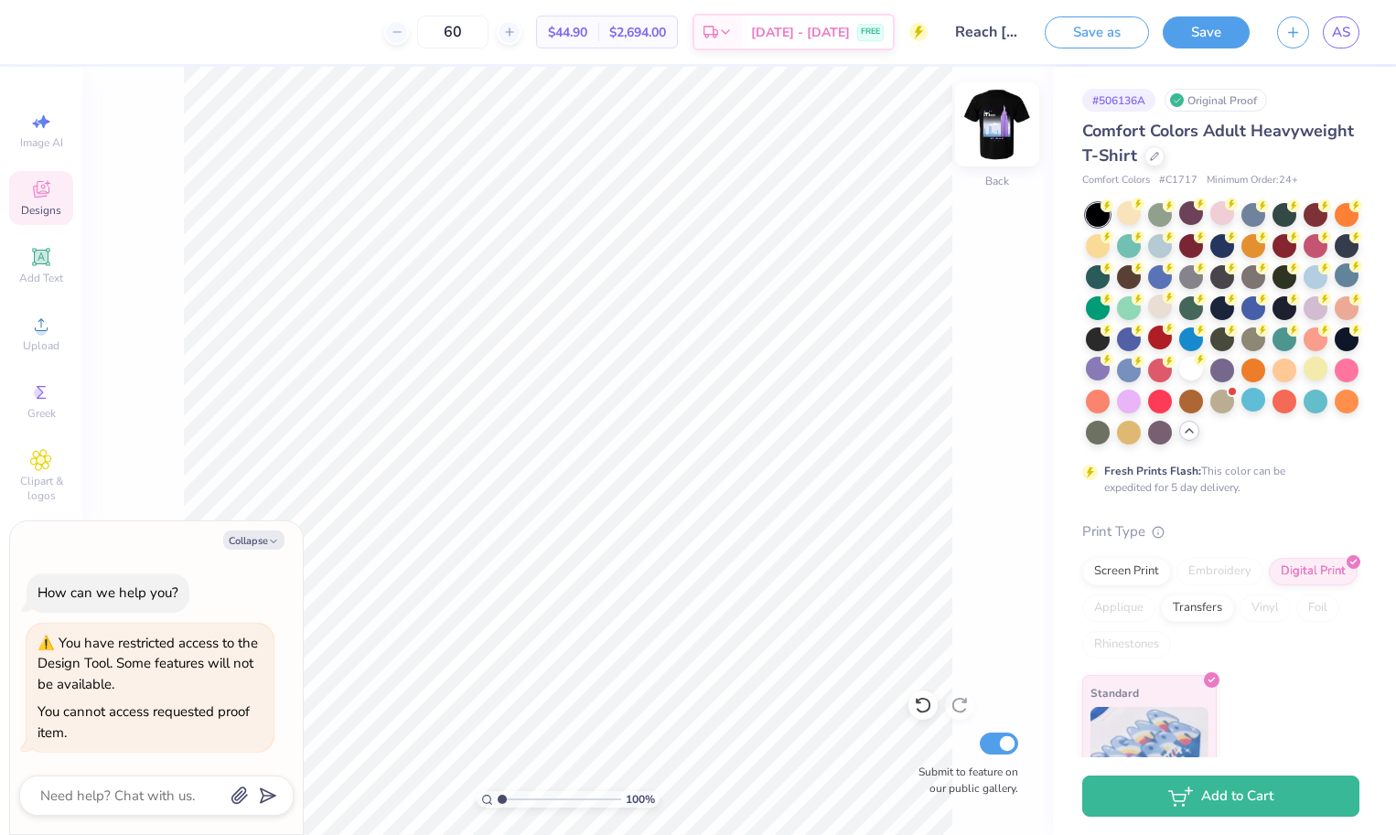
click at [979, 118] on img at bounding box center [997, 124] width 73 height 73
click at [244, 550] on button "Collapse" at bounding box center [253, 540] width 61 height 19
type textarea "x"
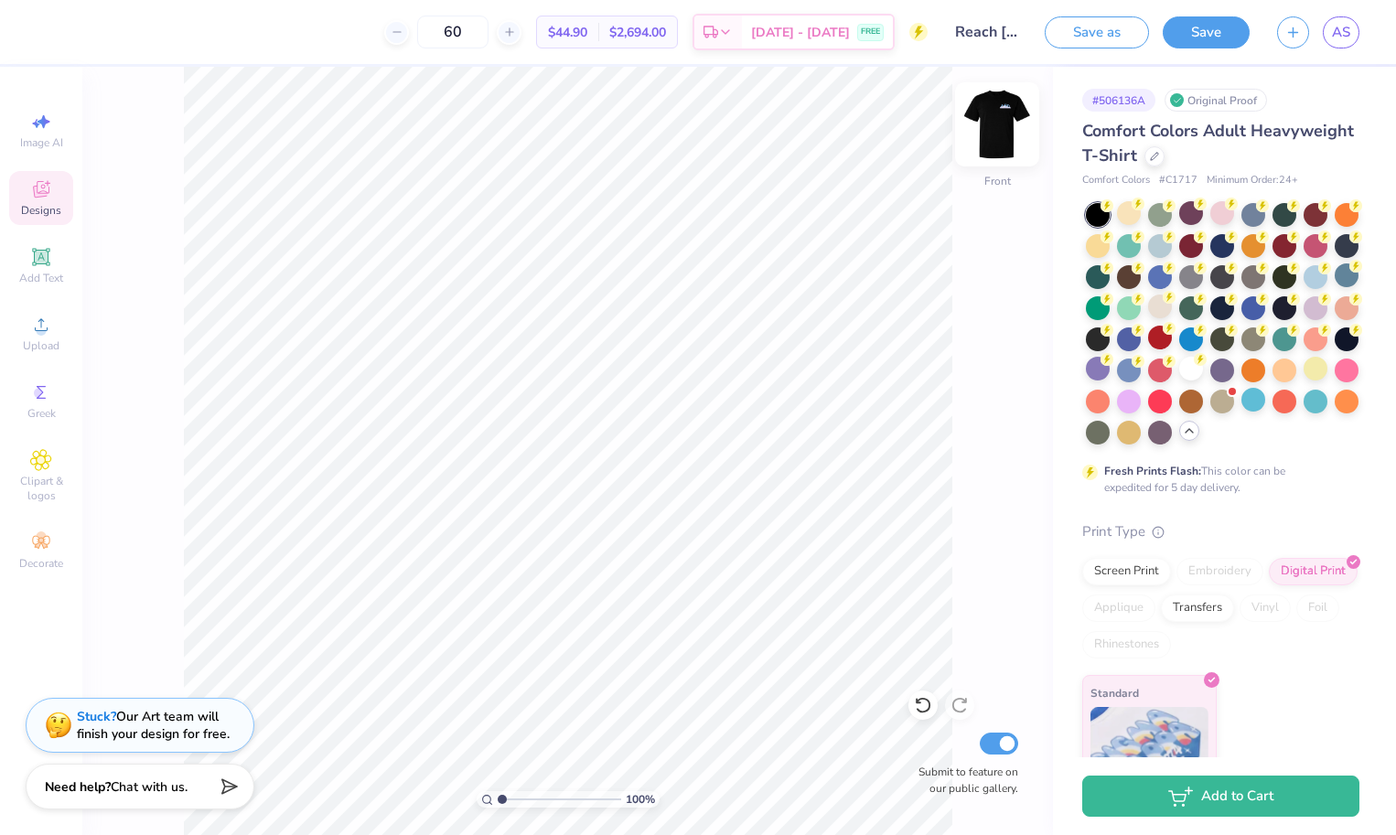
click at [1013, 133] on img at bounding box center [997, 124] width 73 height 73
click at [997, 132] on img at bounding box center [997, 124] width 73 height 73
click at [1191, 378] on div at bounding box center [1192, 369] width 24 height 24
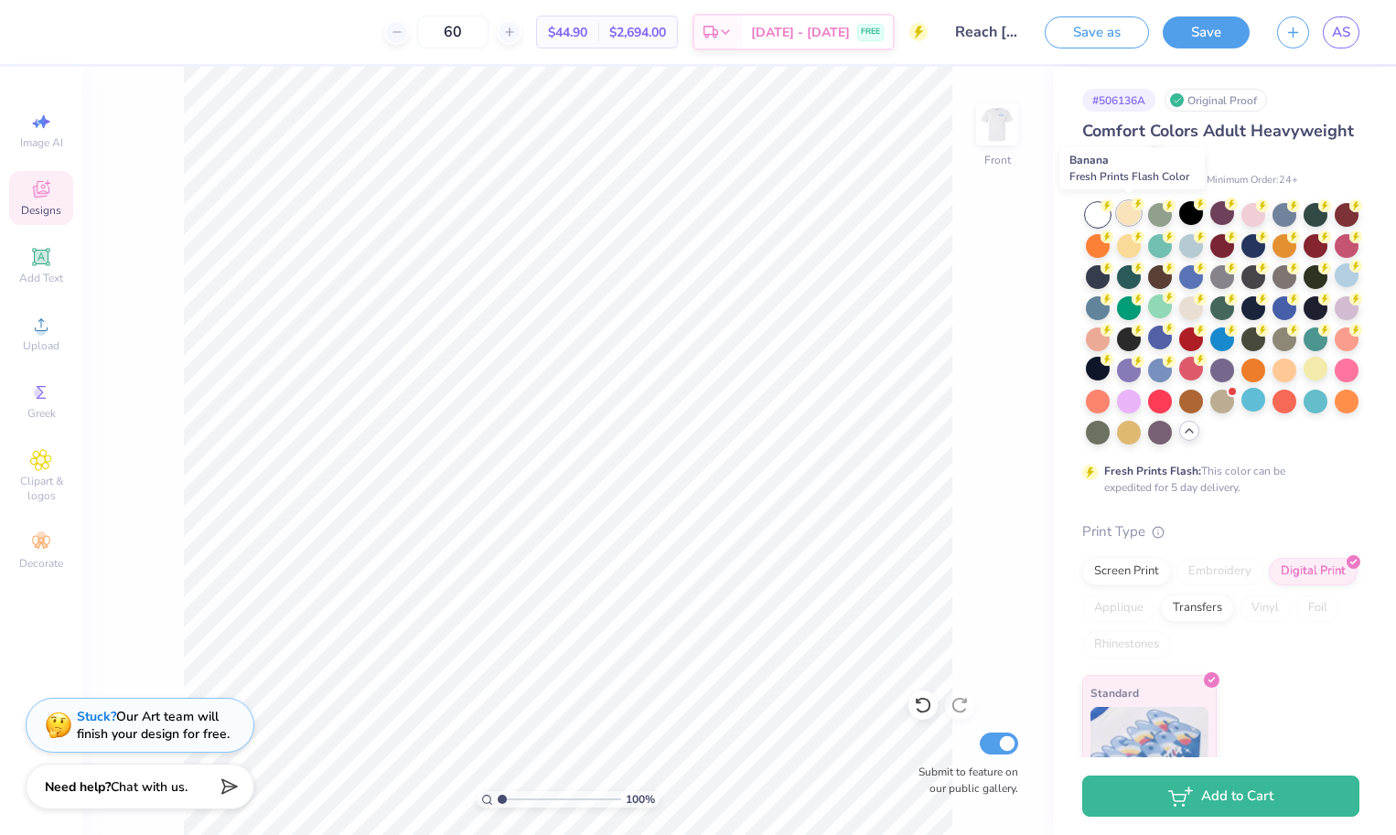
click at [1126, 214] on div at bounding box center [1129, 213] width 24 height 24
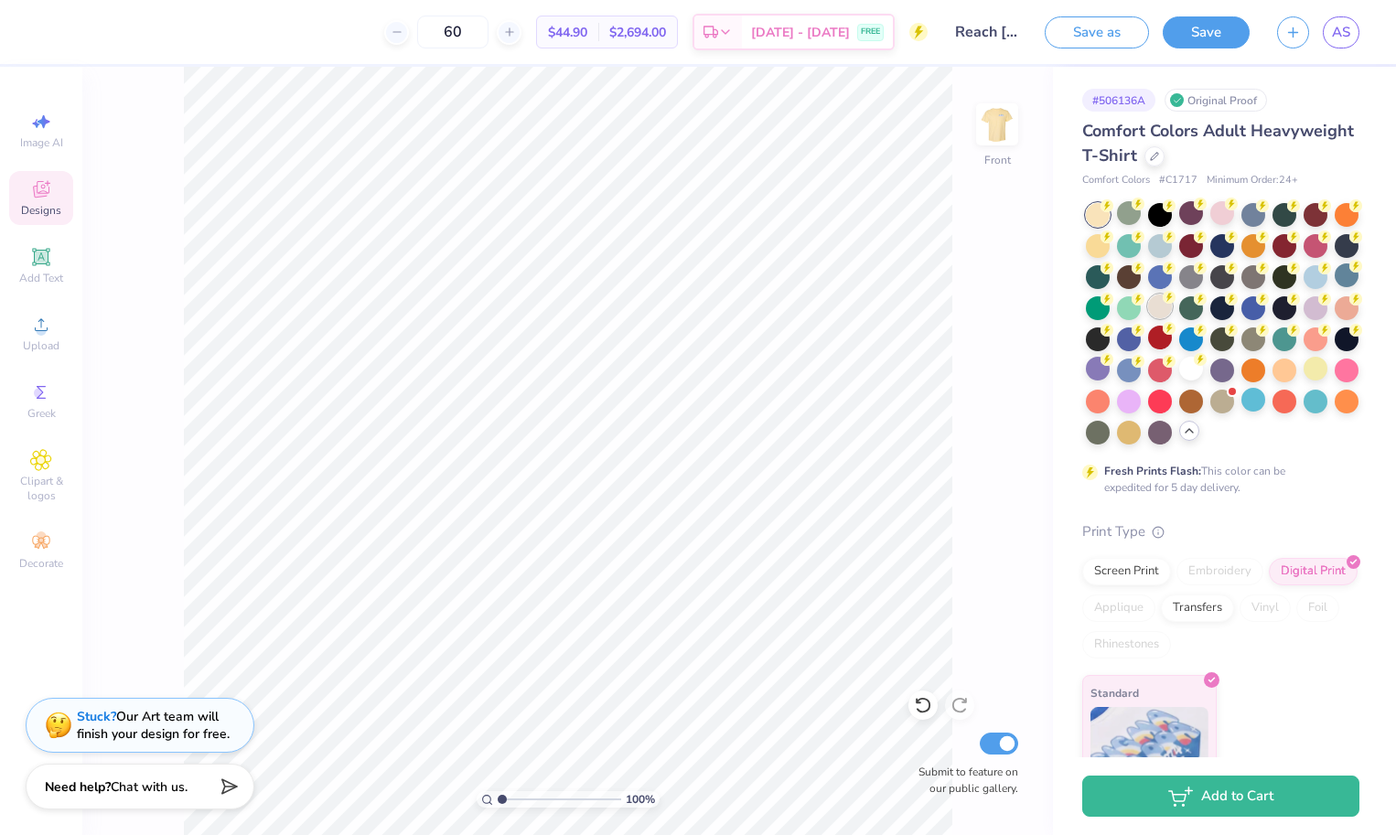
click at [1158, 309] on div at bounding box center [1160, 307] width 24 height 24
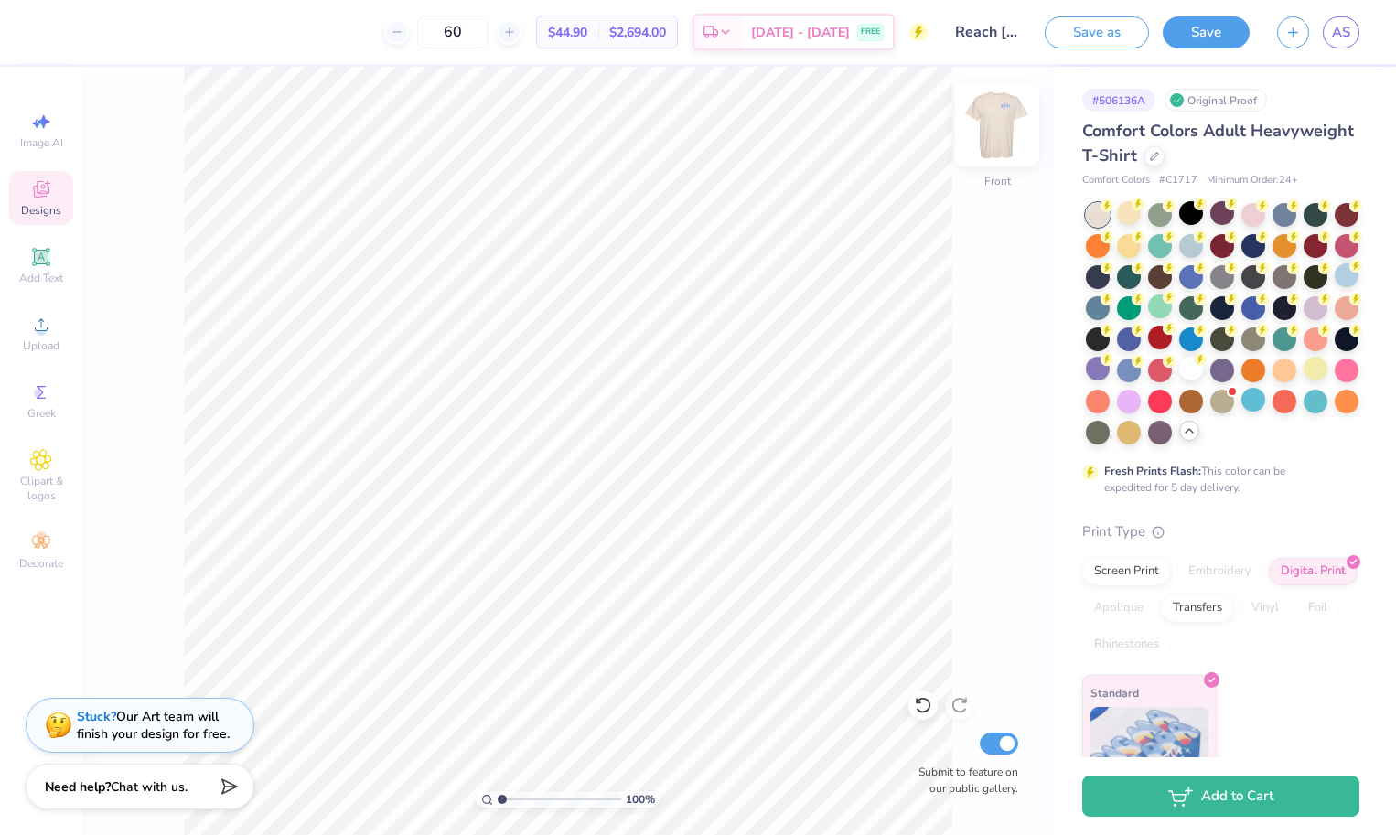
click at [996, 124] on img at bounding box center [997, 124] width 73 height 73
click at [996, 124] on img at bounding box center [997, 124] width 37 height 37
click at [1351, 281] on div at bounding box center [1347, 276] width 24 height 24
click at [1000, 135] on img at bounding box center [997, 124] width 73 height 73
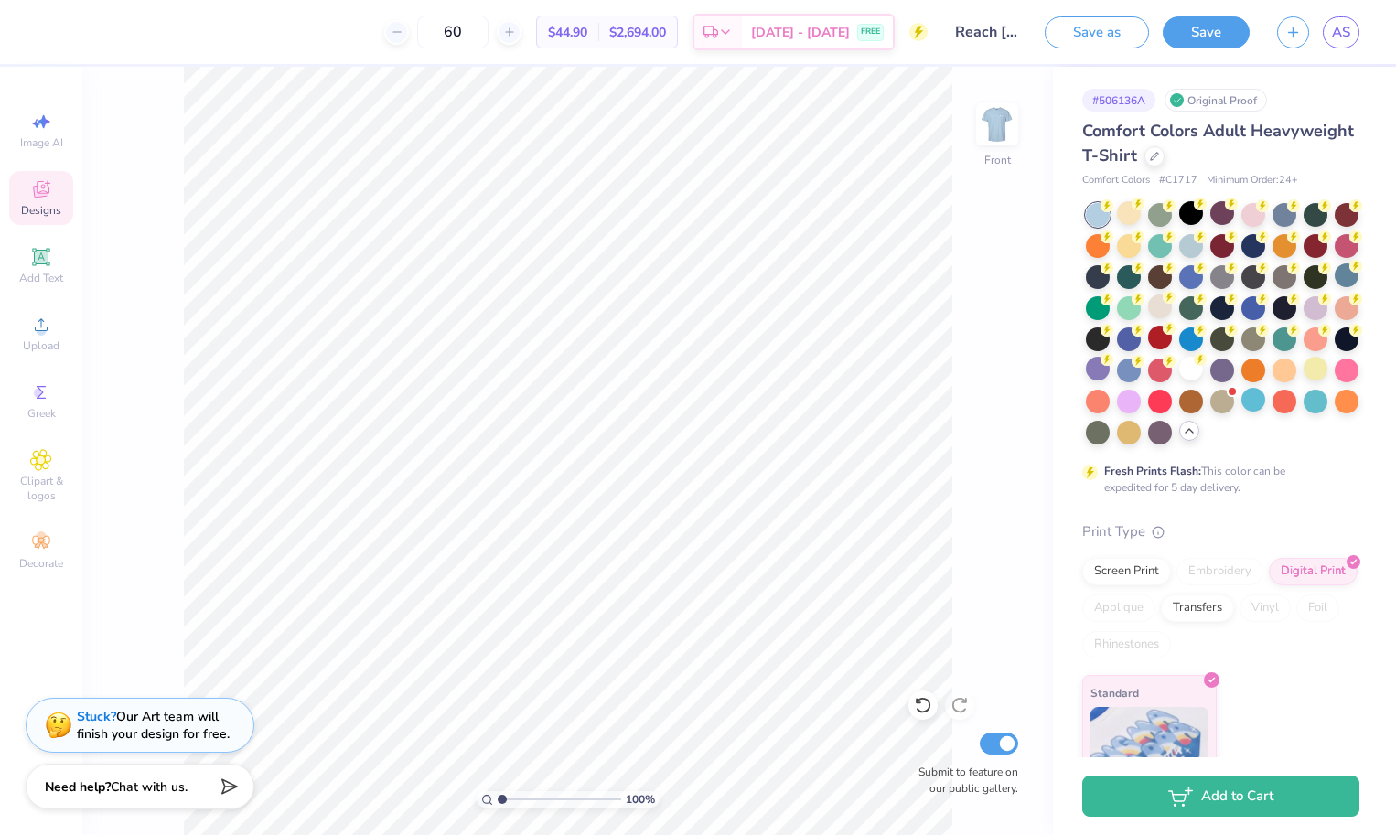
click at [1000, 135] on img at bounding box center [997, 124] width 37 height 37
click at [985, 134] on img at bounding box center [997, 124] width 73 height 73
click at [49, 334] on icon at bounding box center [41, 325] width 22 height 22
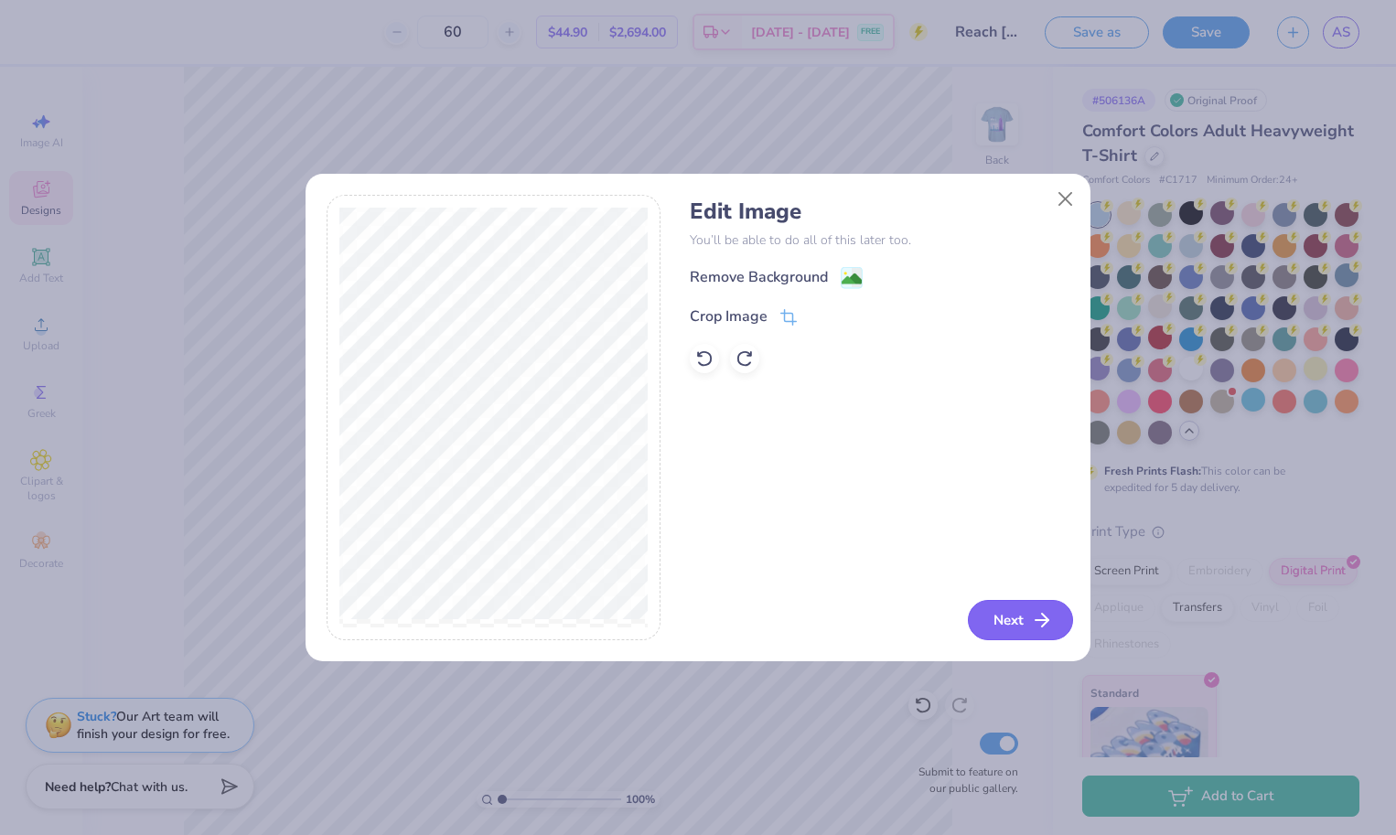
click at [1017, 617] on button "Next" at bounding box center [1020, 620] width 105 height 40
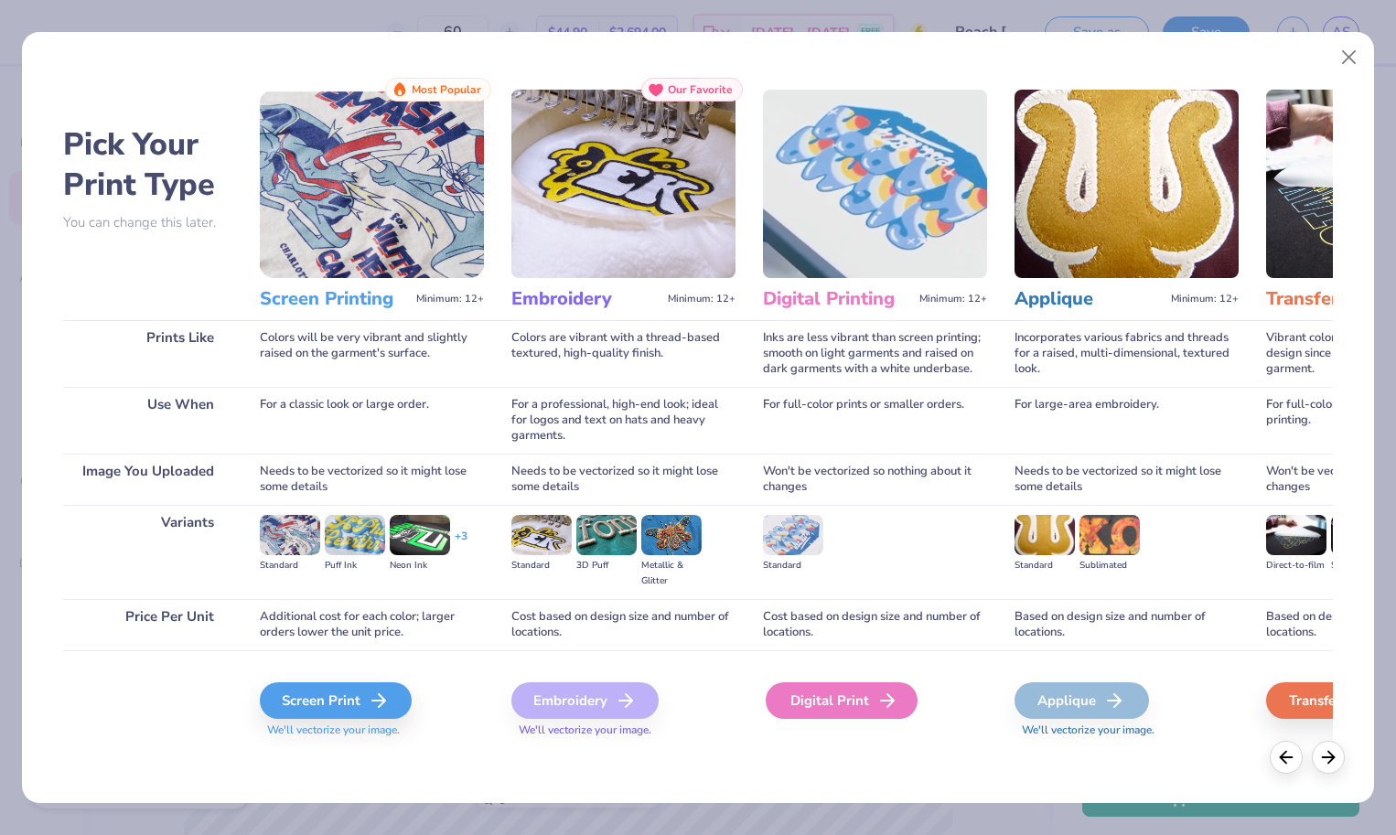
click at [884, 688] on div "Digital Print" at bounding box center [842, 701] width 152 height 37
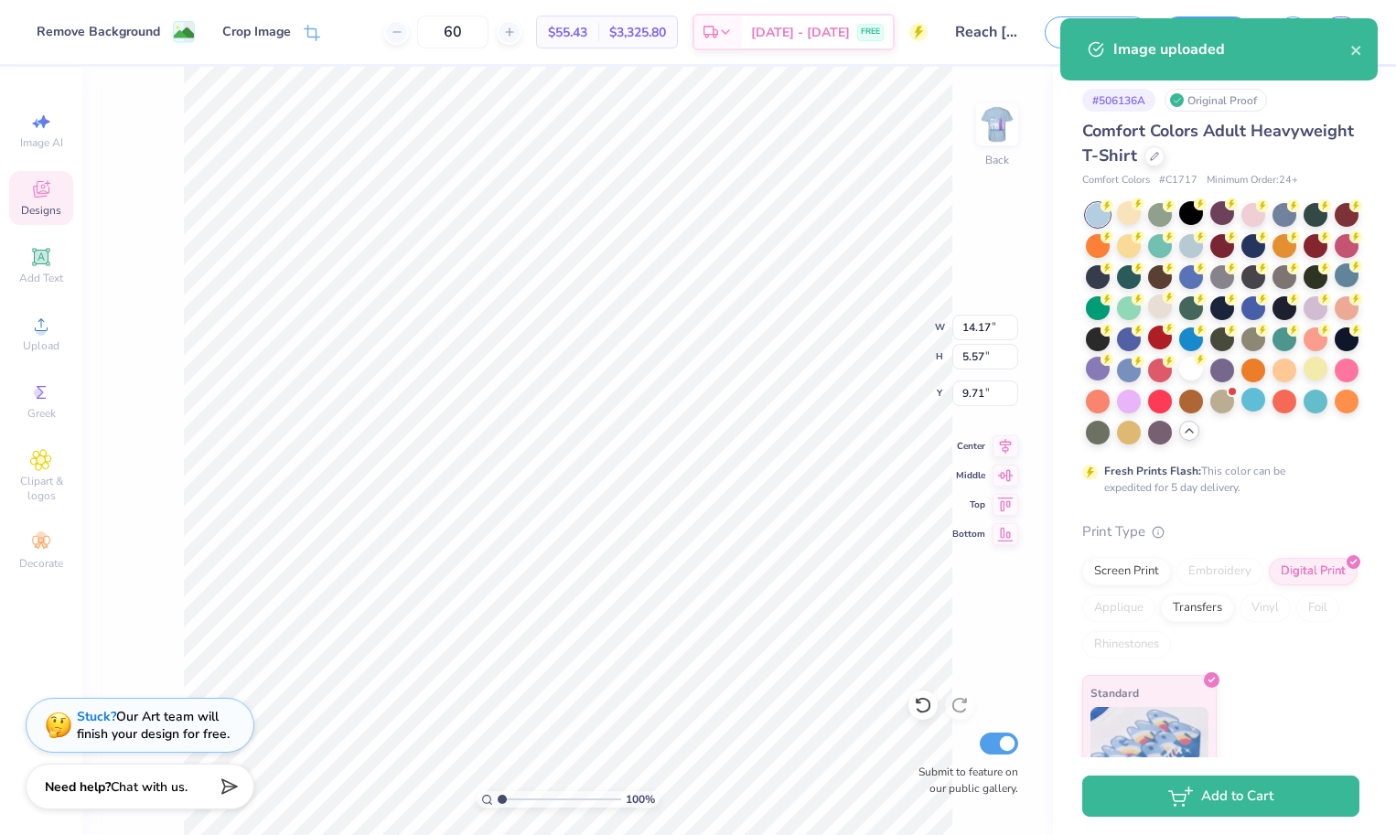
type input "6.88"
type input "2.71"
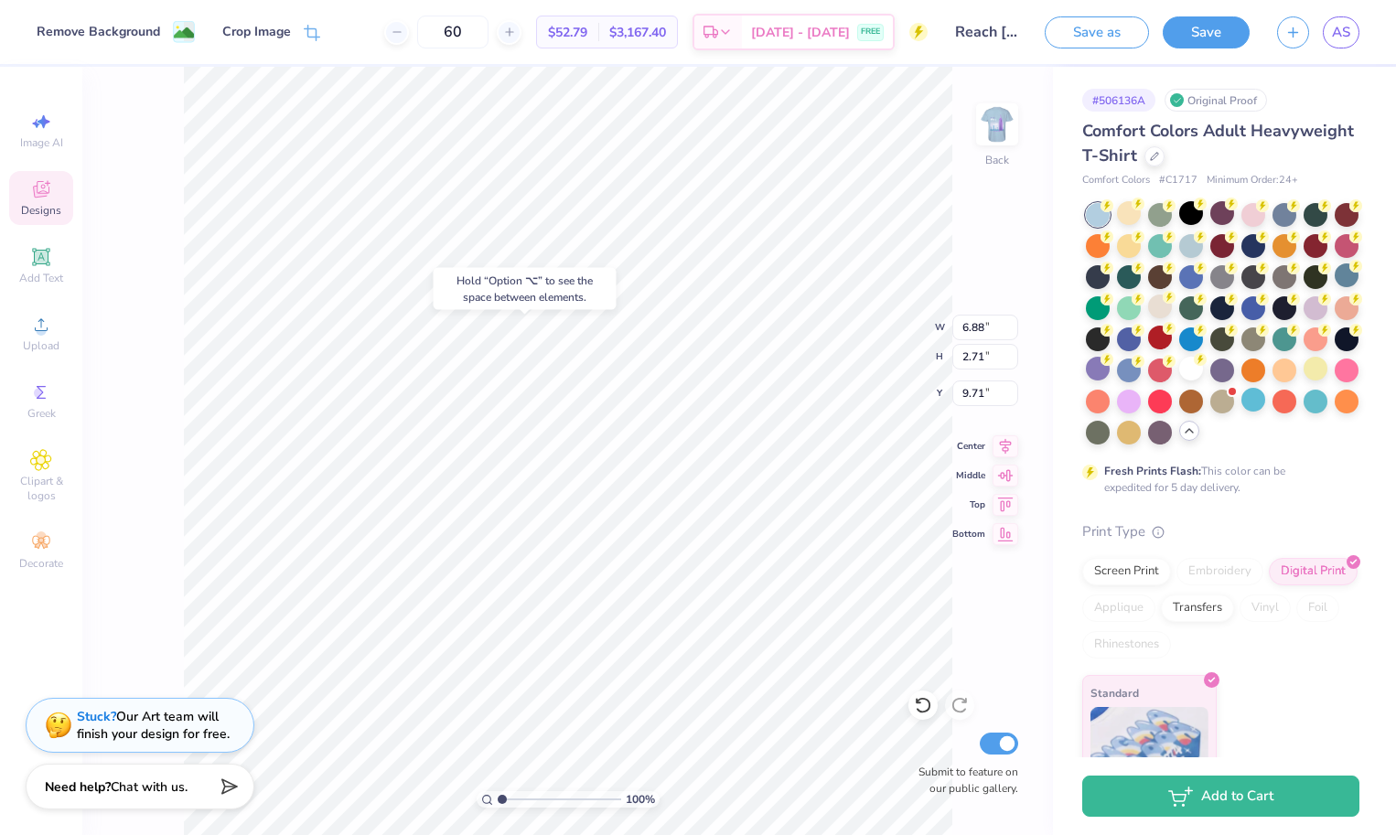
type input "6.60"
type input "4.30"
type input "1.69"
type input "4.57"
type input "1.78"
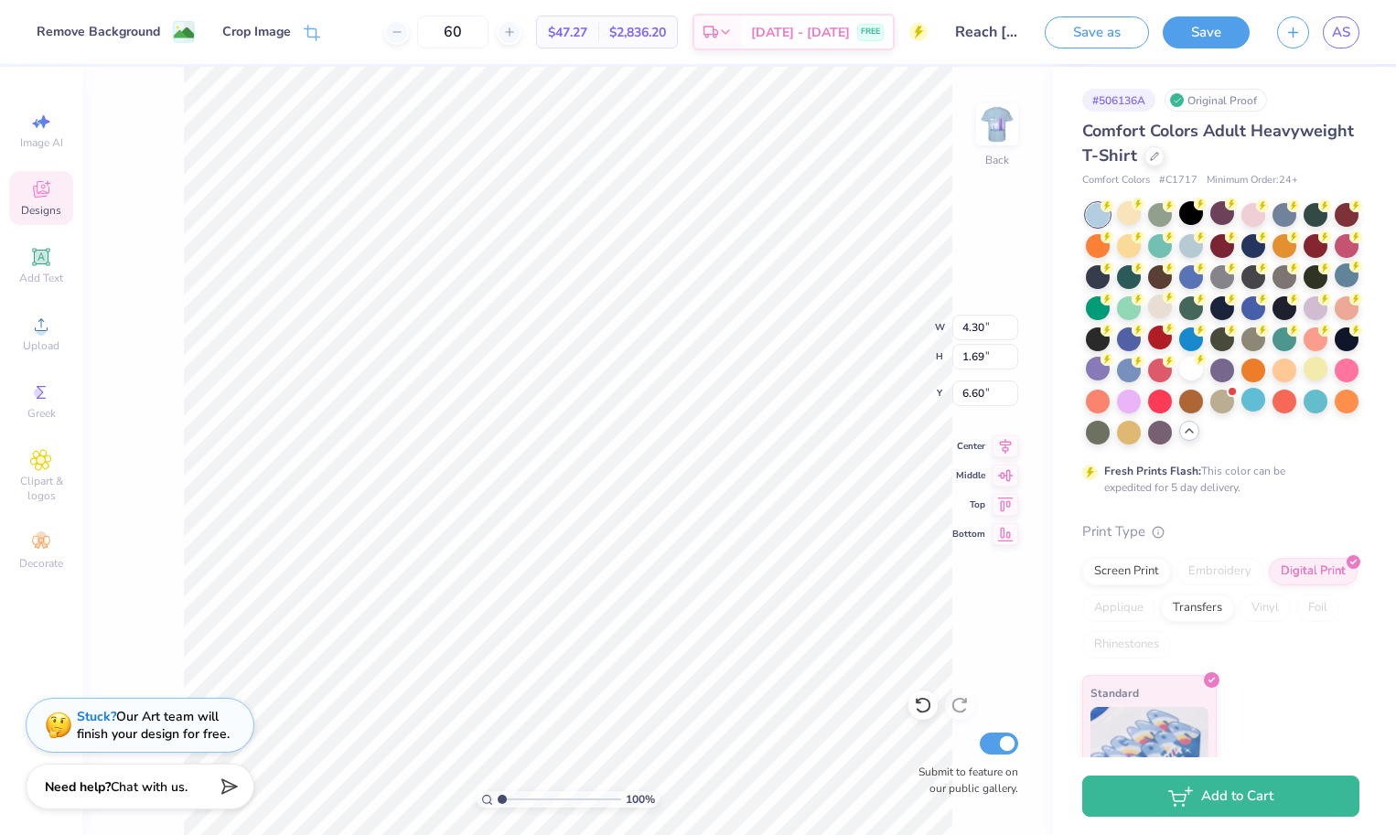
type input "3.00"
click at [1124, 280] on div at bounding box center [1129, 276] width 24 height 24
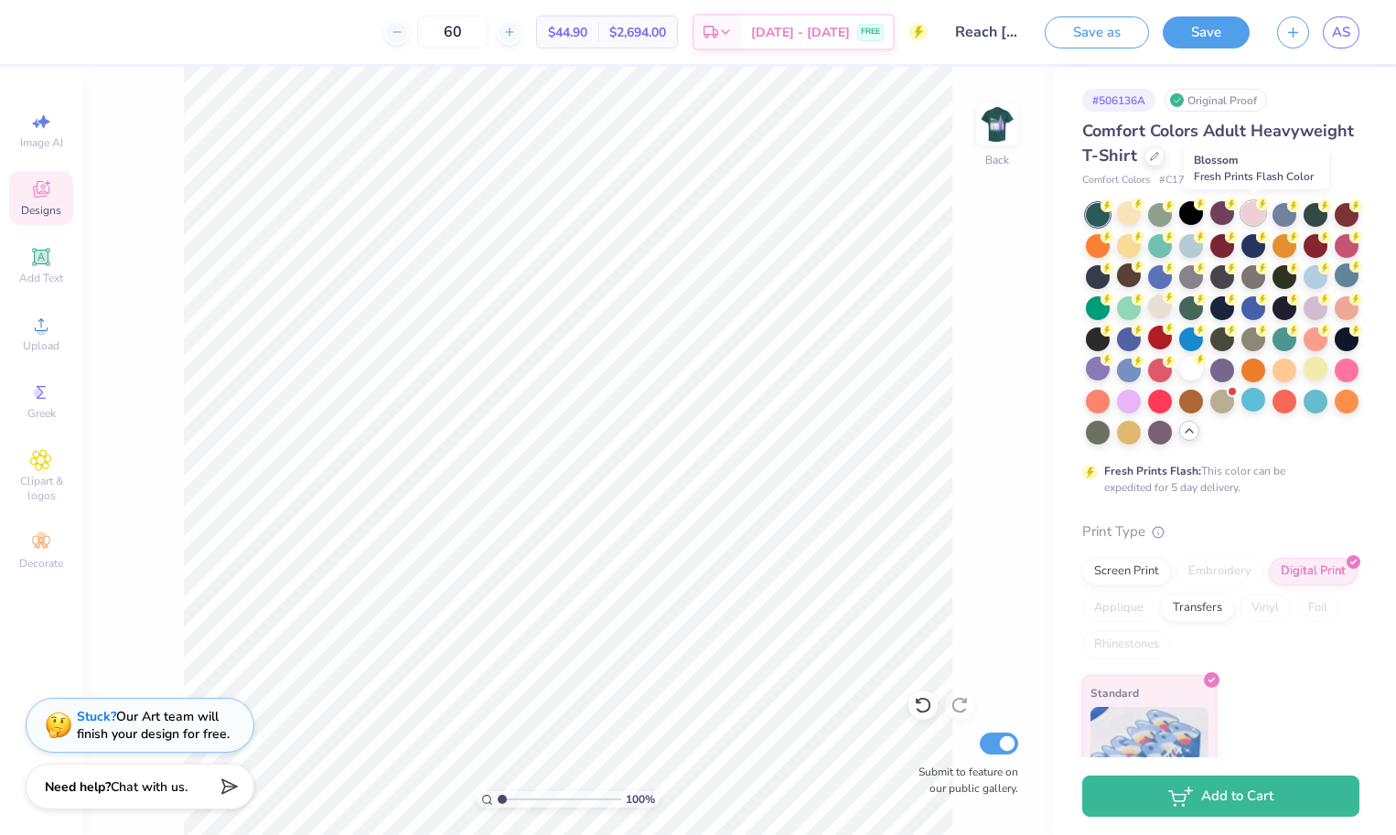
click at [1255, 219] on div at bounding box center [1254, 213] width 24 height 24
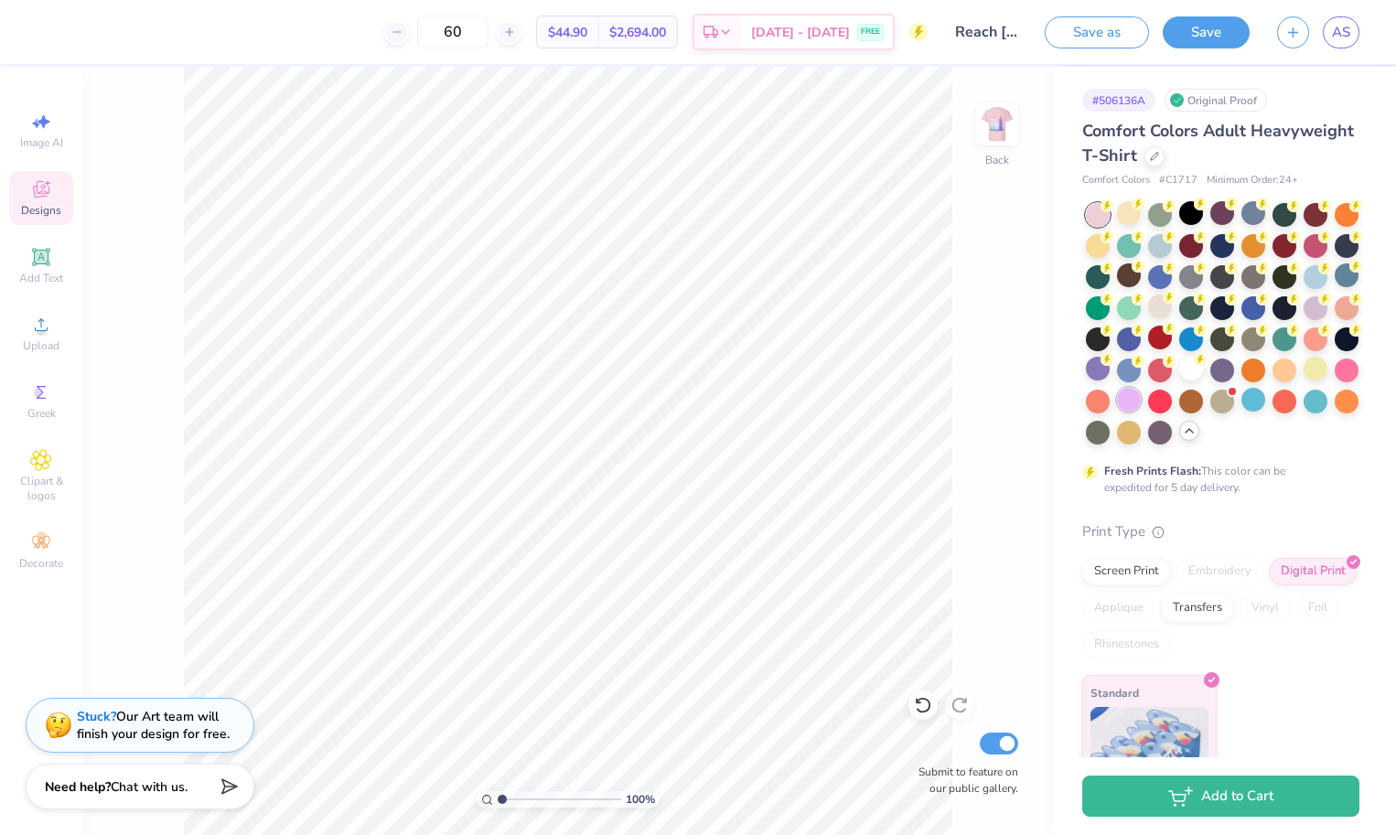
click at [1126, 393] on div at bounding box center [1129, 400] width 24 height 24
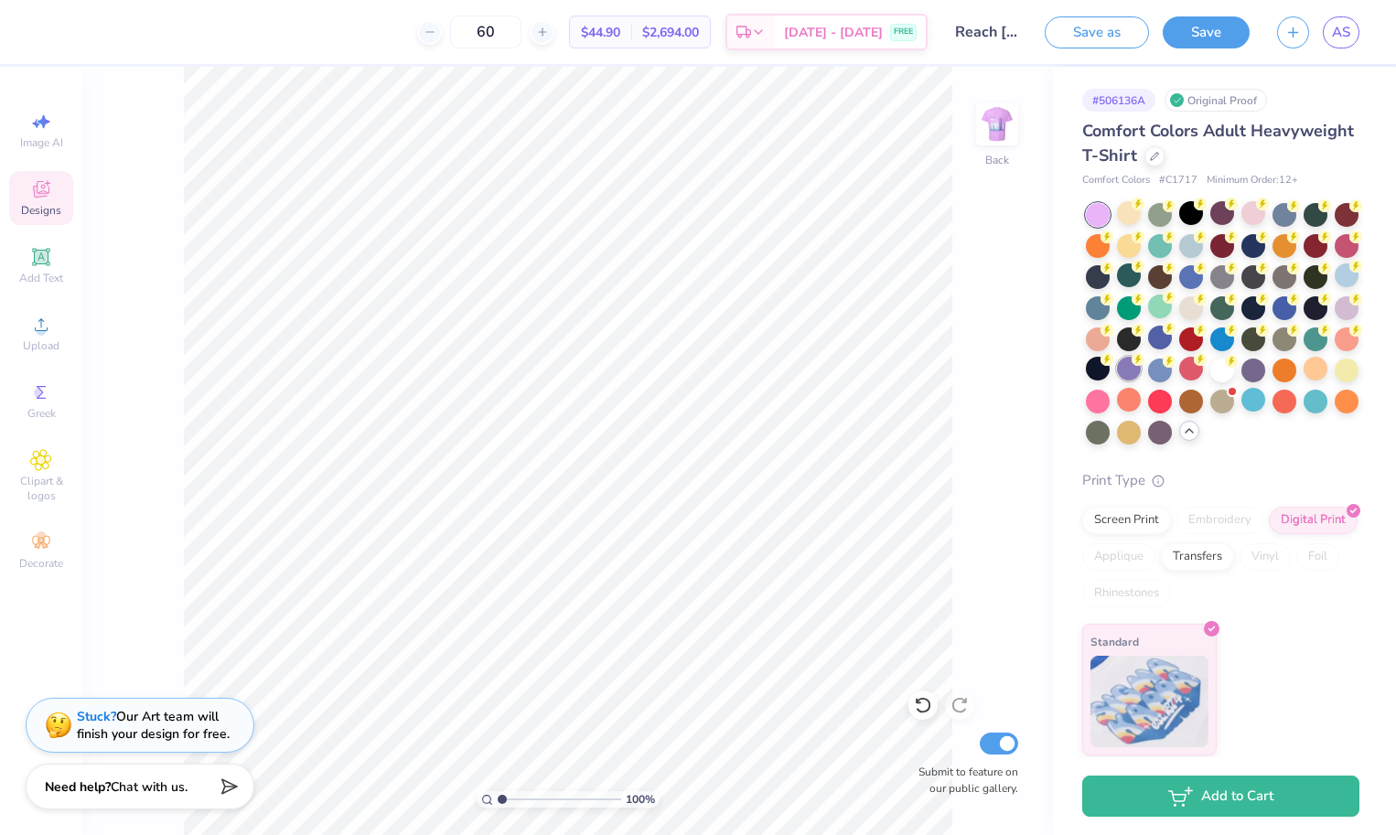
click at [1126, 372] on div at bounding box center [1129, 369] width 24 height 24
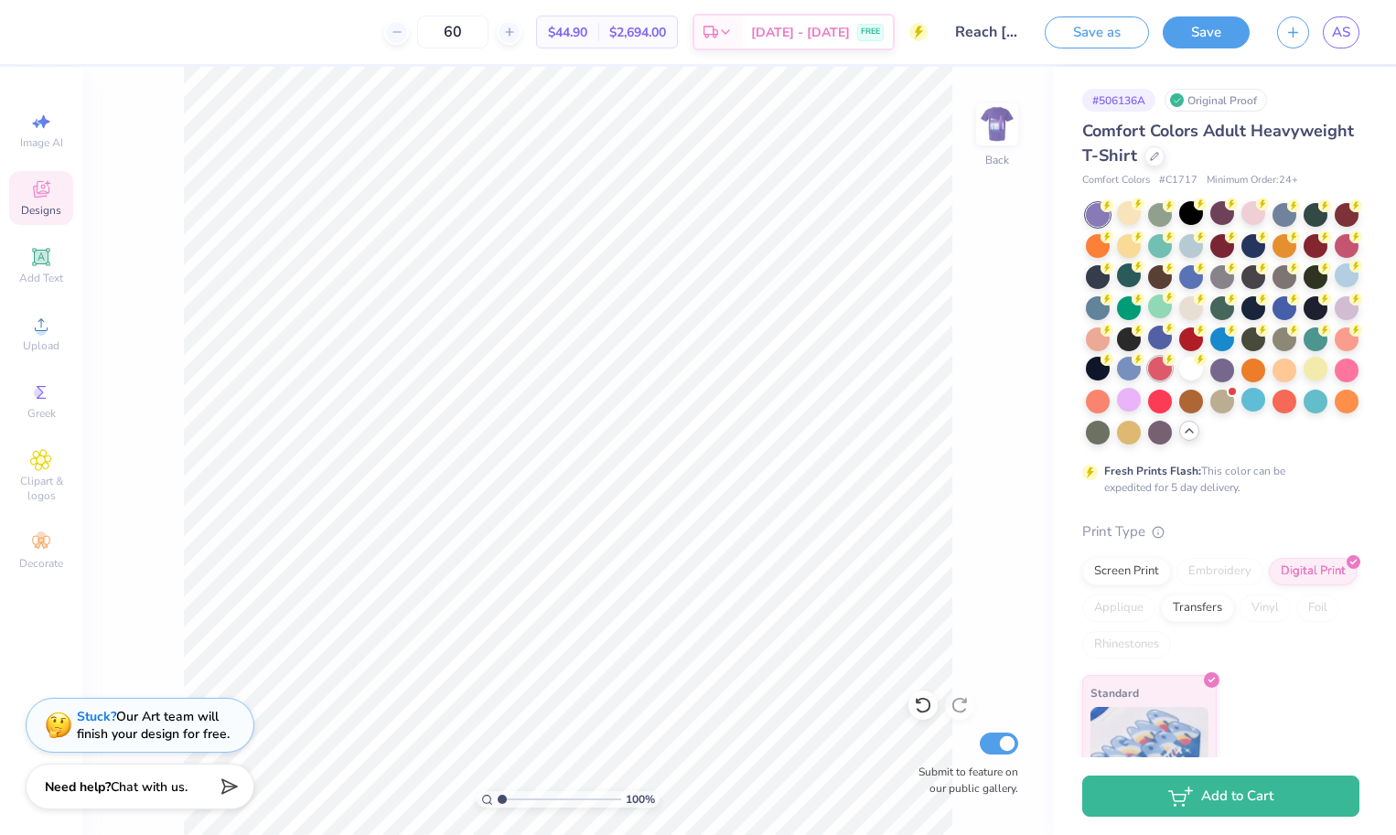
click at [1148, 372] on div at bounding box center [1160, 369] width 24 height 24
click at [1186, 374] on div at bounding box center [1192, 369] width 24 height 24
click at [1230, 374] on div at bounding box center [1223, 369] width 24 height 24
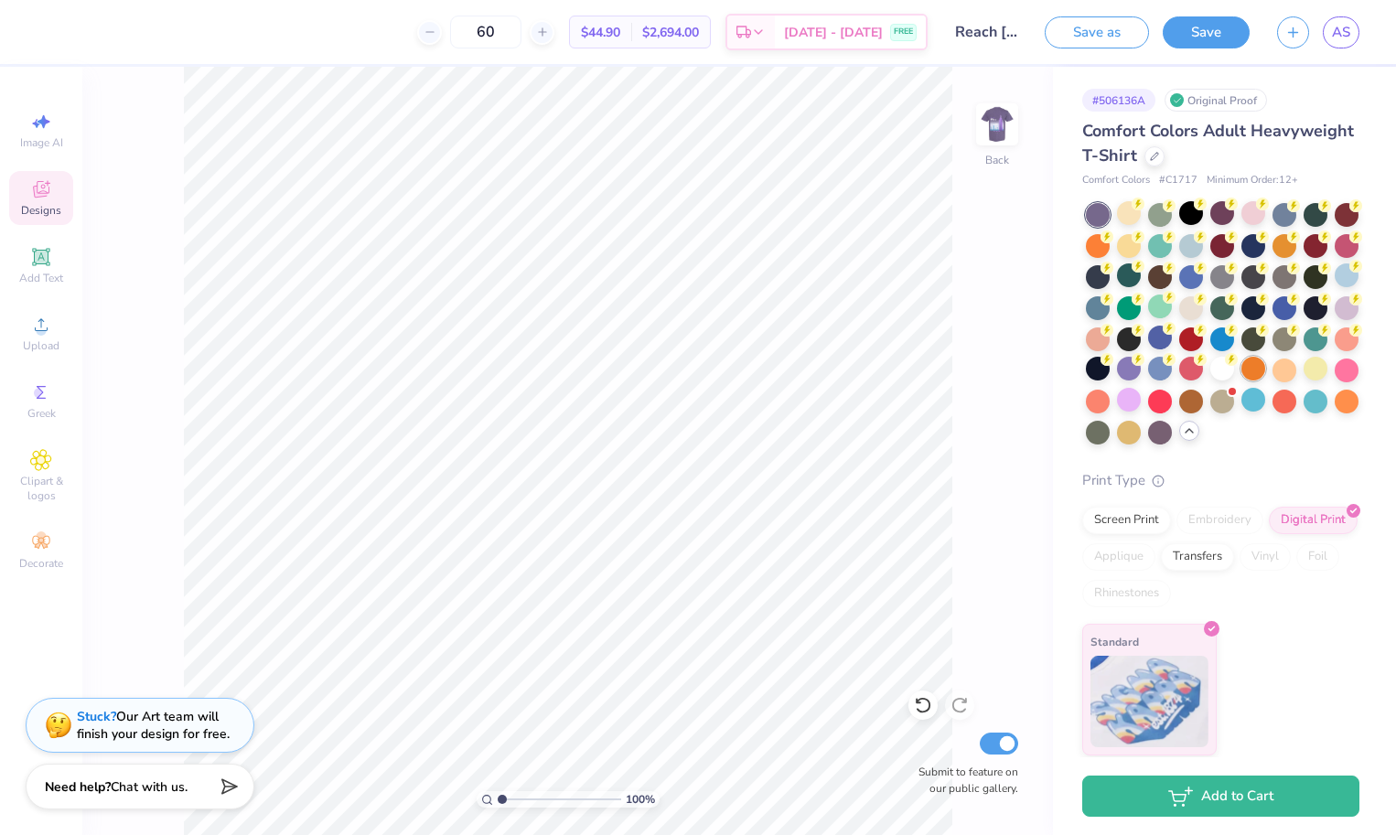
click at [1258, 372] on div at bounding box center [1254, 369] width 24 height 24
click at [1230, 371] on div at bounding box center [1223, 369] width 24 height 24
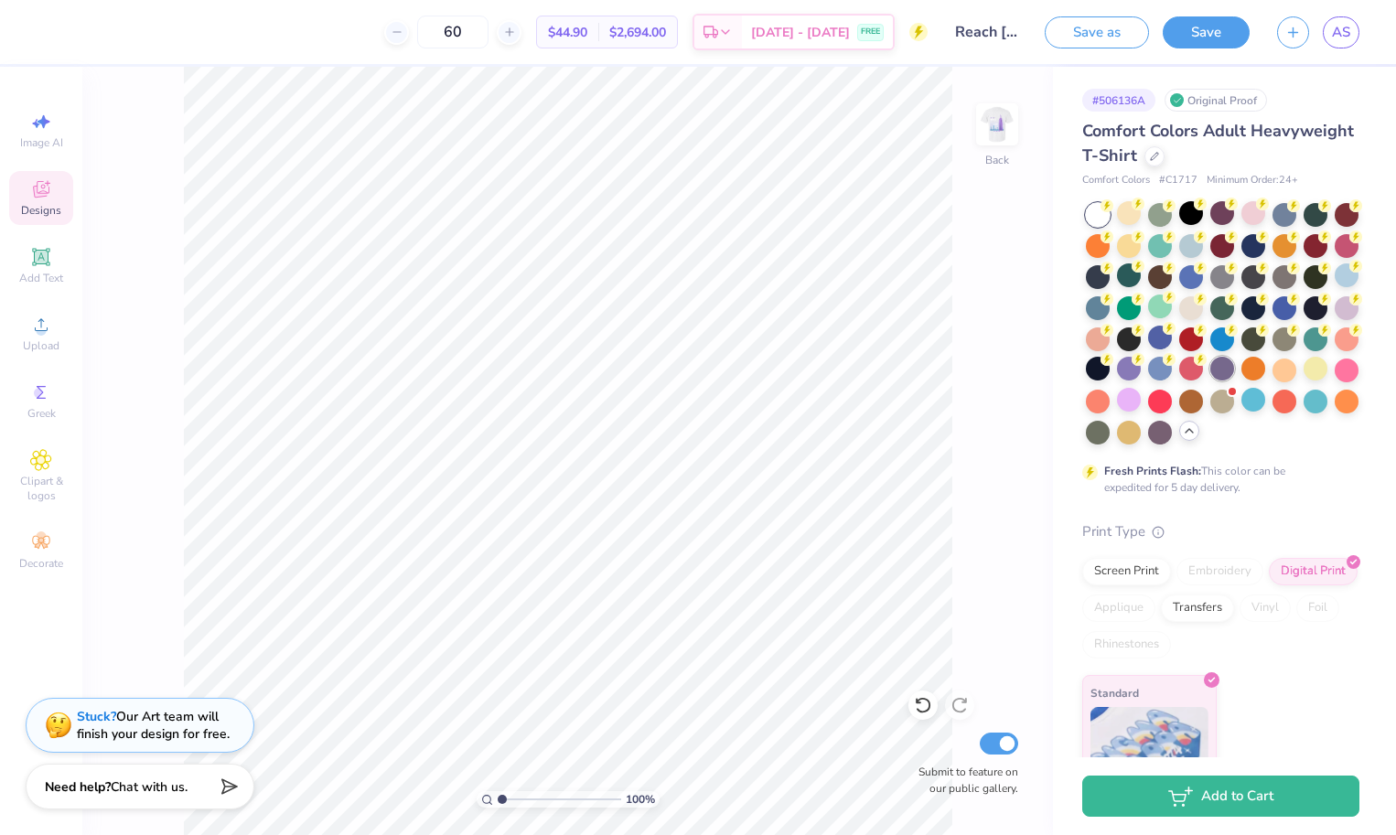
click at [1212, 370] on div at bounding box center [1223, 369] width 24 height 24
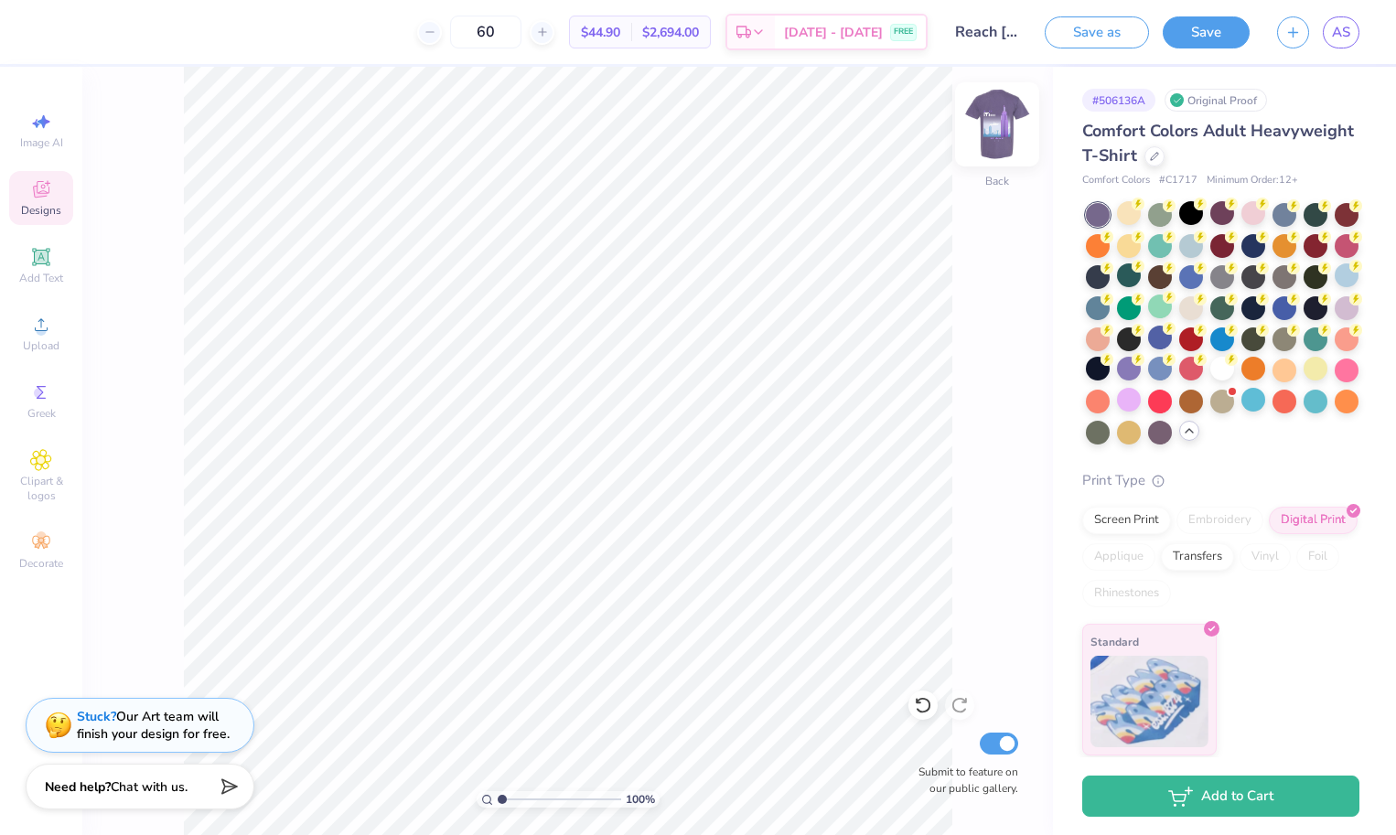
click at [1002, 143] on img at bounding box center [997, 124] width 73 height 73
click at [1343, 377] on div at bounding box center [1347, 369] width 24 height 24
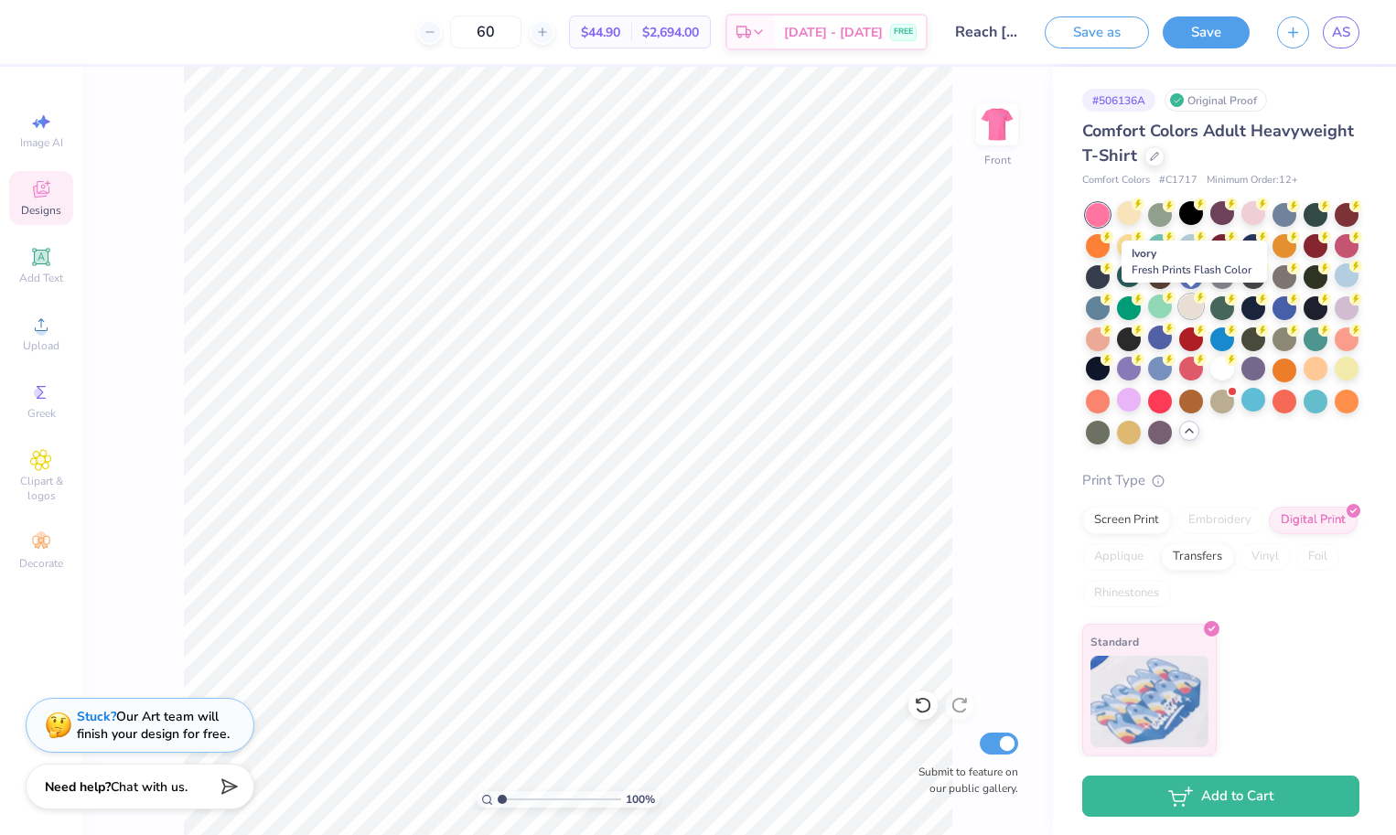
click at [1192, 306] on div at bounding box center [1192, 307] width 24 height 24
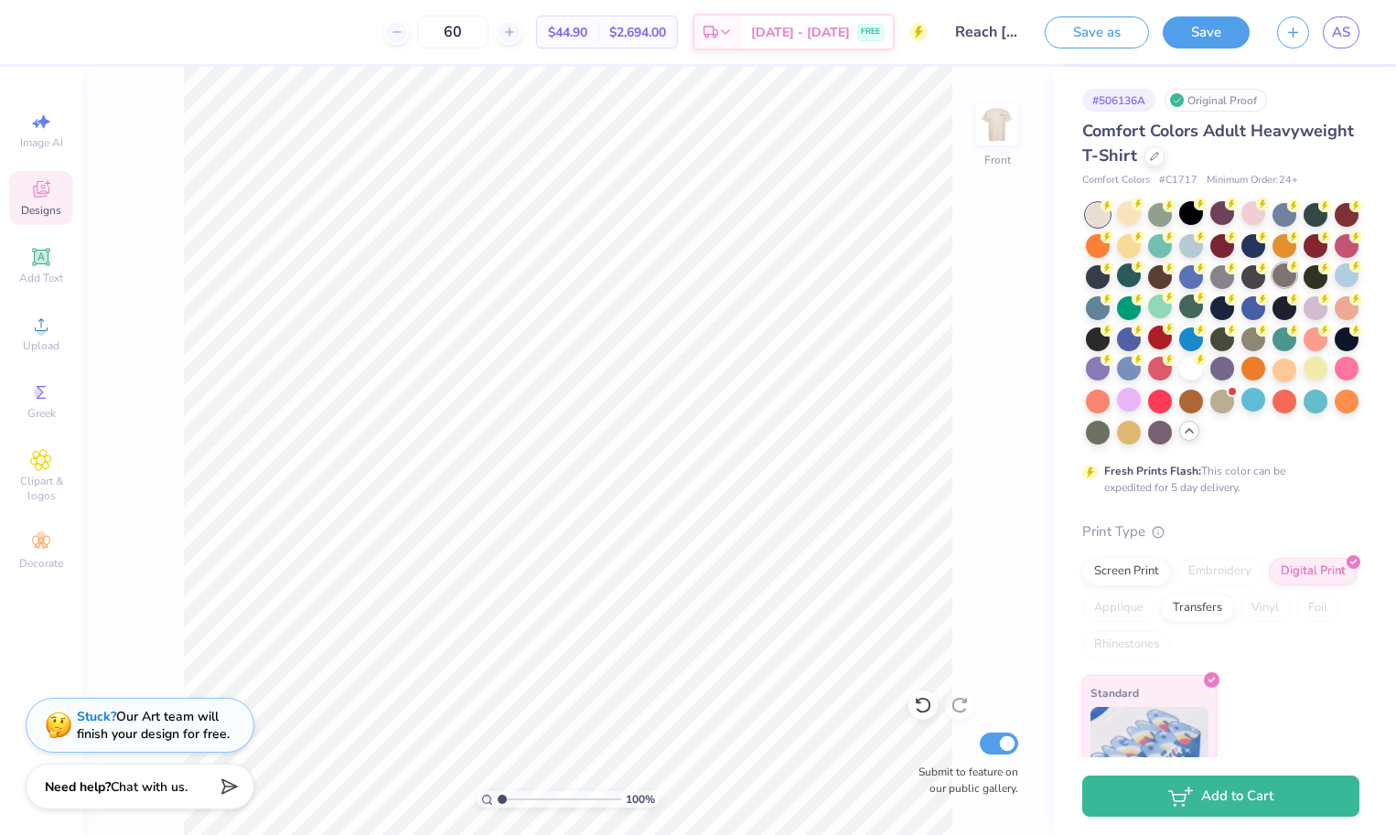
click at [1285, 276] on div at bounding box center [1285, 276] width 24 height 24
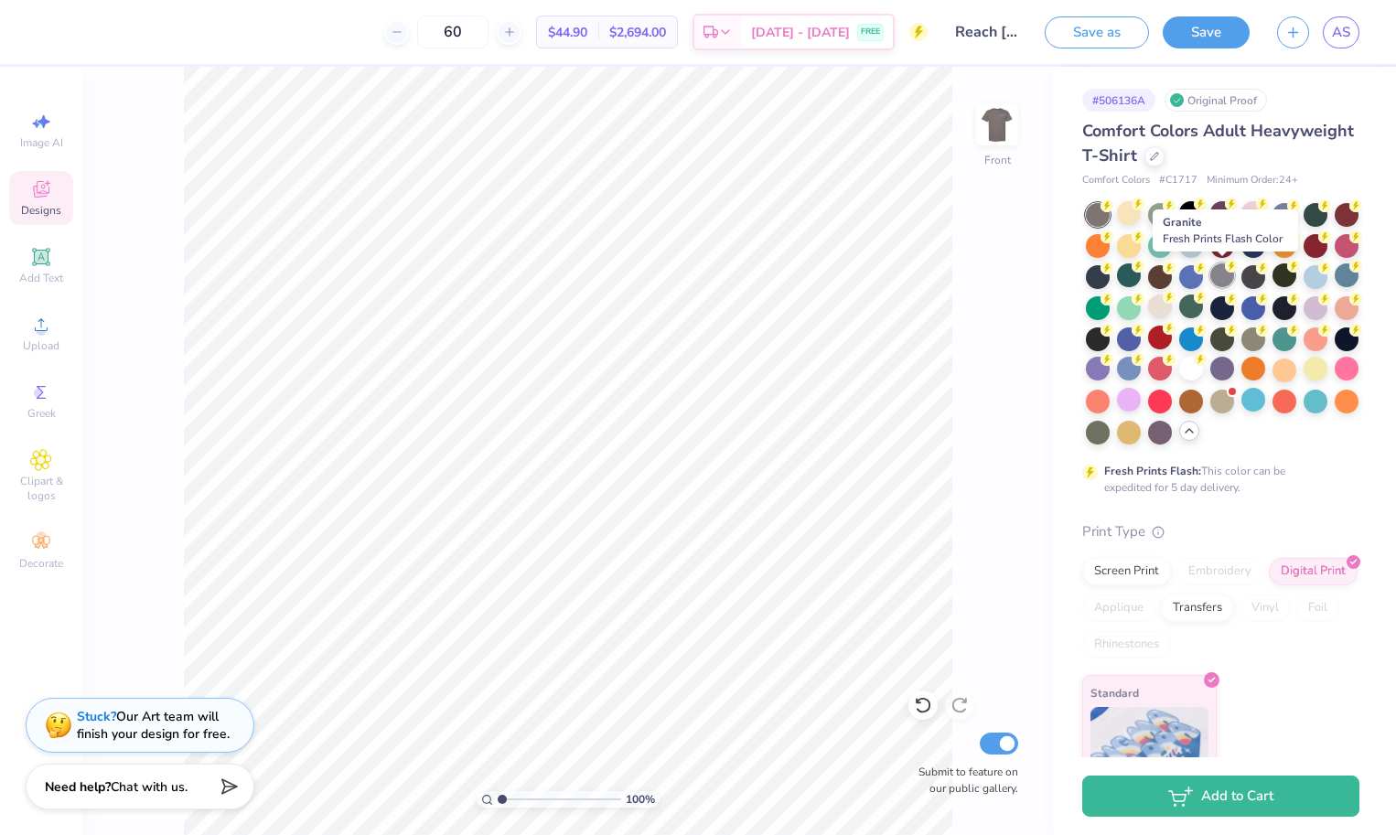
click at [1212, 276] on div at bounding box center [1223, 276] width 24 height 24
click at [1187, 219] on div at bounding box center [1192, 213] width 24 height 24
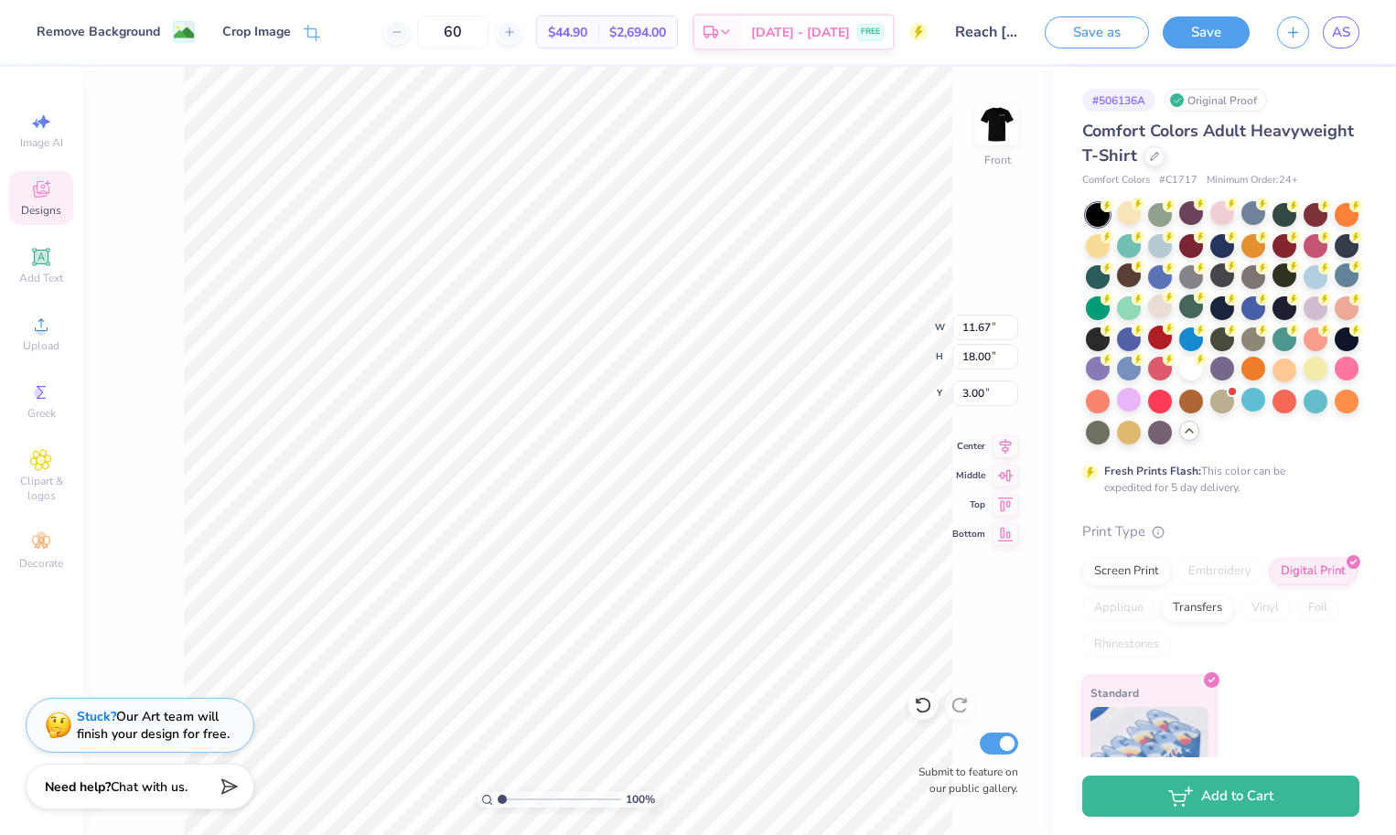
type input "2.45"
click at [256, 28] on div "Crop Image" at bounding box center [256, 33] width 69 height 19
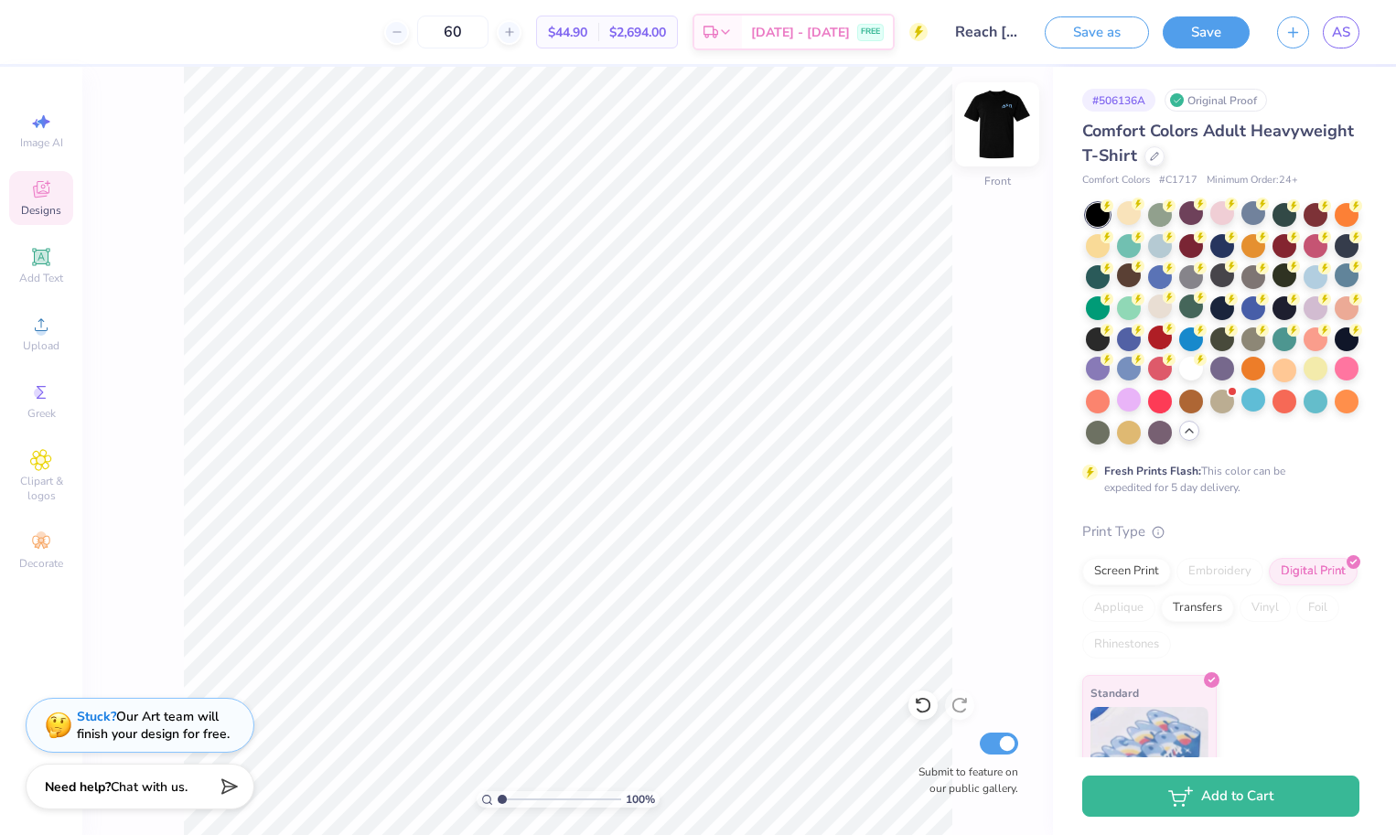
click at [998, 126] on img at bounding box center [997, 124] width 73 height 73
click at [1000, 126] on img at bounding box center [997, 124] width 73 height 73
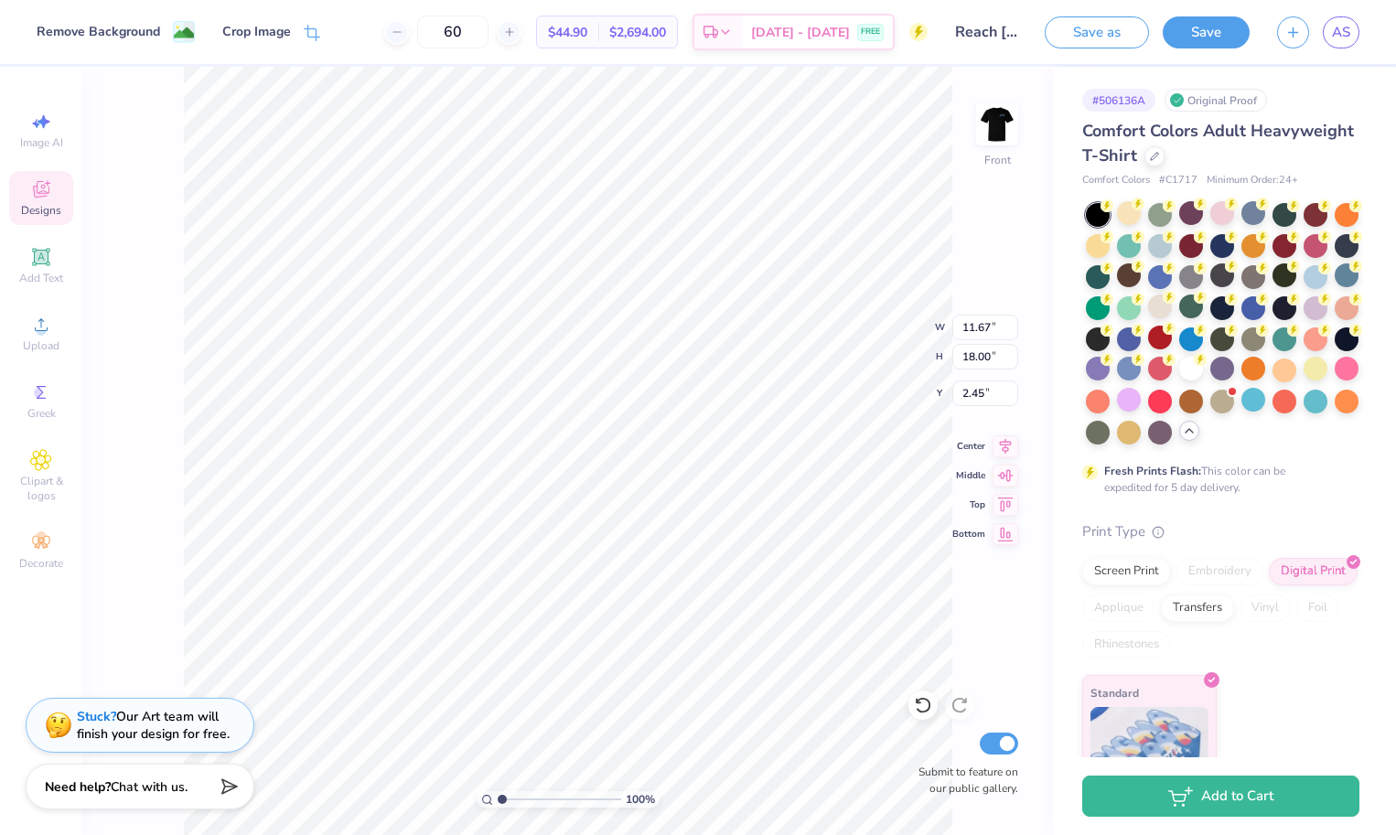
type input "3.00"
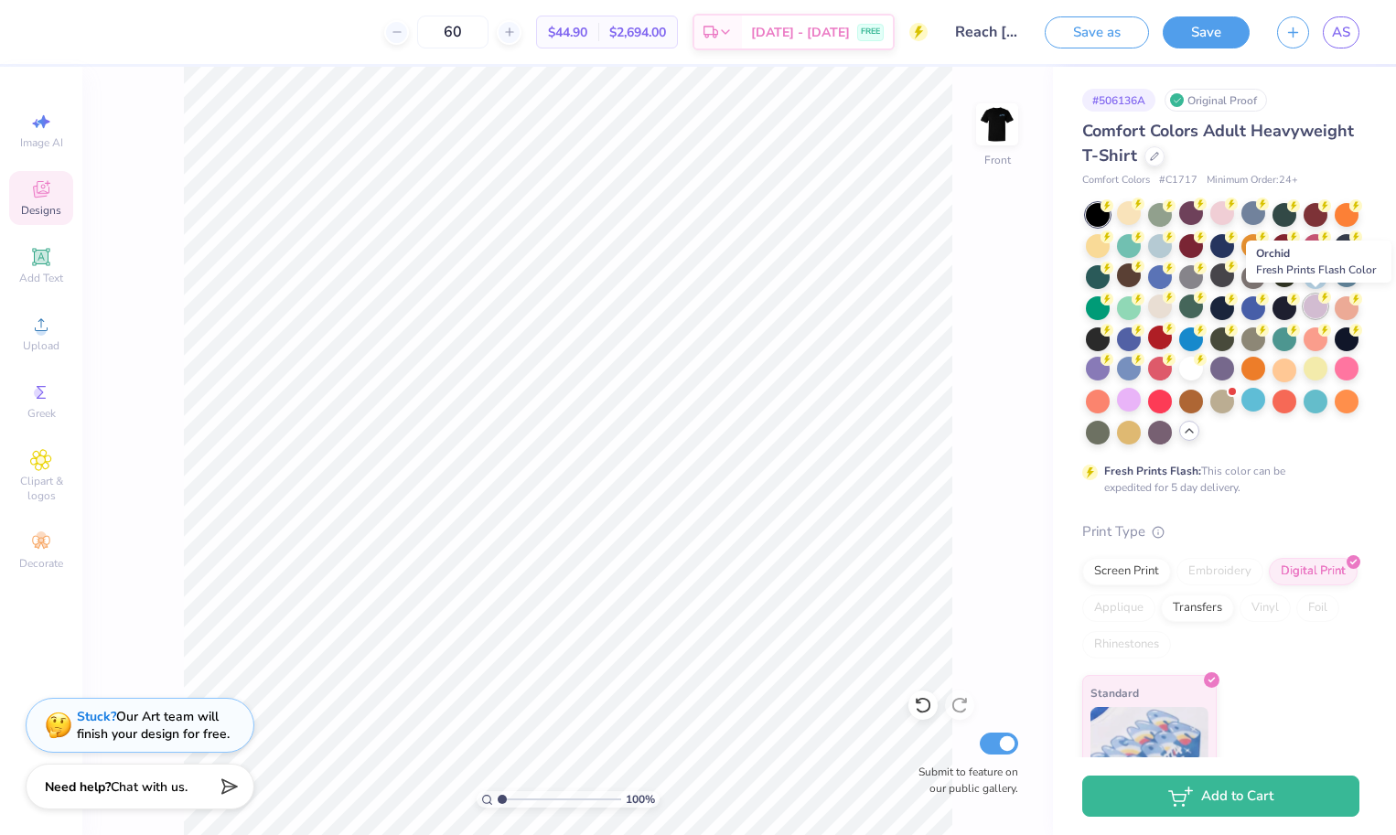
click at [1310, 316] on div at bounding box center [1316, 307] width 24 height 24
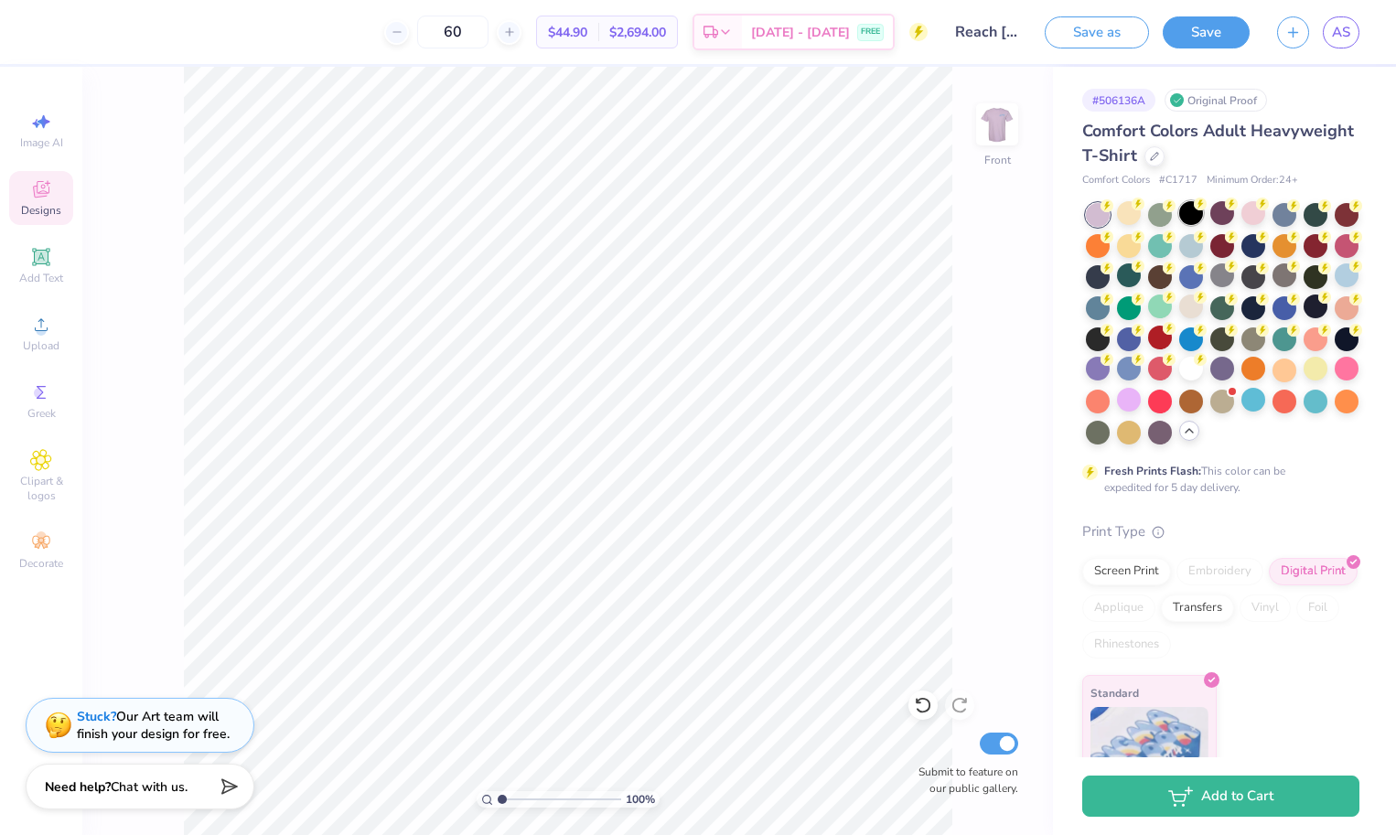
click at [1196, 220] on div at bounding box center [1192, 213] width 24 height 24
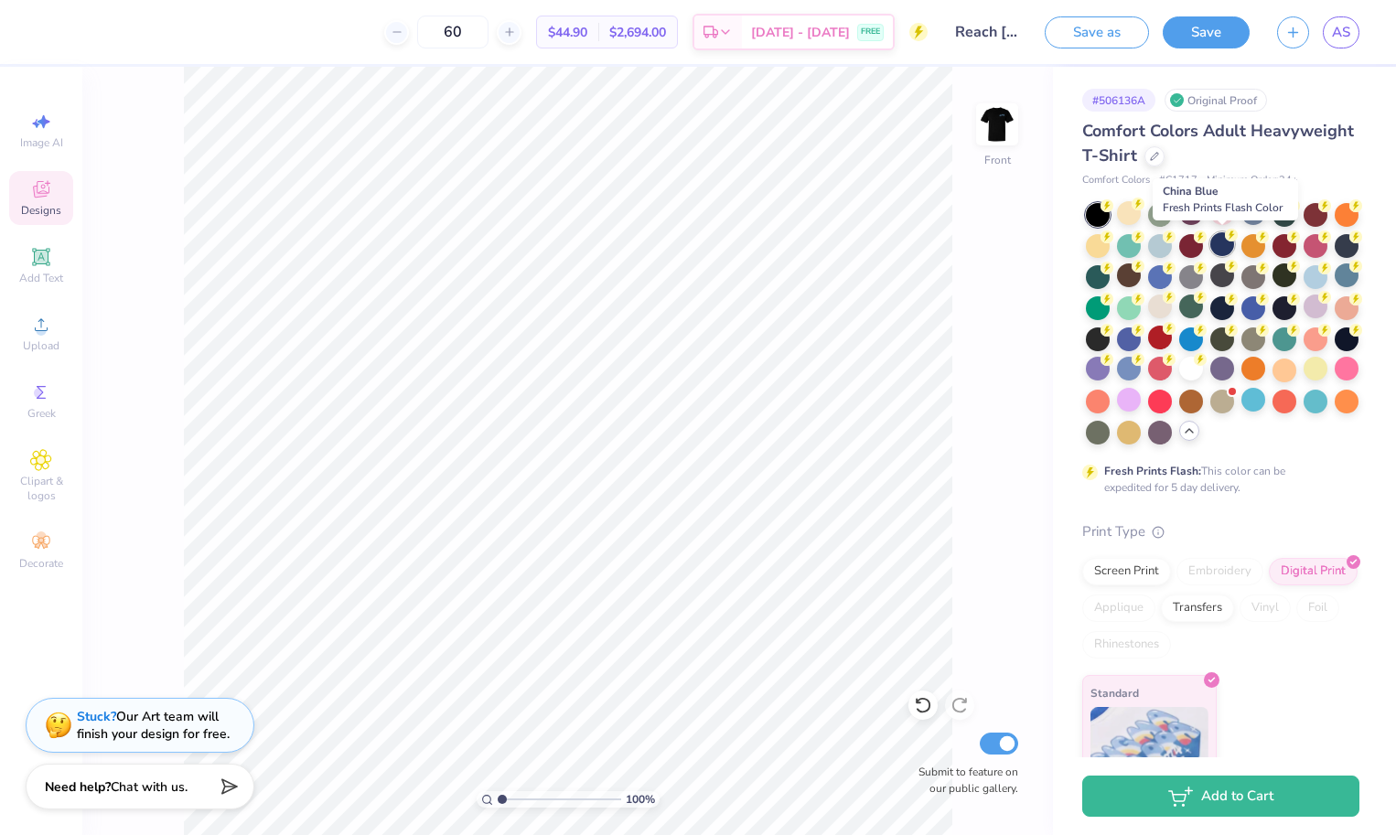
click at [1224, 248] on div at bounding box center [1223, 244] width 24 height 24
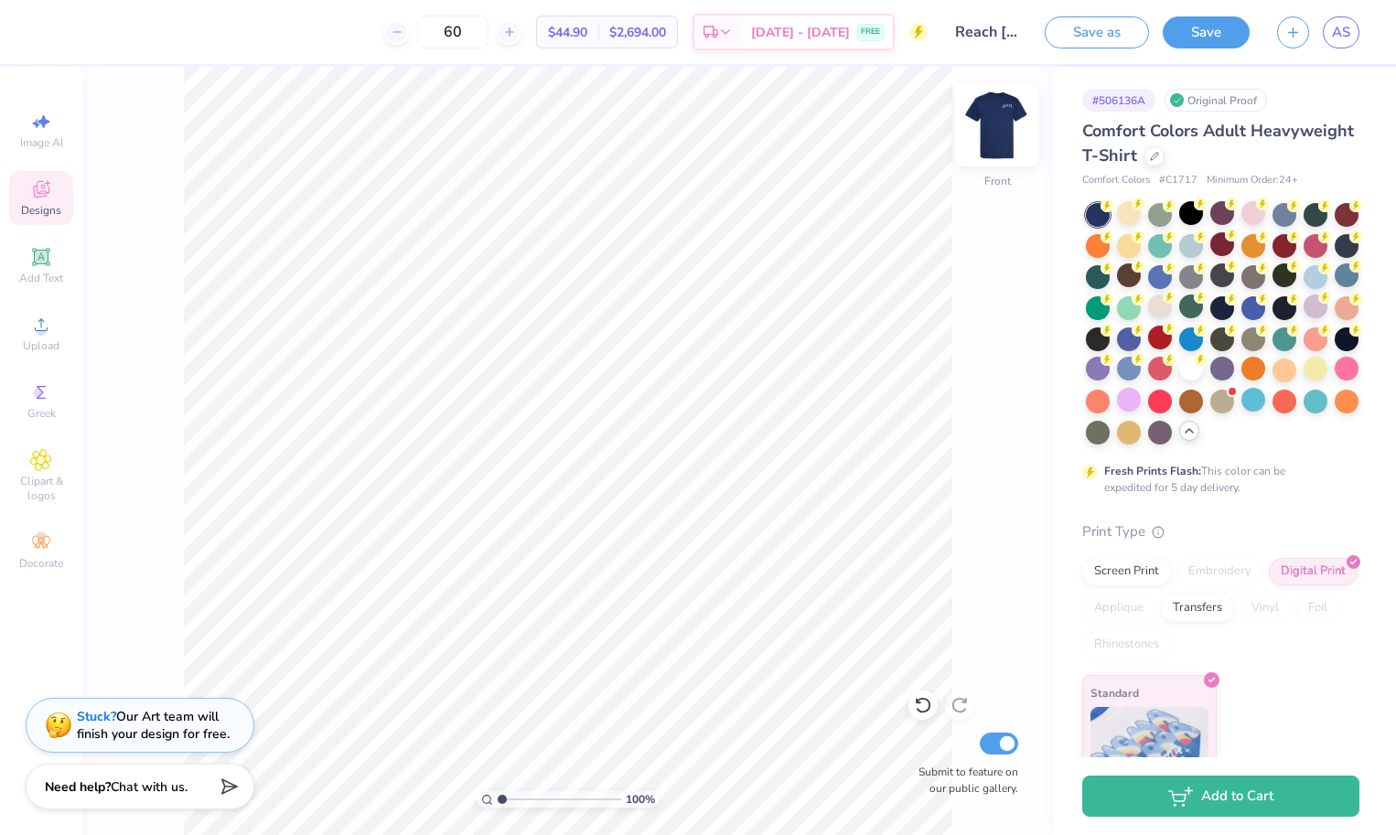
click at [991, 136] on img at bounding box center [997, 124] width 73 height 73
click at [986, 127] on img at bounding box center [997, 124] width 73 height 73
click at [1187, 373] on div at bounding box center [1192, 369] width 24 height 24
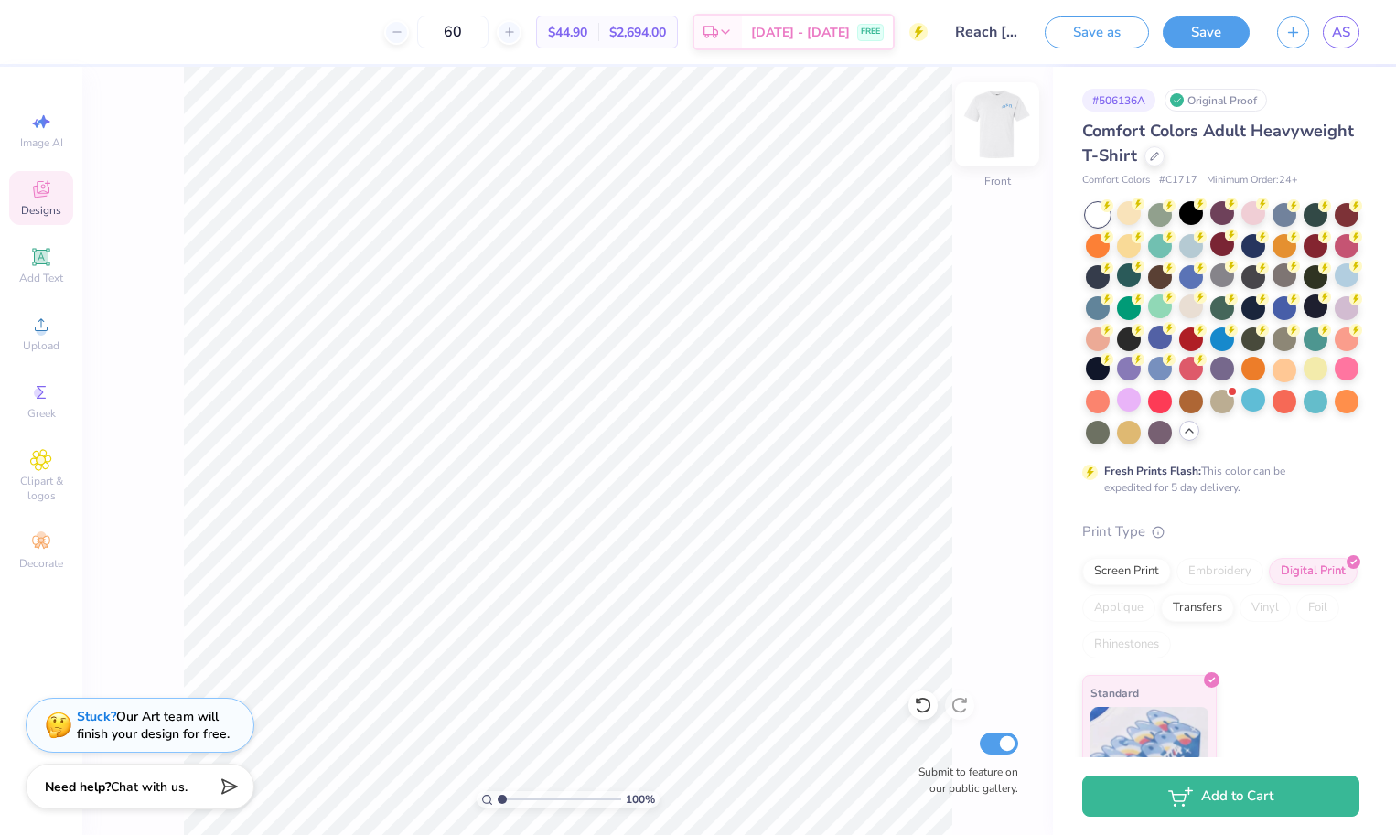
click at [996, 124] on img at bounding box center [997, 124] width 73 height 73
click at [1185, 213] on div at bounding box center [1192, 213] width 24 height 24
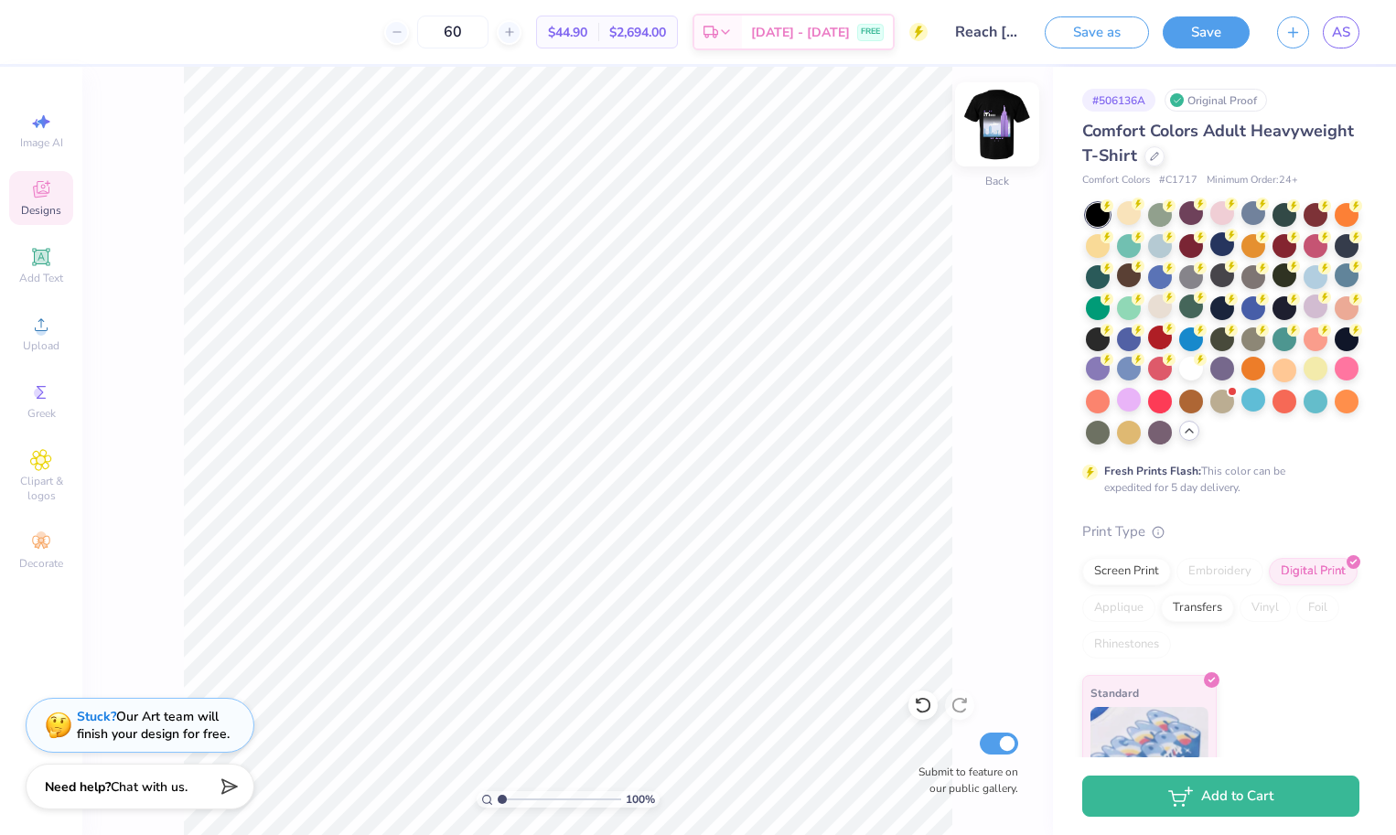
click at [979, 126] on img at bounding box center [997, 124] width 73 height 73
click at [1001, 124] on img at bounding box center [997, 124] width 73 height 73
